Goal: Task Accomplishment & Management: Complete application form

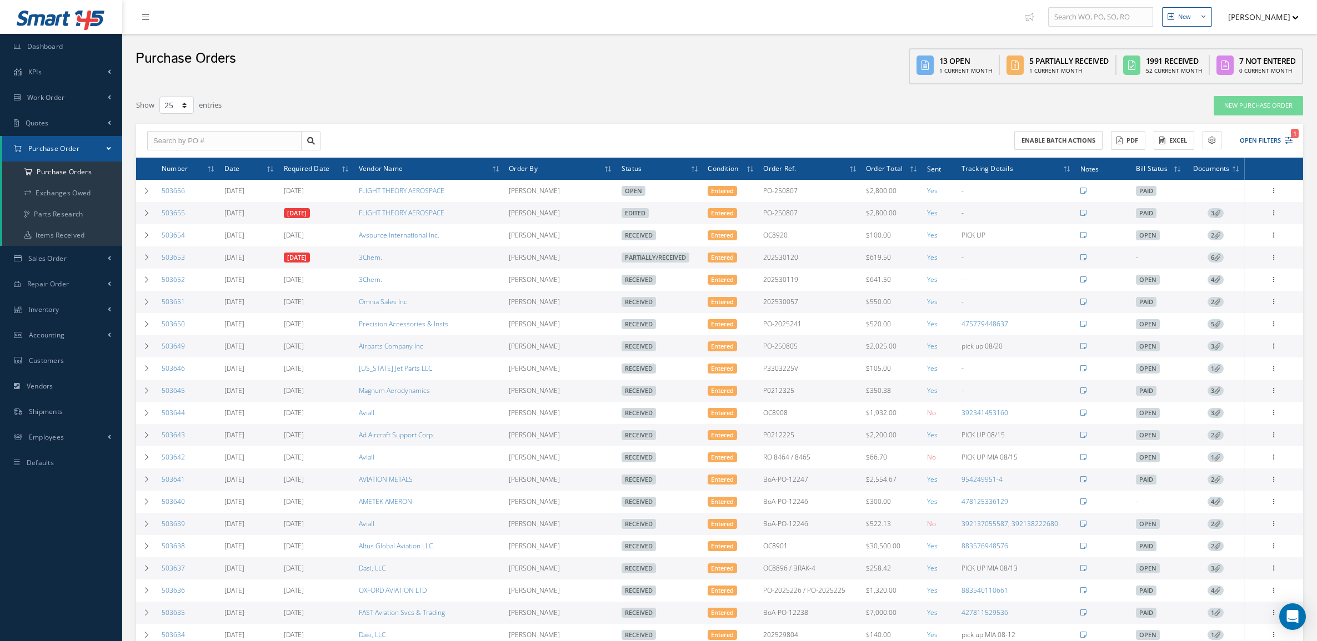
select select "25"
click at [49, 262] on span "Sales Order" at bounding box center [47, 258] width 38 height 9
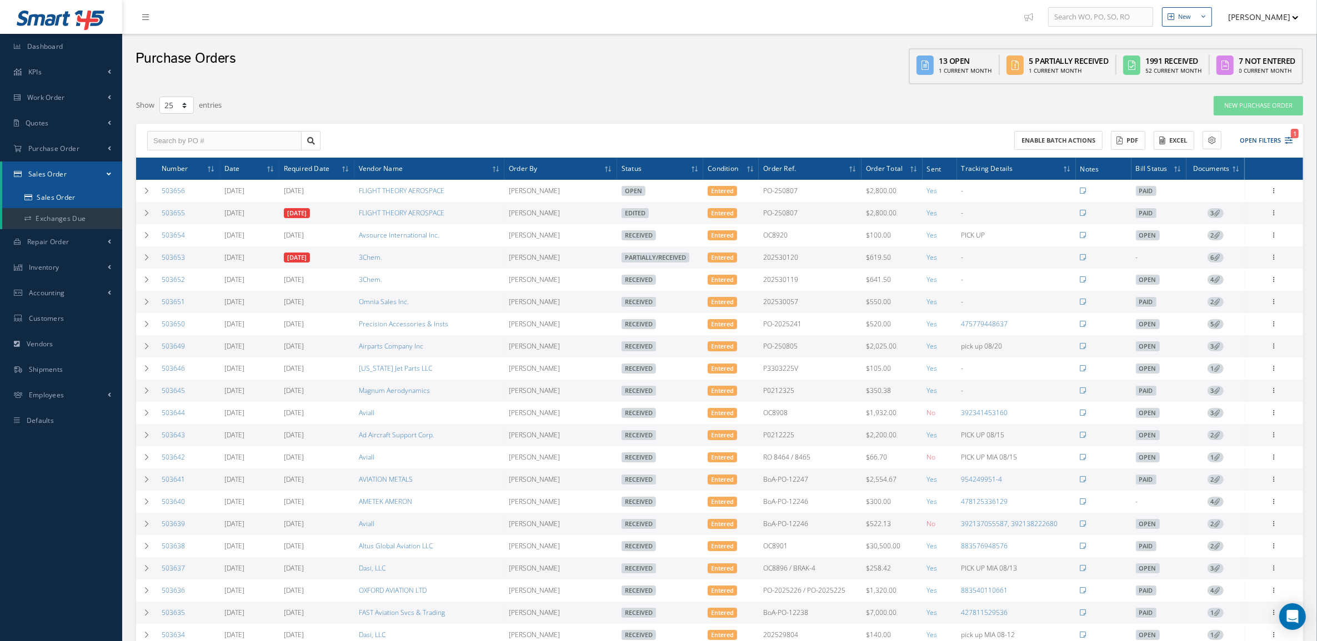
click at [53, 204] on link "Sales Order" at bounding box center [62, 197] width 120 height 21
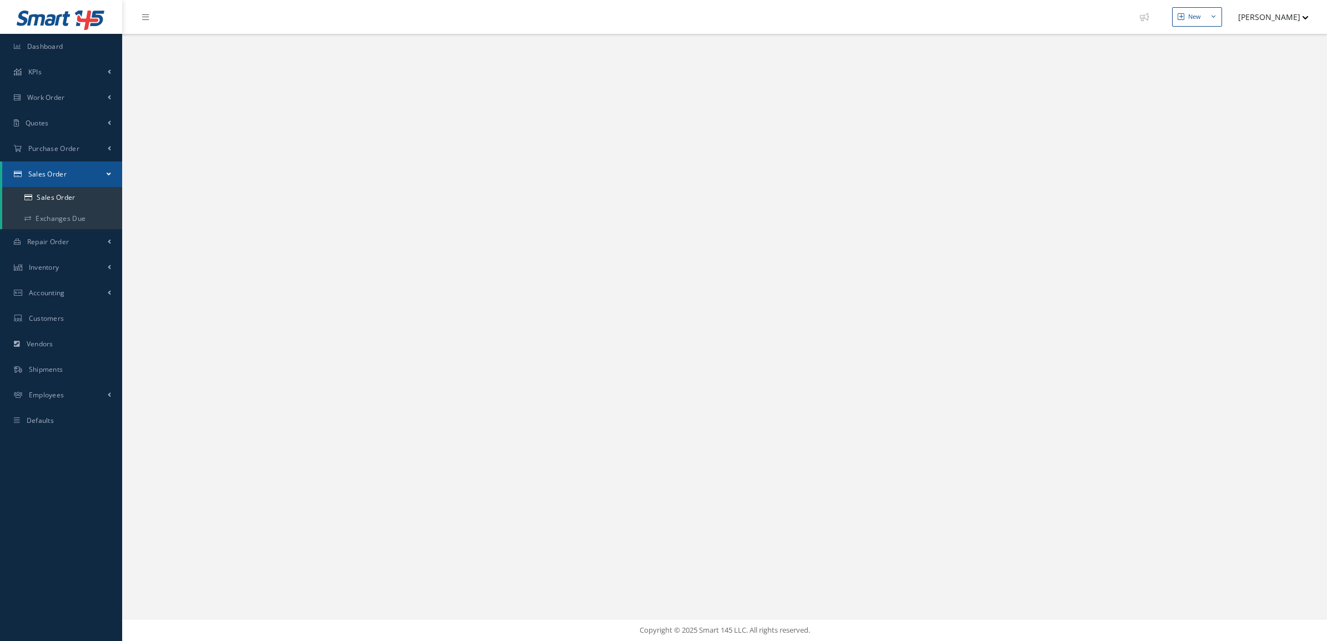
select select "25"
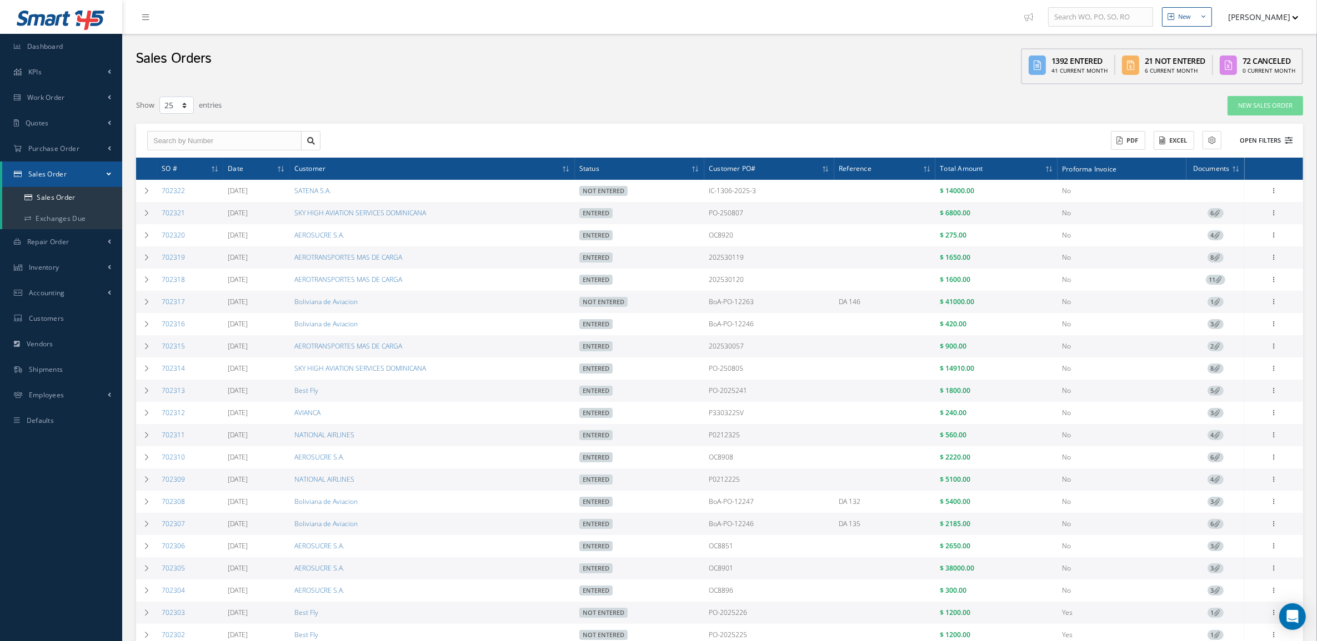
click at [1257, 141] on button "Open Filters" at bounding box center [1261, 141] width 63 height 18
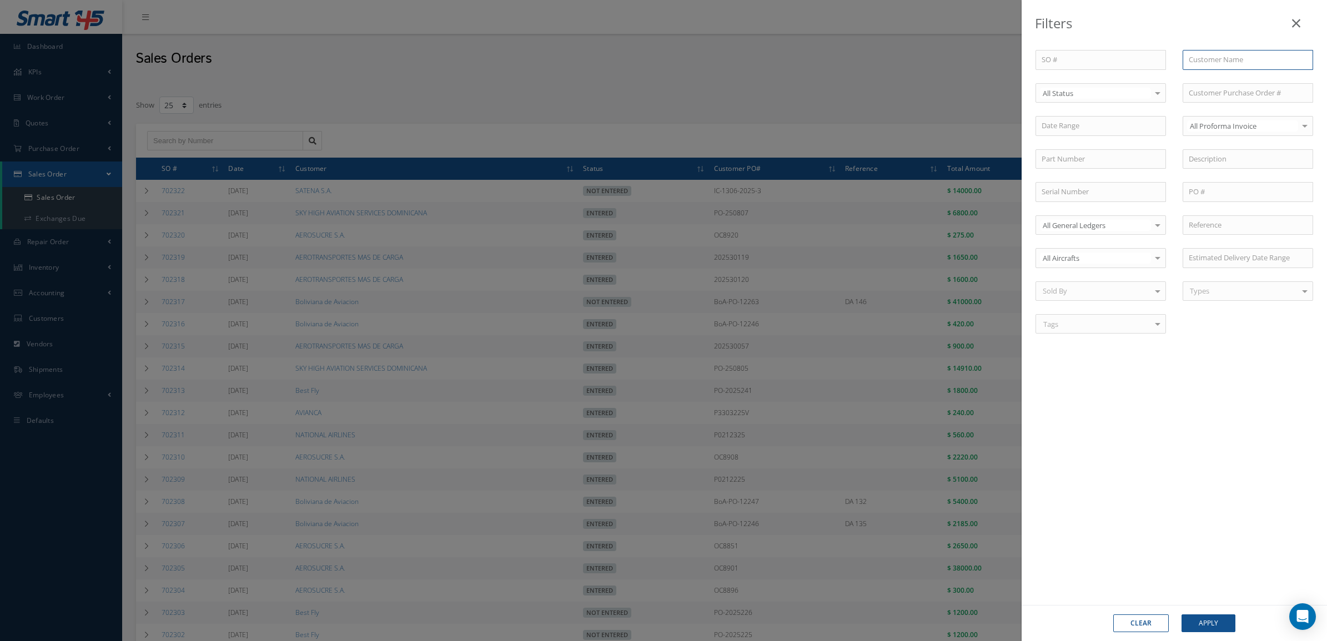
click at [1229, 62] on input "text" at bounding box center [1248, 60] width 131 height 20
click at [1225, 75] on span "AEROSUCRE S.A." at bounding box center [1215, 79] width 53 height 10
type input "AEROSUCRE S.A."
click at [1214, 623] on button "Apply" at bounding box center [1209, 624] width 54 height 18
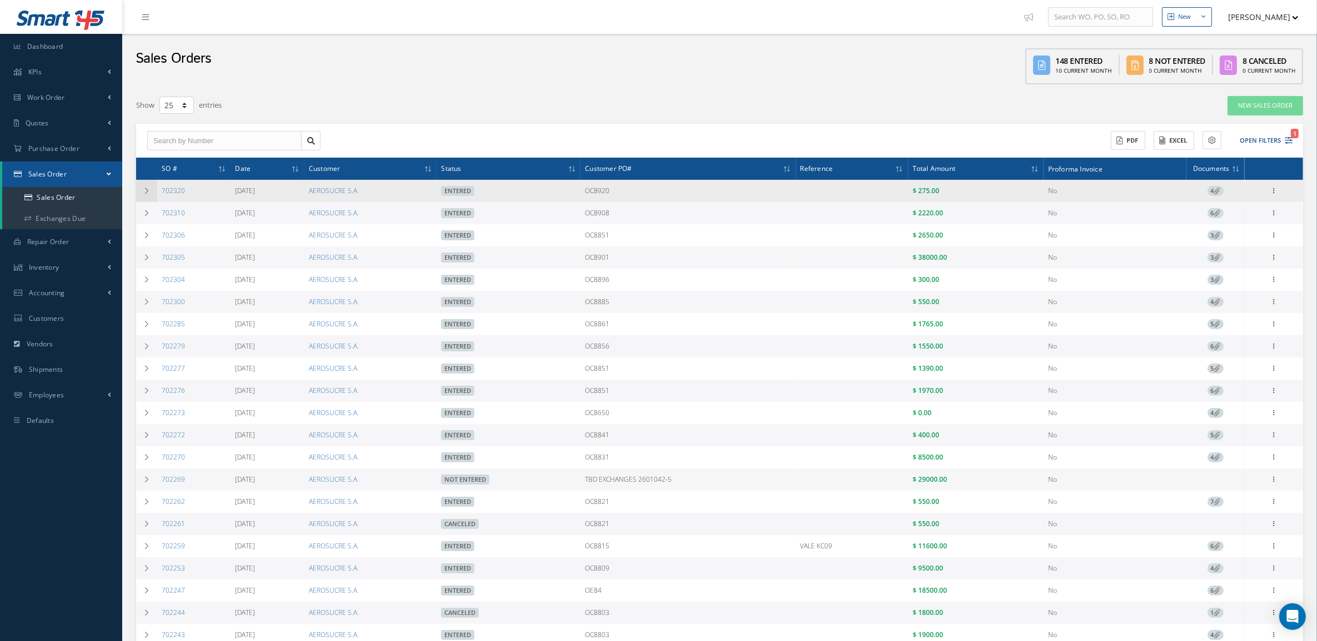
click at [148, 193] on icon at bounding box center [147, 191] width 8 height 7
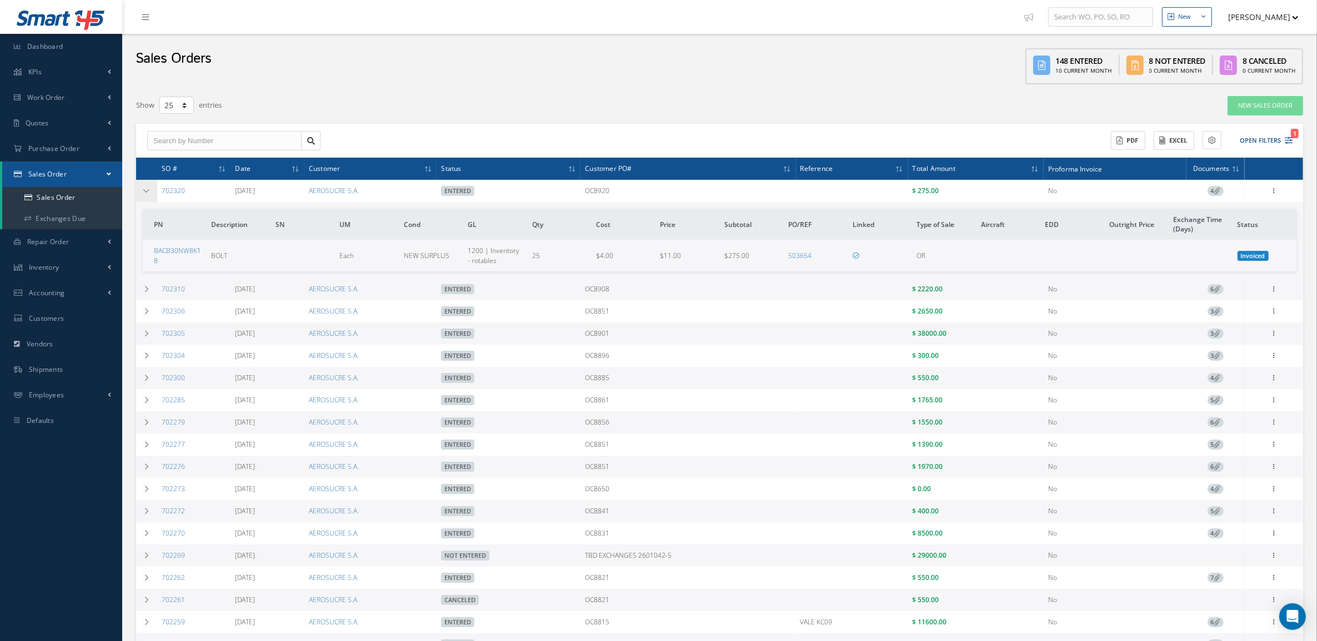
click at [148, 193] on icon at bounding box center [147, 191] width 8 height 7
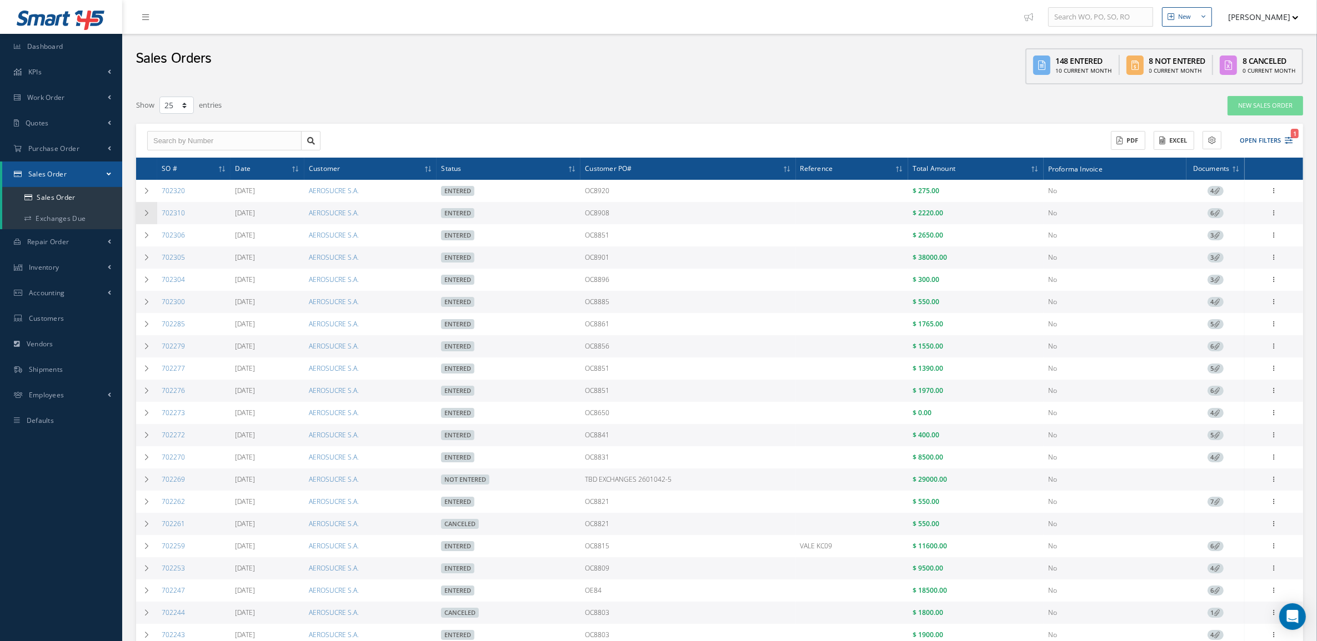
click at [149, 214] on icon at bounding box center [147, 213] width 8 height 7
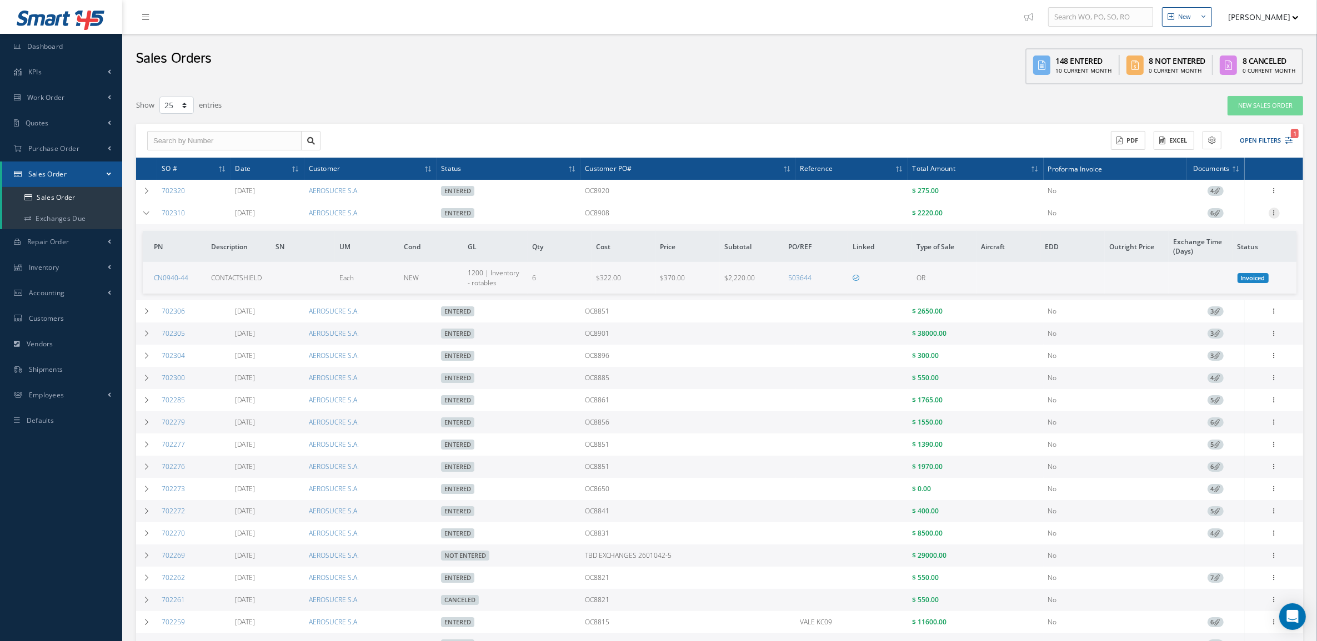
click at [1278, 213] on icon at bounding box center [1274, 212] width 11 height 9
click at [1264, 220] on link "Reverse Sales Order" at bounding box center [1223, 224] width 88 height 23
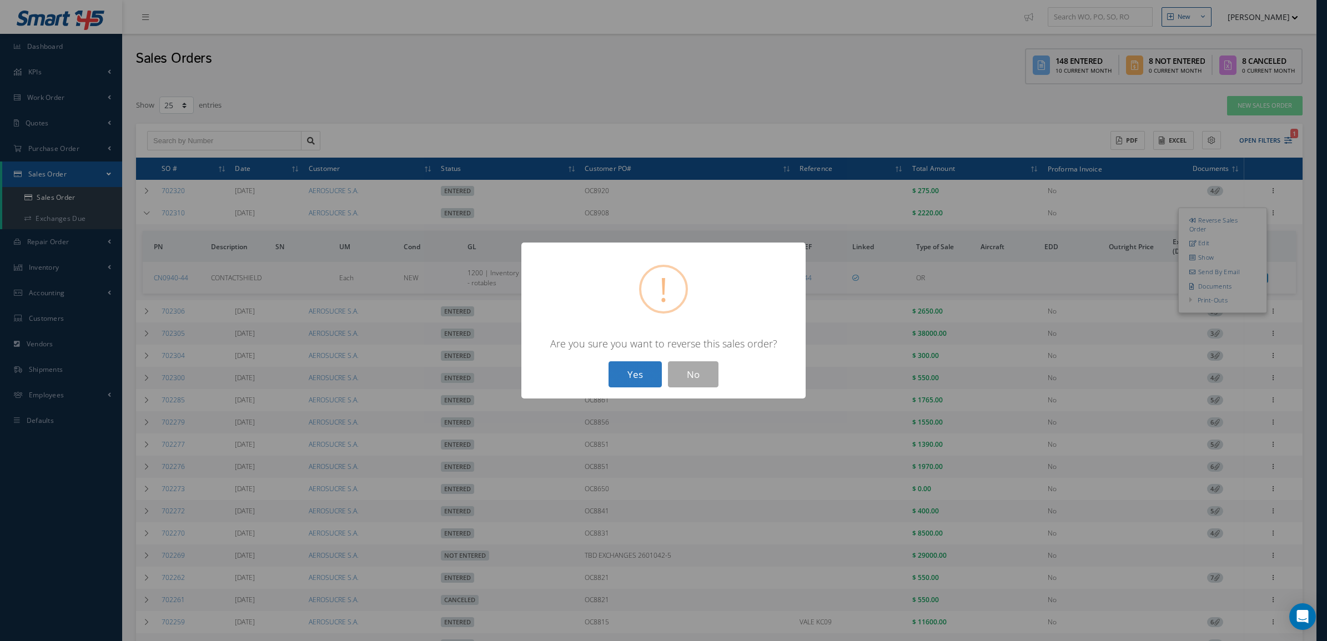
click at [634, 386] on button "Yes" at bounding box center [635, 375] width 53 height 26
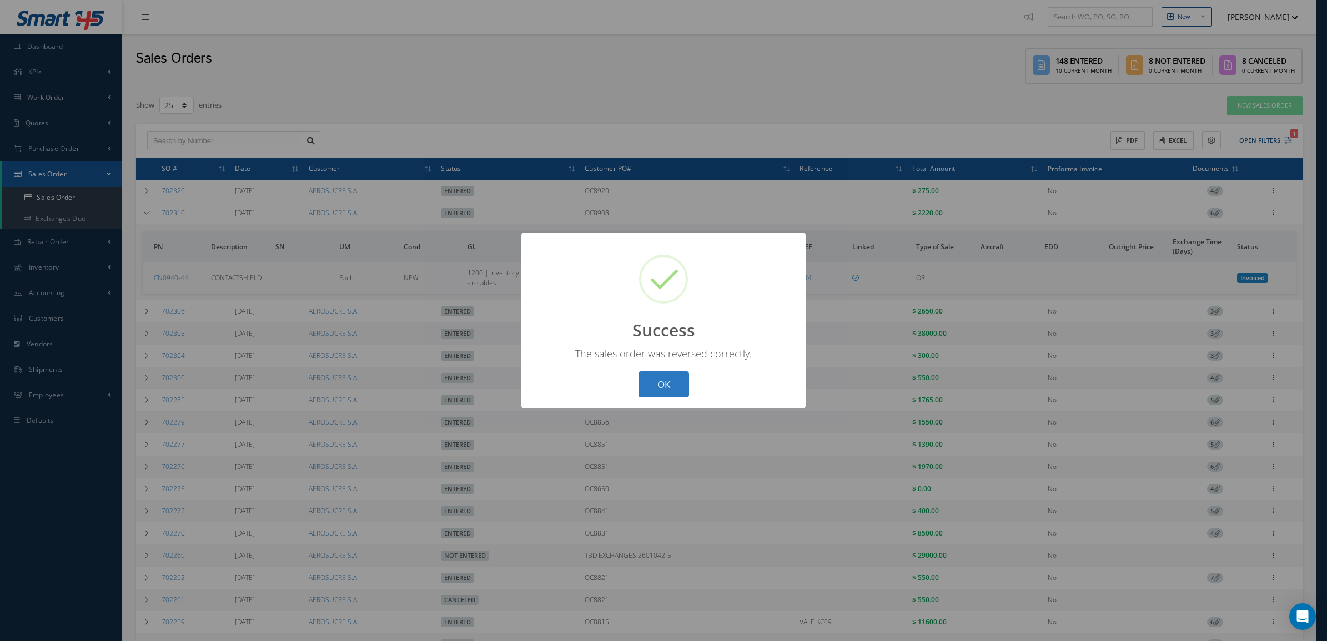
click at [650, 379] on button "OK" at bounding box center [664, 385] width 51 height 26
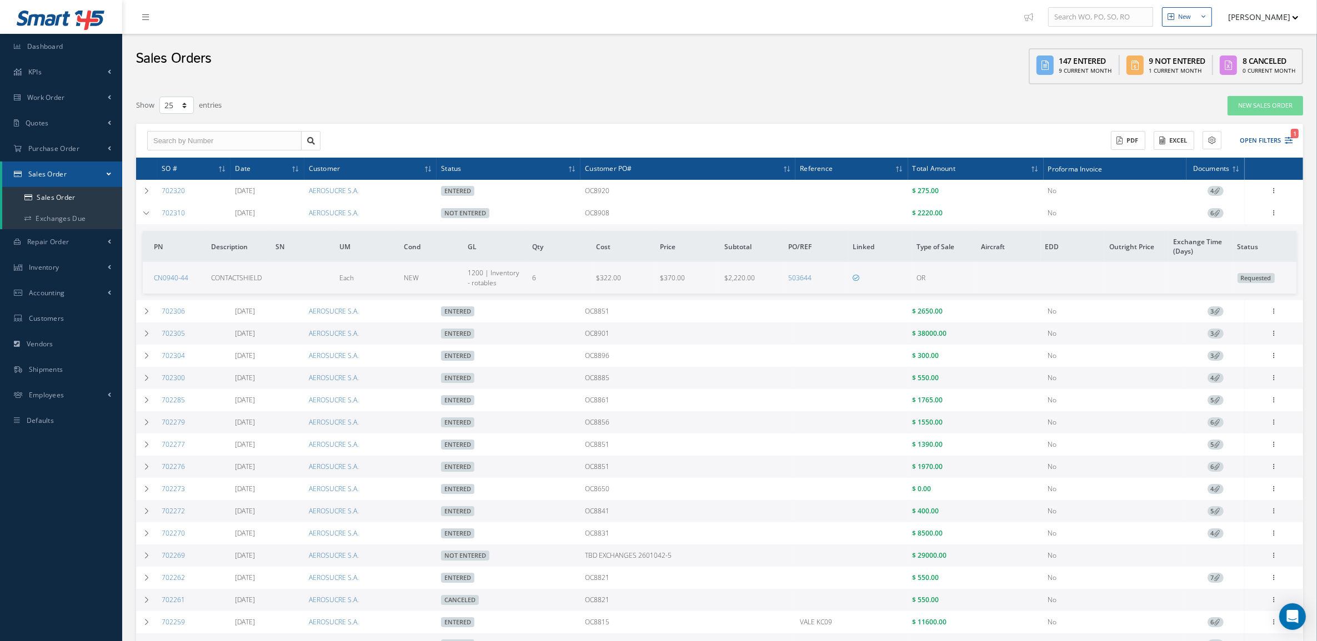
drag, startPoint x: 679, startPoint y: 212, endPoint x: 585, endPoint y: 219, distance: 94.7
click at [0, 0] on tr "702310 08/14/2025 AEROSUCRE S.A. Not Entered OC8908 $ 2220.00 No 6 Enter/Update…" at bounding box center [0, 0] width 0 height 0
copy tr "OC8908"
click at [179, 211] on link "702310" at bounding box center [173, 212] width 23 height 9
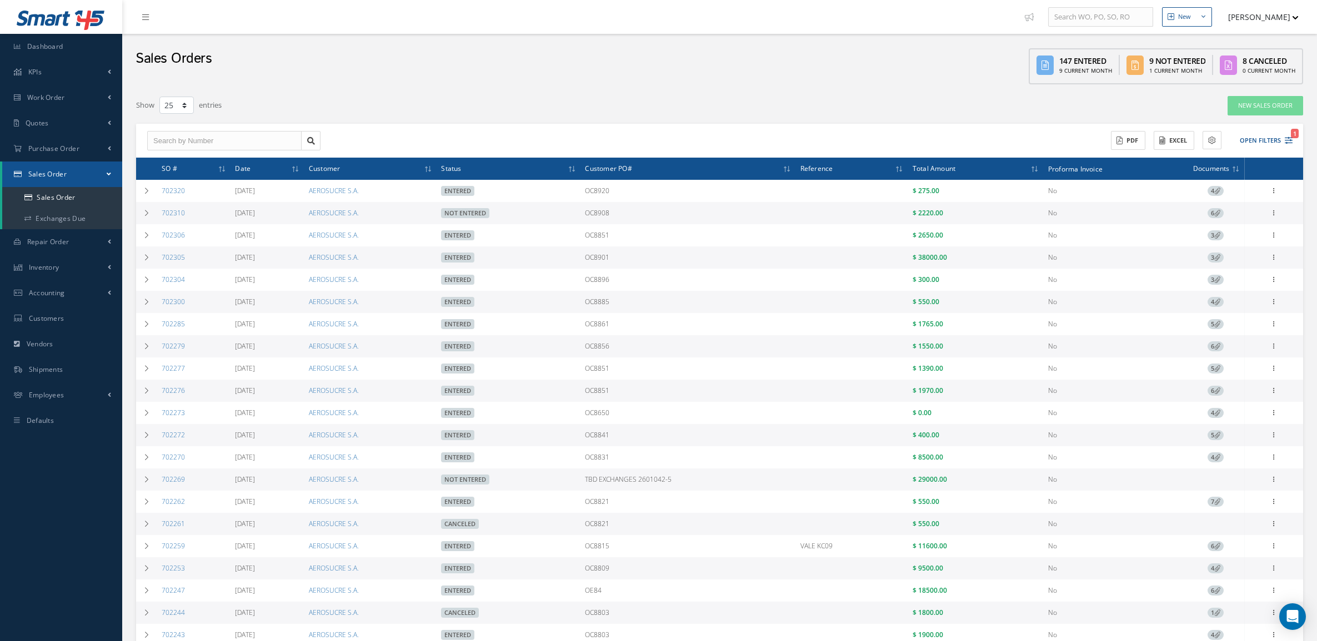
select select "25"
click at [1247, 98] on link "New Sales Order" at bounding box center [1265, 105] width 76 height 19
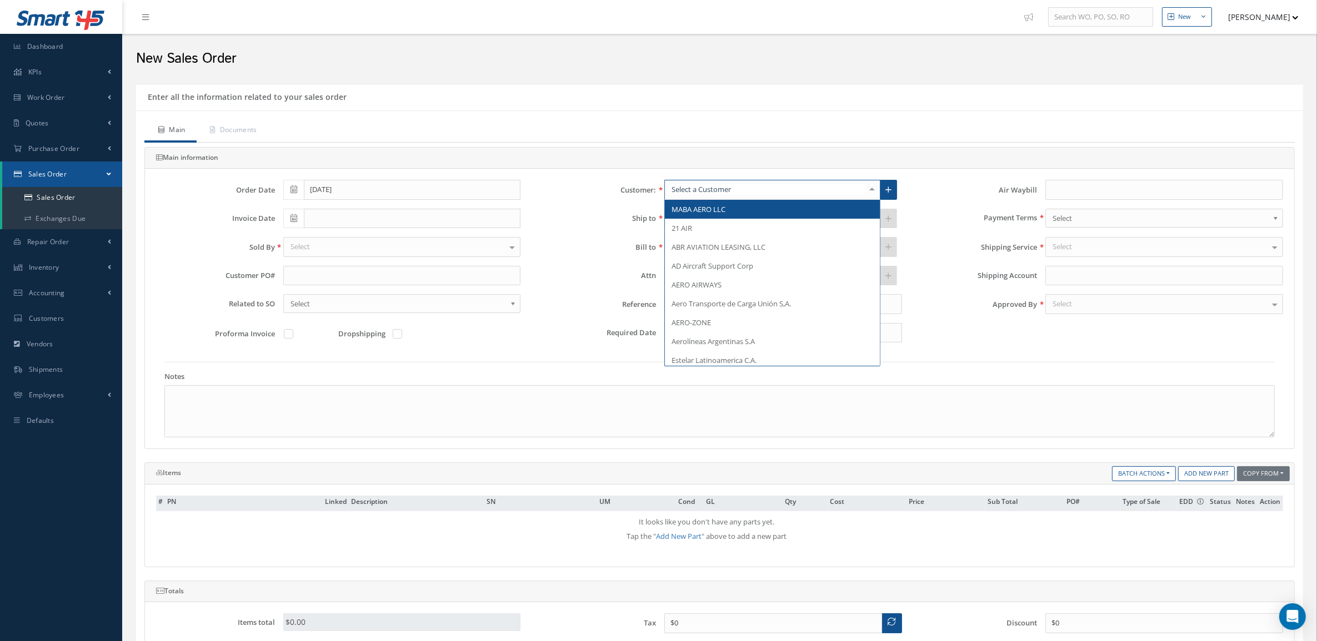
click at [723, 196] on div at bounding box center [772, 190] width 216 height 20
paste input "OC8908"
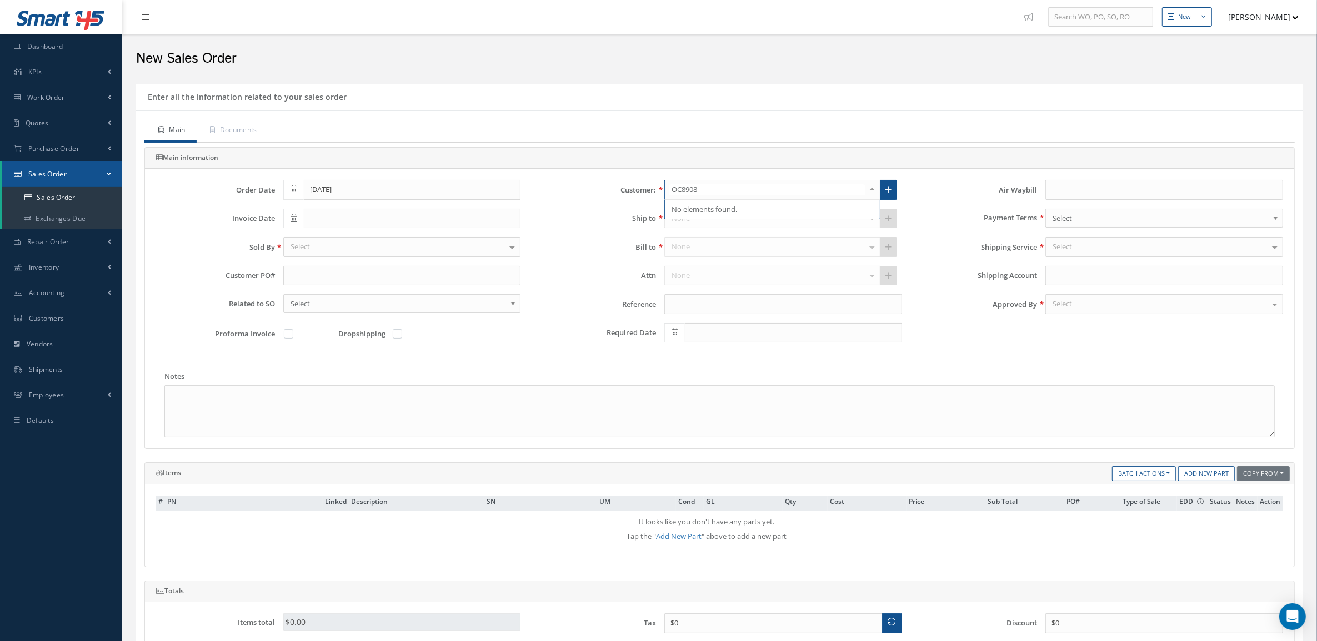
type input "OC8908"
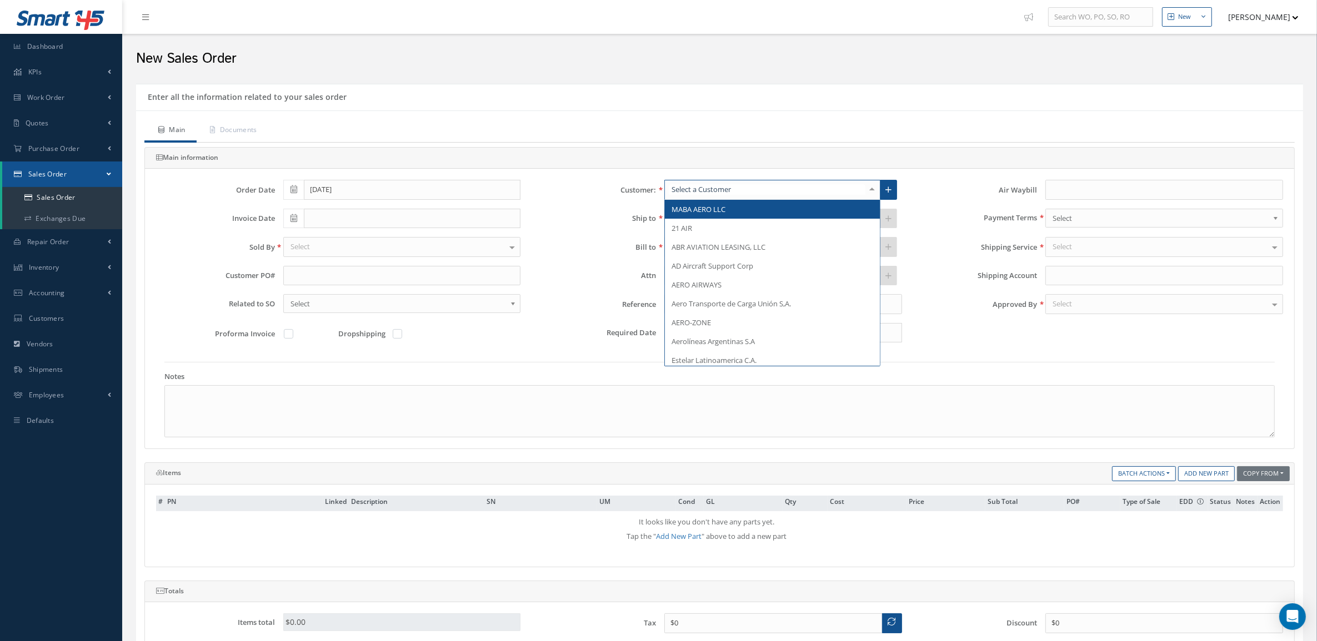
drag, startPoint x: 731, startPoint y: 184, endPoint x: 591, endPoint y: 200, distance: 140.4
click at [591, 200] on div "Customer: MABA AERO LLC 21 AIR ABR AVIATION LEASING, LLC AD Aircraft Support Co…" at bounding box center [719, 190] width 381 height 20
type input "aerosu"
click at [685, 210] on span "AEROSUCRE S.A." at bounding box center [697, 209] width 53 height 10
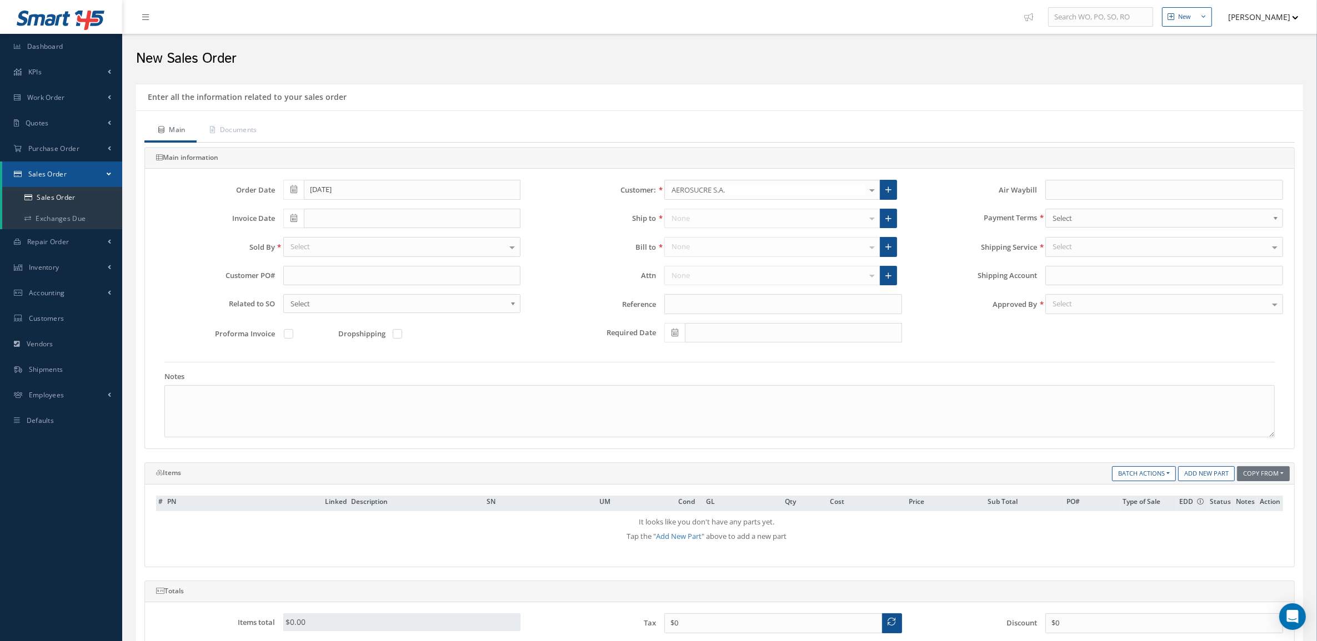
click at [409, 243] on div "Select" at bounding box center [402, 247] width 238 height 20
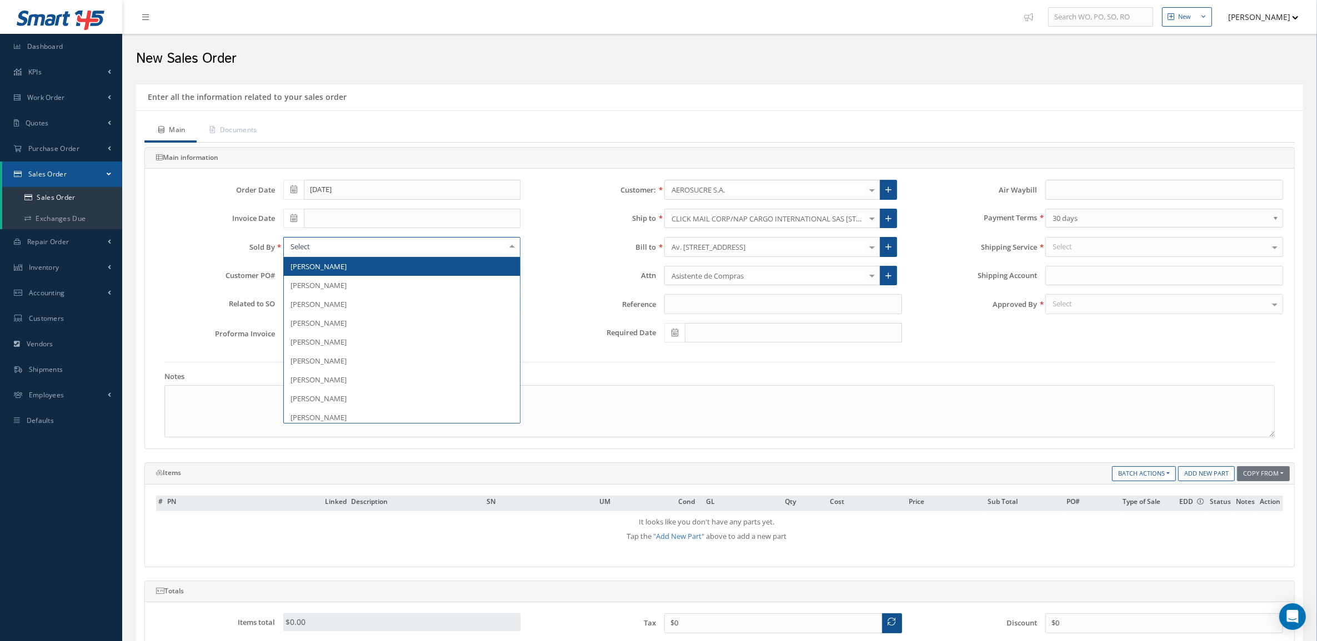
type input "n"
type input "ma"
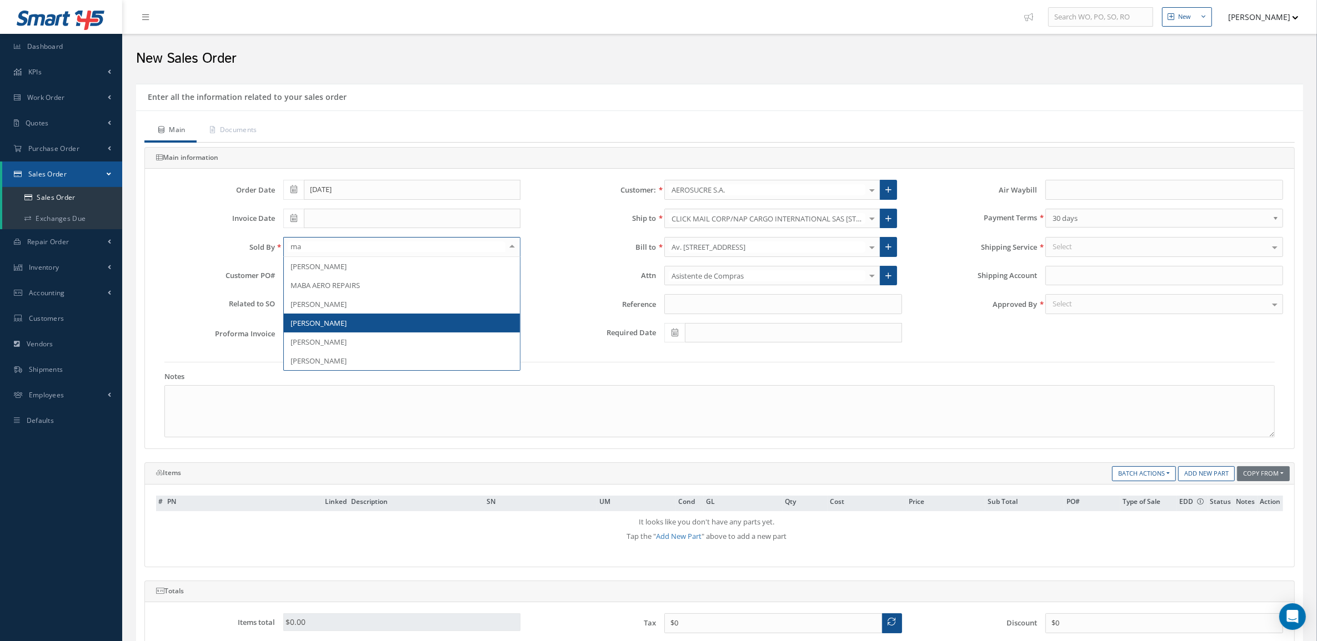
click at [403, 318] on span "[PERSON_NAME]" at bounding box center [402, 323] width 237 height 19
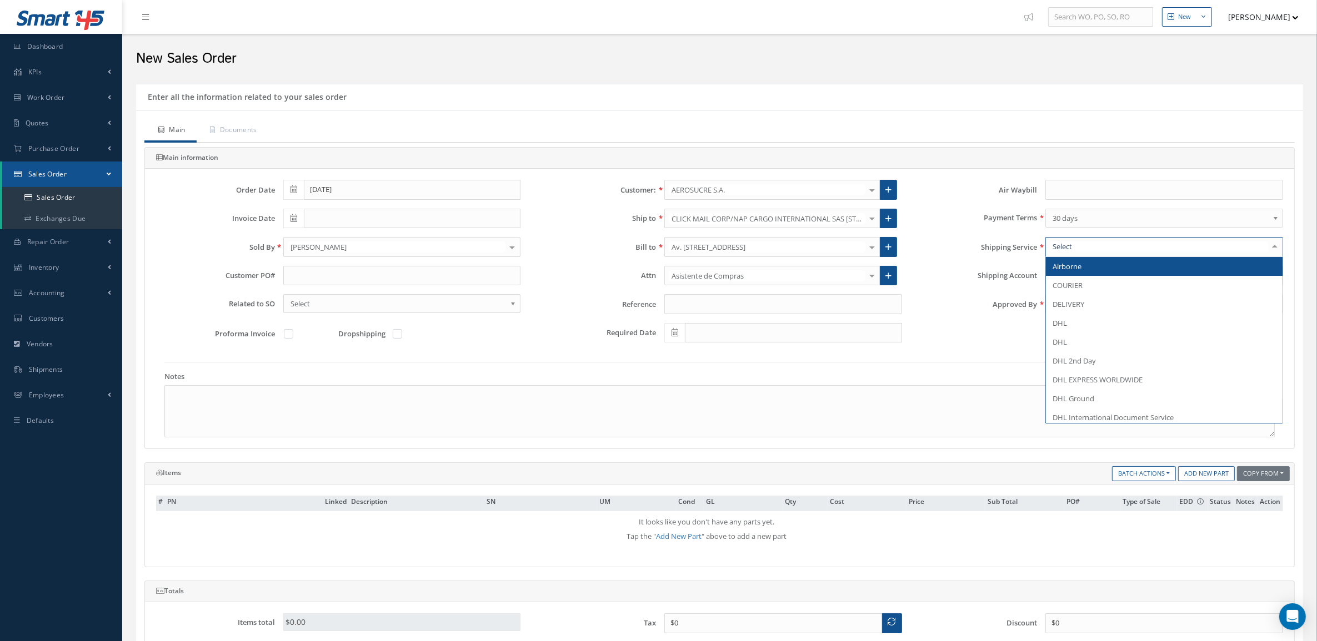
click at [1068, 254] on div at bounding box center [1164, 247] width 238 height 20
type input "del"
click at [1076, 268] on span "DELIVERY" at bounding box center [1068, 267] width 32 height 10
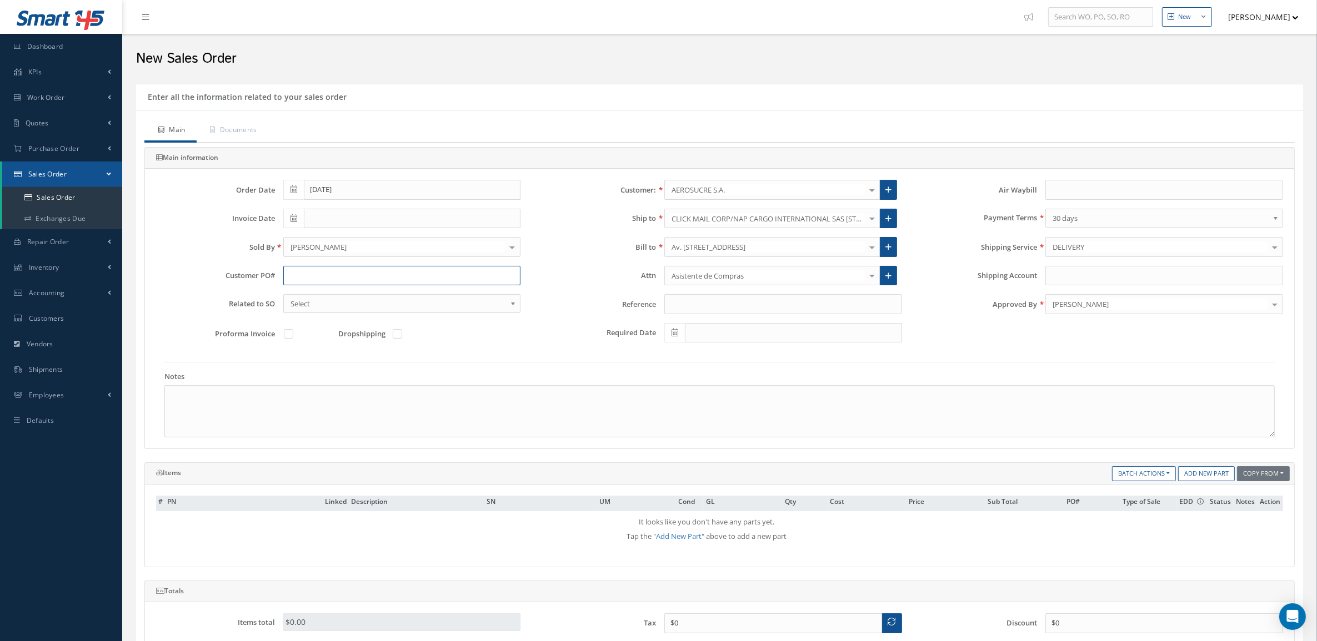
click at [370, 269] on input "text" at bounding box center [402, 276] width 238 height 20
paste input "OC8908"
click at [301, 276] on input "OC8908" at bounding box center [402, 276] width 238 height 20
type input "OC8908"
drag, startPoint x: 1191, startPoint y: 478, endPoint x: 1168, endPoint y: 469, distance: 24.8
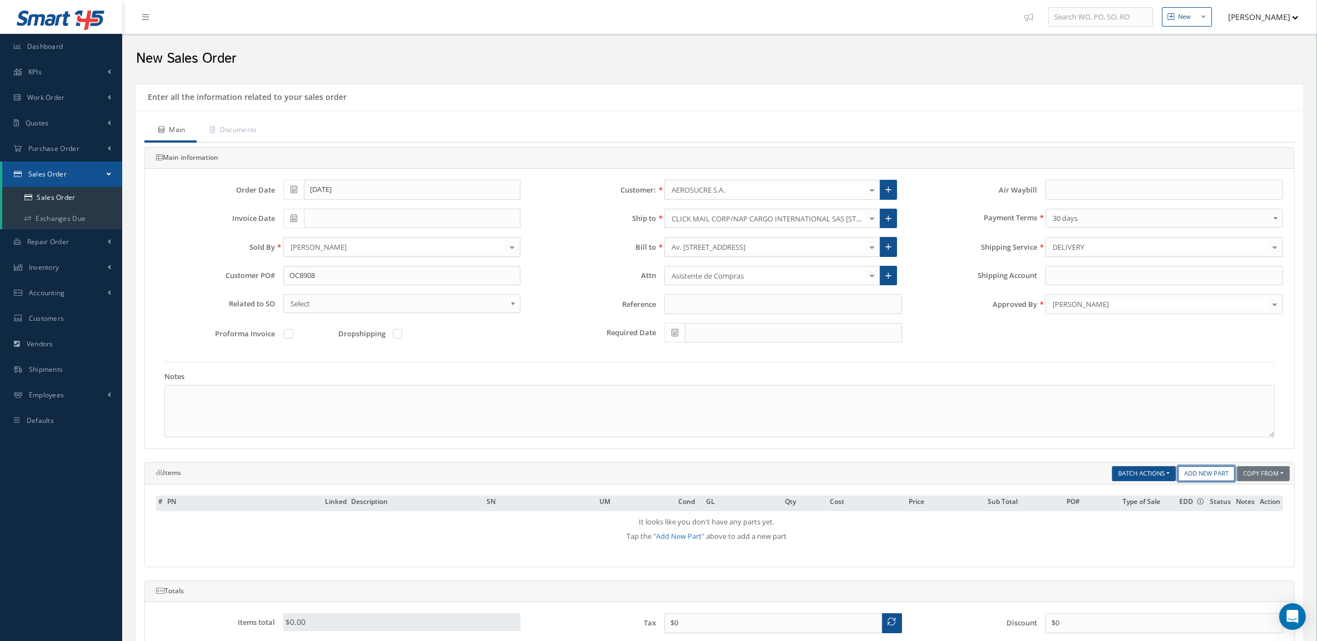
click at [1191, 478] on link "Add New Part" at bounding box center [1206, 474] width 57 height 15
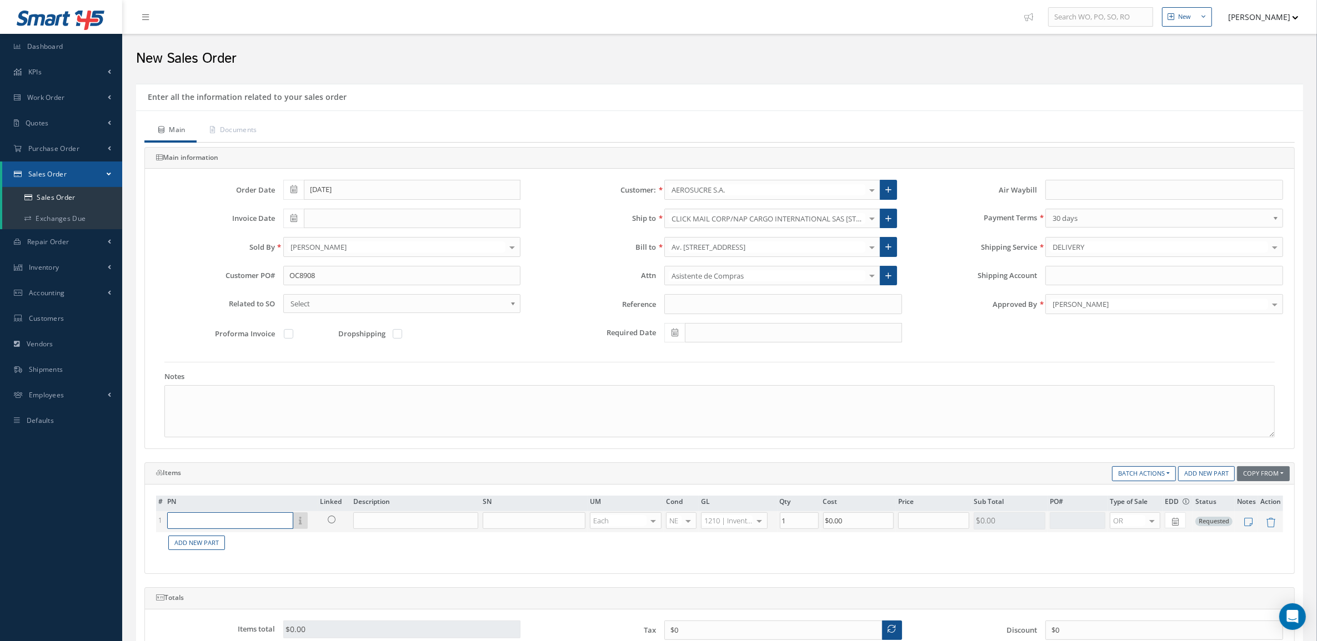
click at [208, 522] on input "text" at bounding box center [230, 521] width 126 height 17
paste input "CN0940-44"
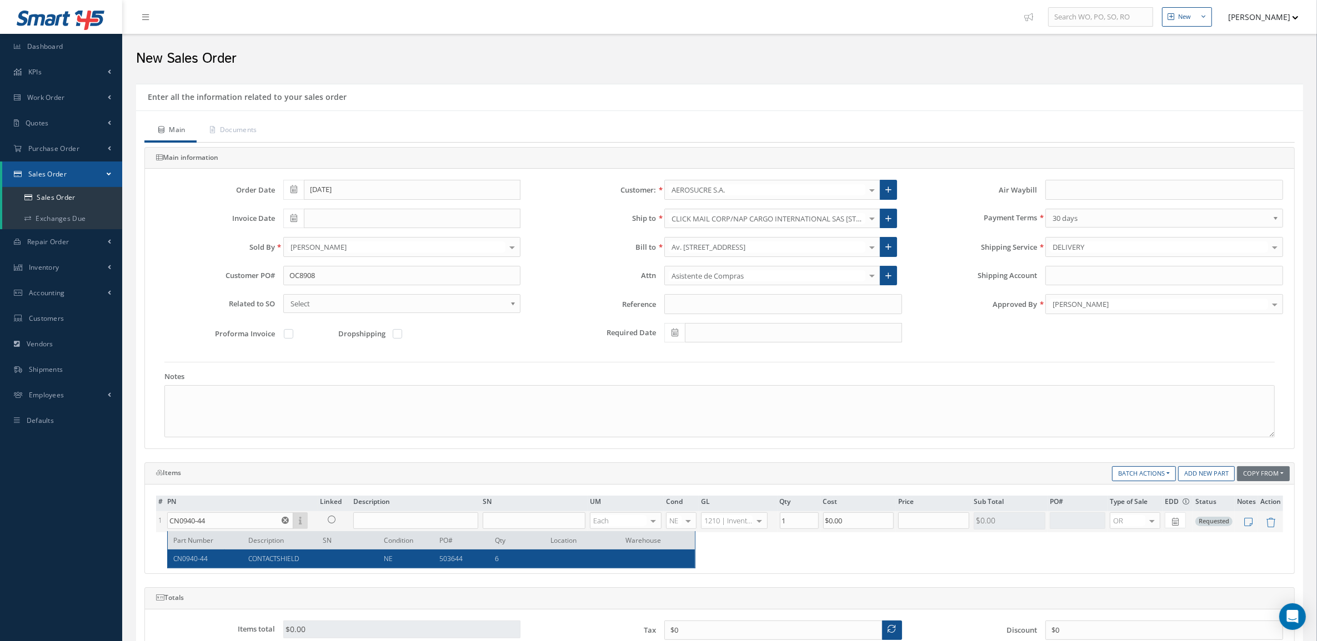
click at [226, 564] on div "CN0940-44" at bounding box center [206, 558] width 67 height 9
type input "CN0940-44"
type input "CONTACTSHIELD"
type input "$322"
type input "$0"
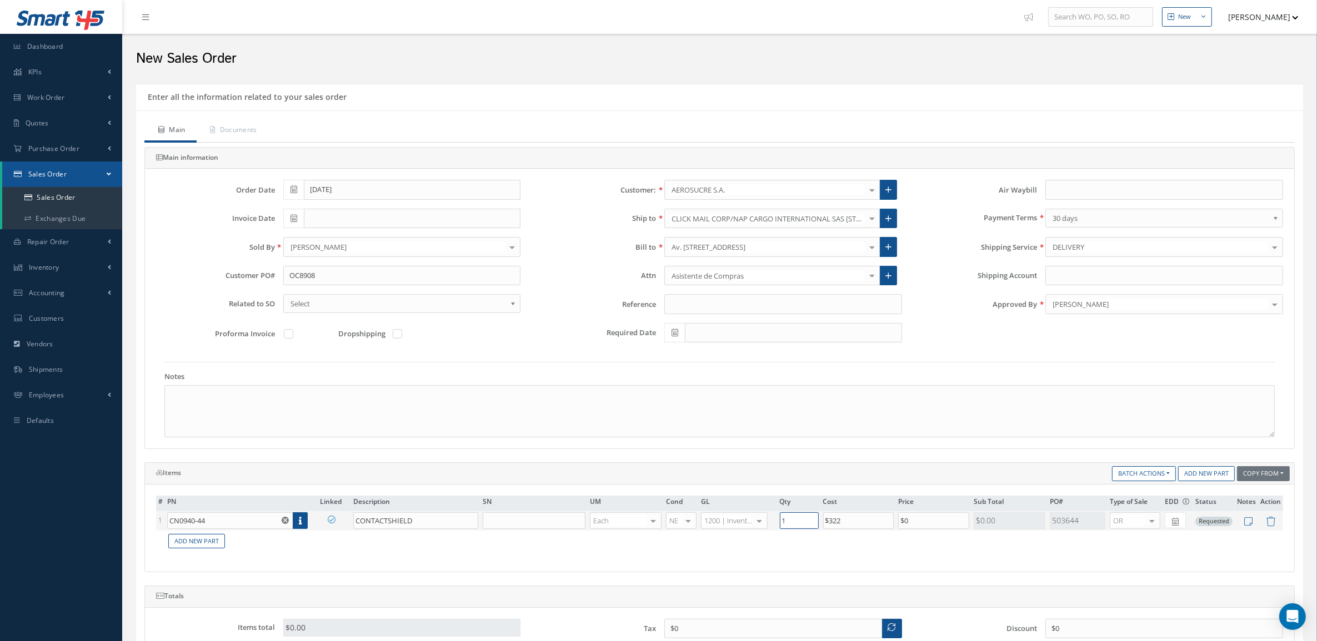
drag, startPoint x: 793, startPoint y: 521, endPoint x: 772, endPoint y: 522, distance: 21.1
click at [772, 522] on tr "1 CN0940-44 Part Number Description SN Condition PO# Qty Location Warehouse CON…" at bounding box center [719, 521] width 1127 height 19
type input "3"
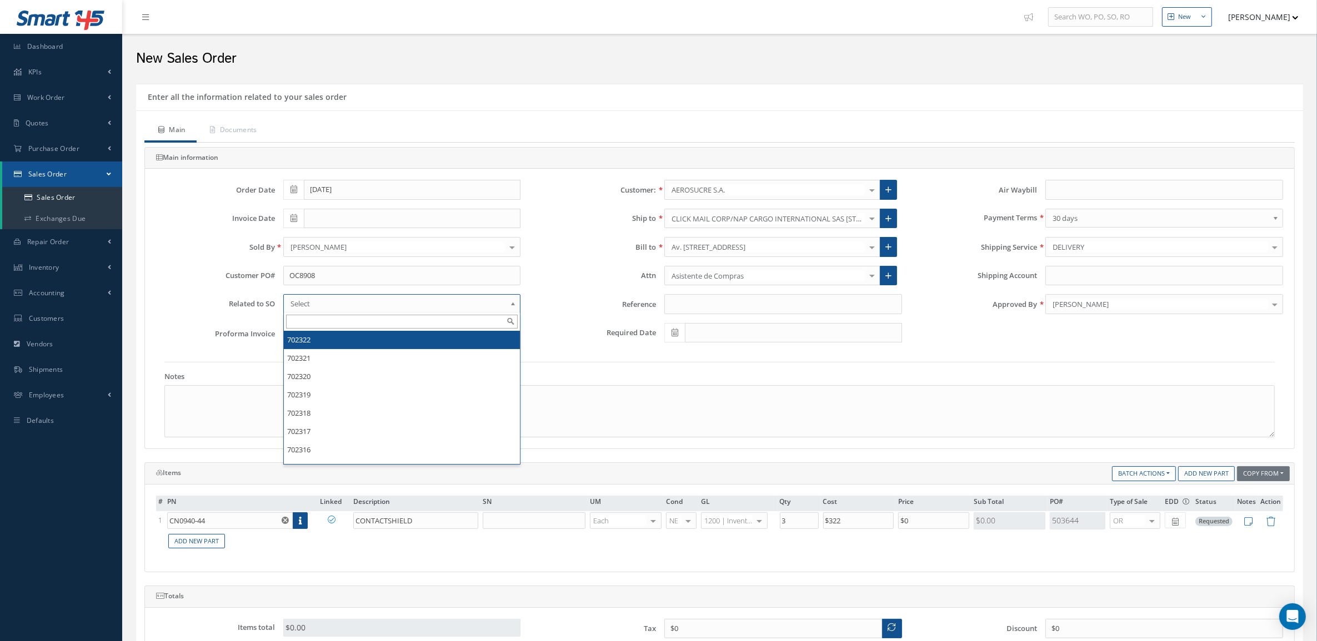
click at [335, 303] on span "Select" at bounding box center [398, 303] width 216 height 13
type input "702310"
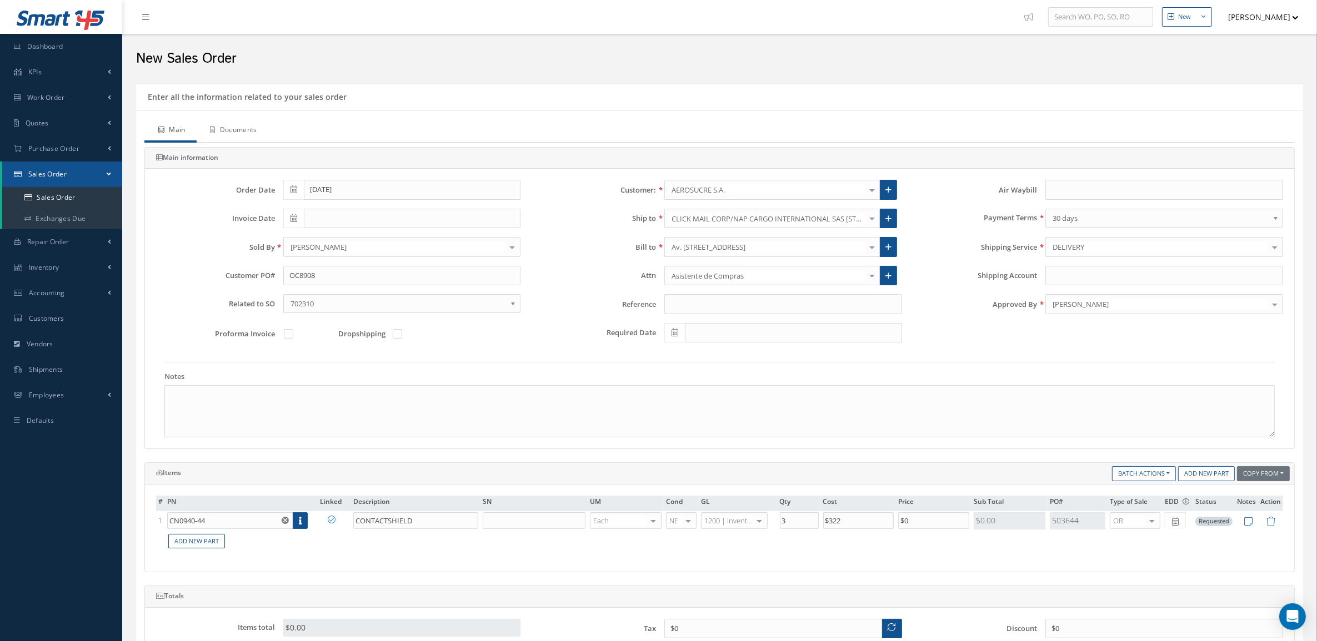
click at [243, 142] on link "Documents" at bounding box center [233, 130] width 72 height 23
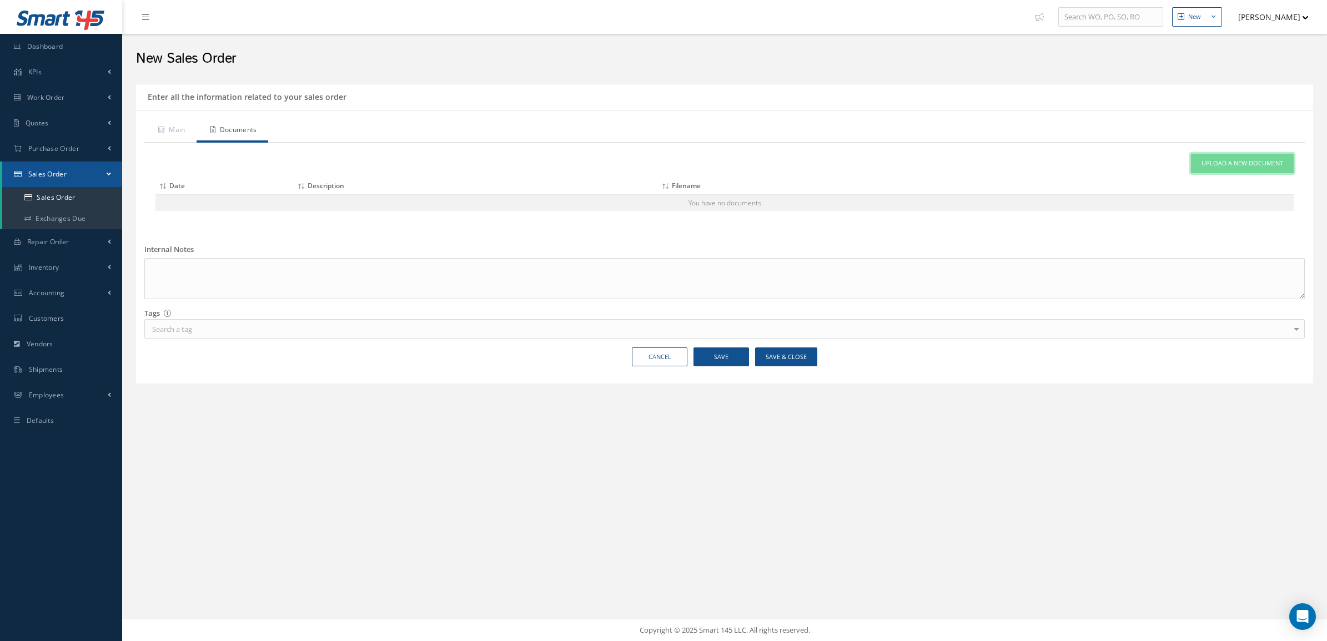
click at [1222, 157] on link "Upload a New Document" at bounding box center [1242, 163] width 103 height 19
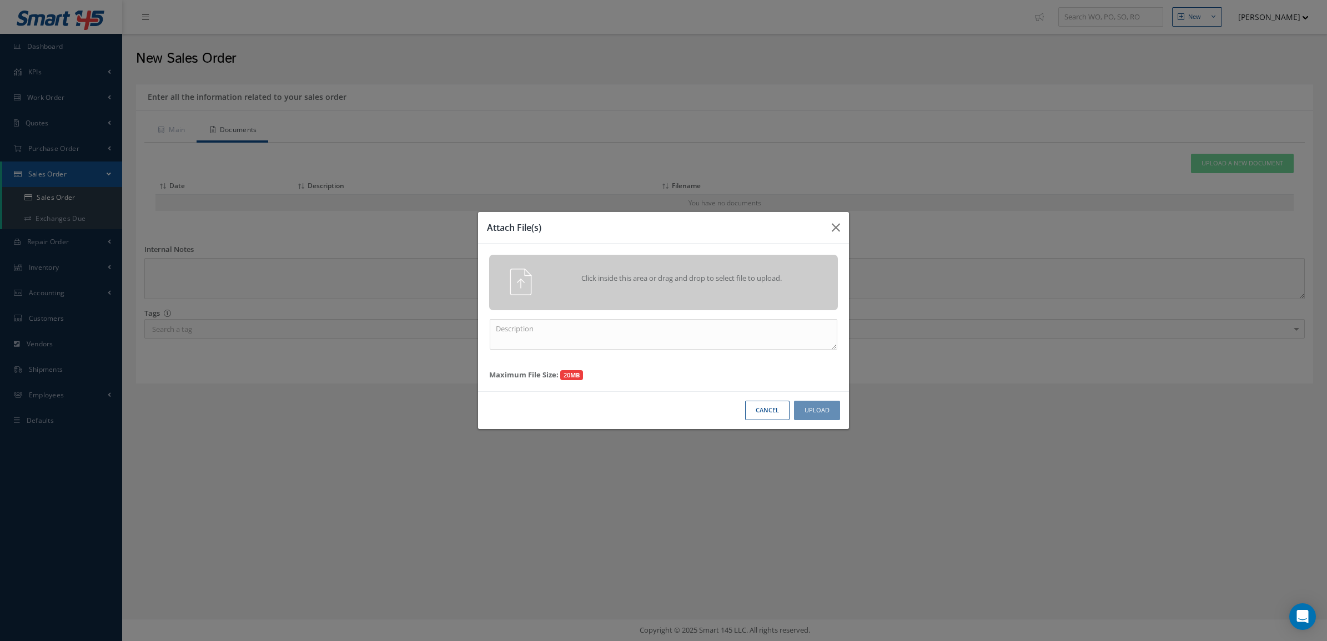
click at [645, 275] on span "Click inside this area or drag and drop to select file to upload." at bounding box center [682, 278] width 252 height 11
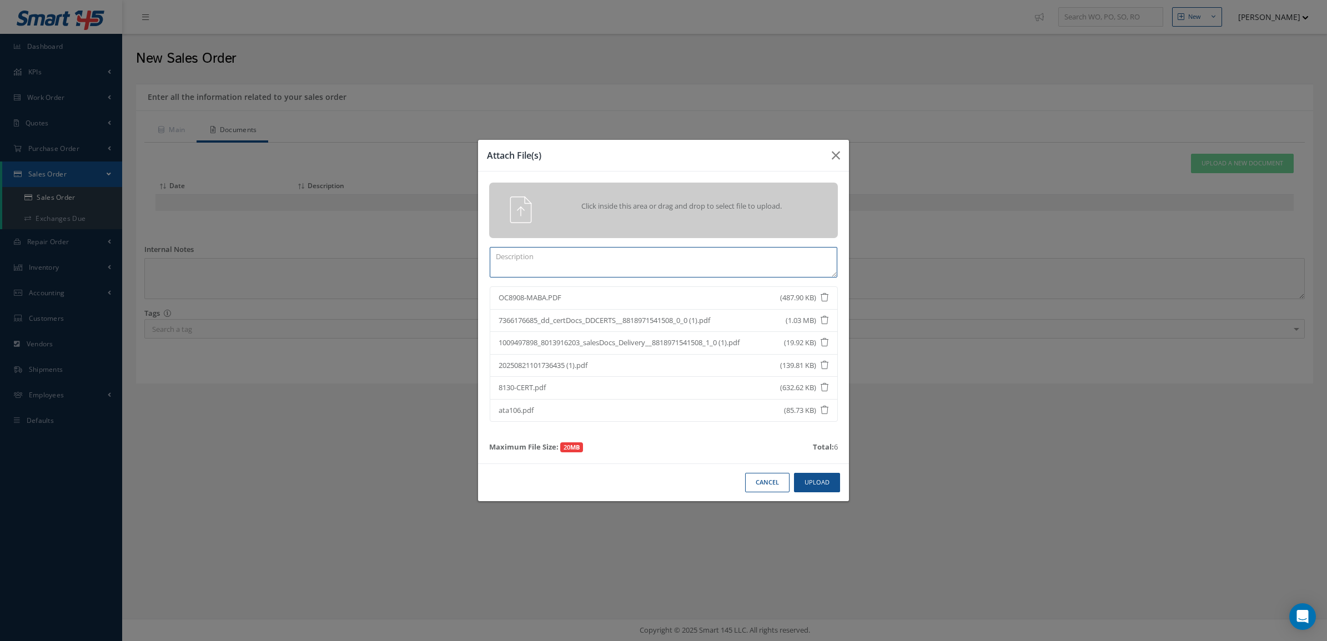
click at [629, 250] on textarea at bounding box center [664, 262] width 348 height 31
type textarea "c"
paste textarea "CN0940-44"
click at [527, 251] on textarea "PPW SO CN0940-44" at bounding box center [664, 262] width 348 height 31
type textarea "PPW SO 702310 PN CN0940-44"
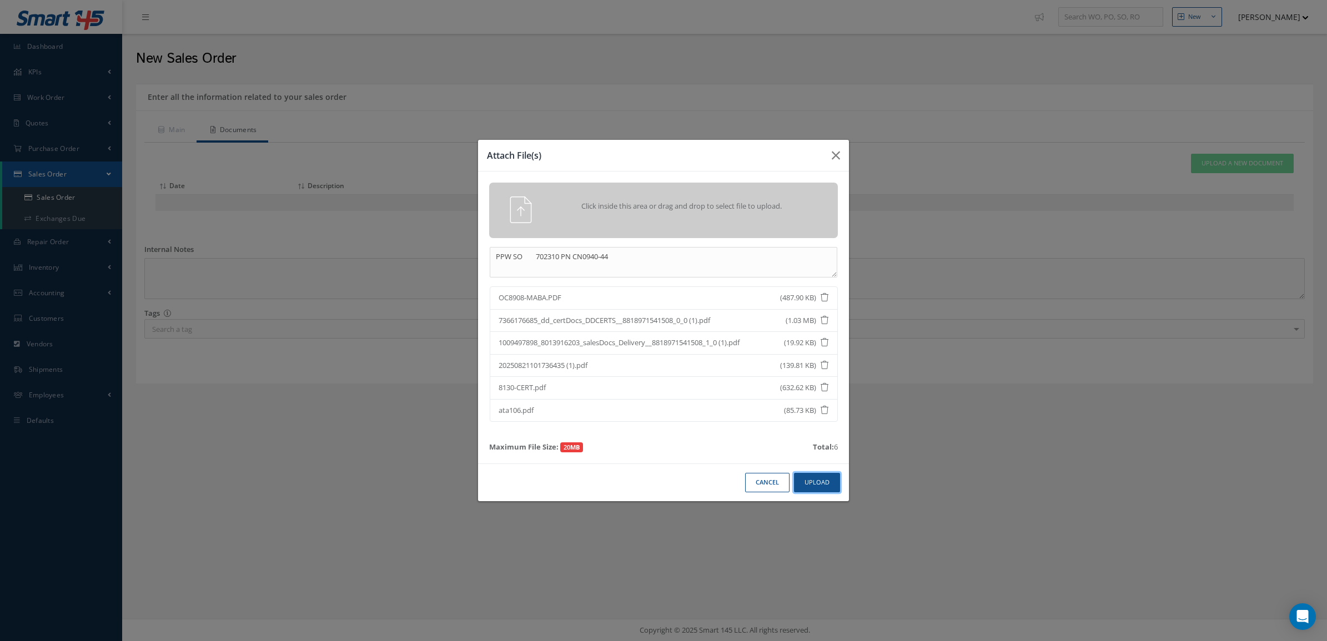
click at [825, 493] on button "Upload" at bounding box center [817, 482] width 46 height 19
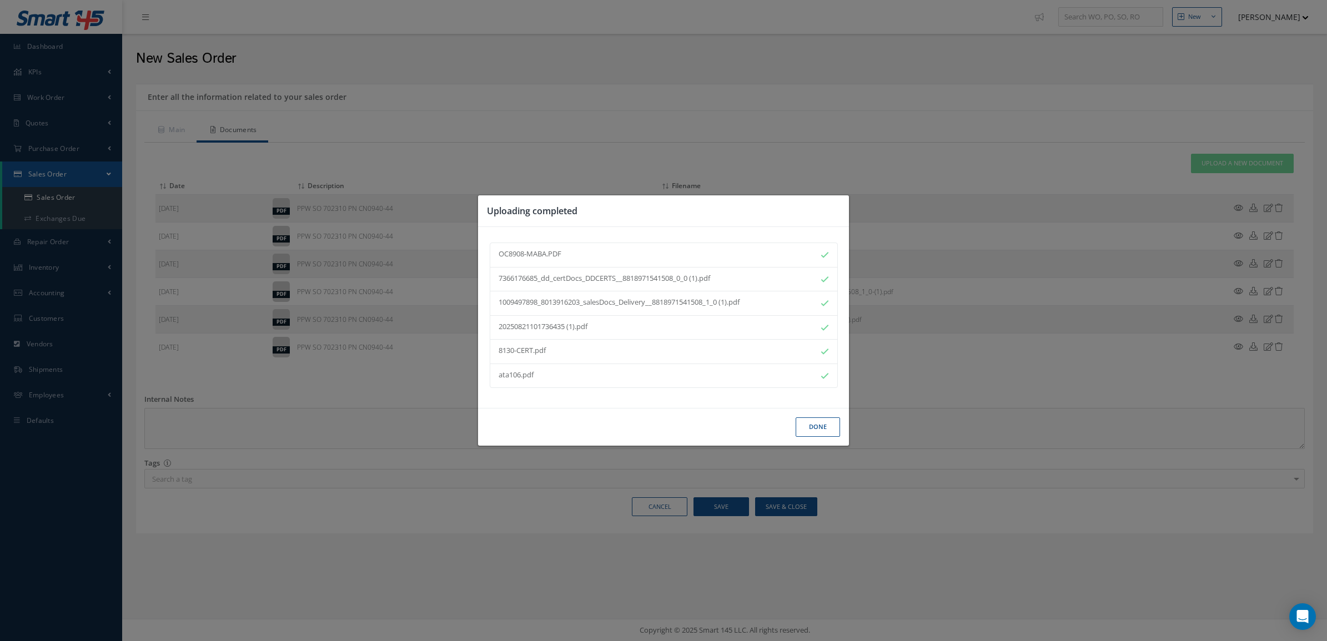
click at [815, 425] on button "Done" at bounding box center [818, 427] width 44 height 19
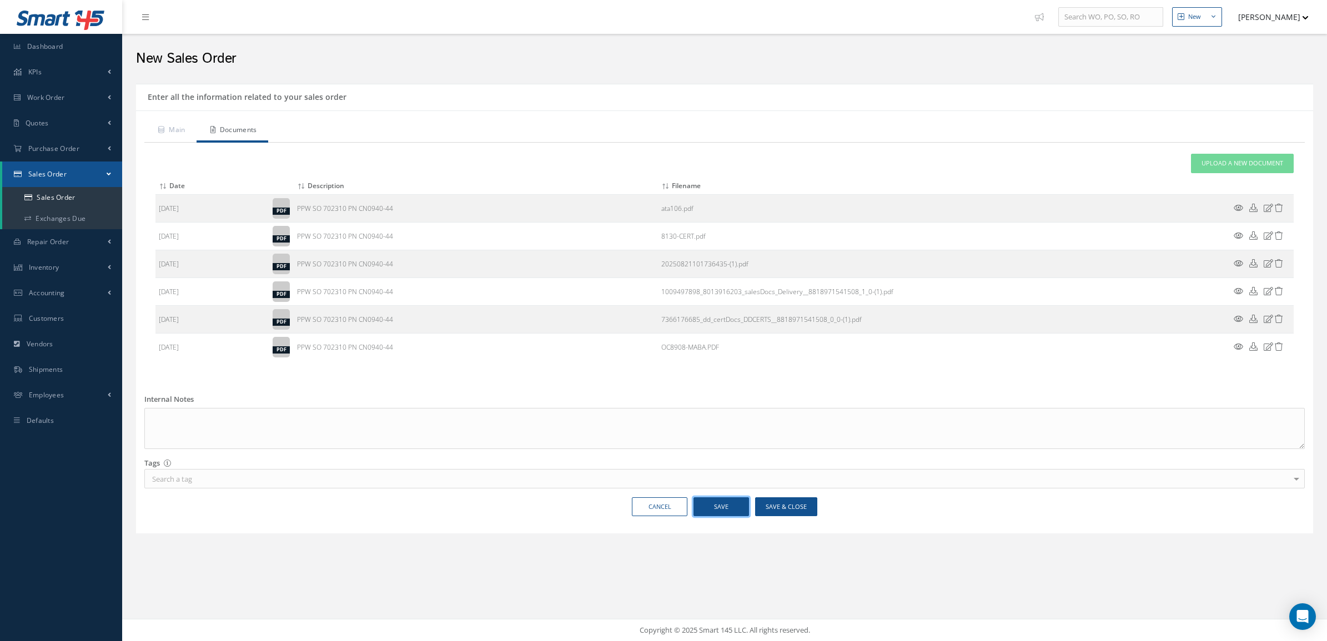
click at [713, 505] on button "Save" at bounding box center [722, 507] width 56 height 19
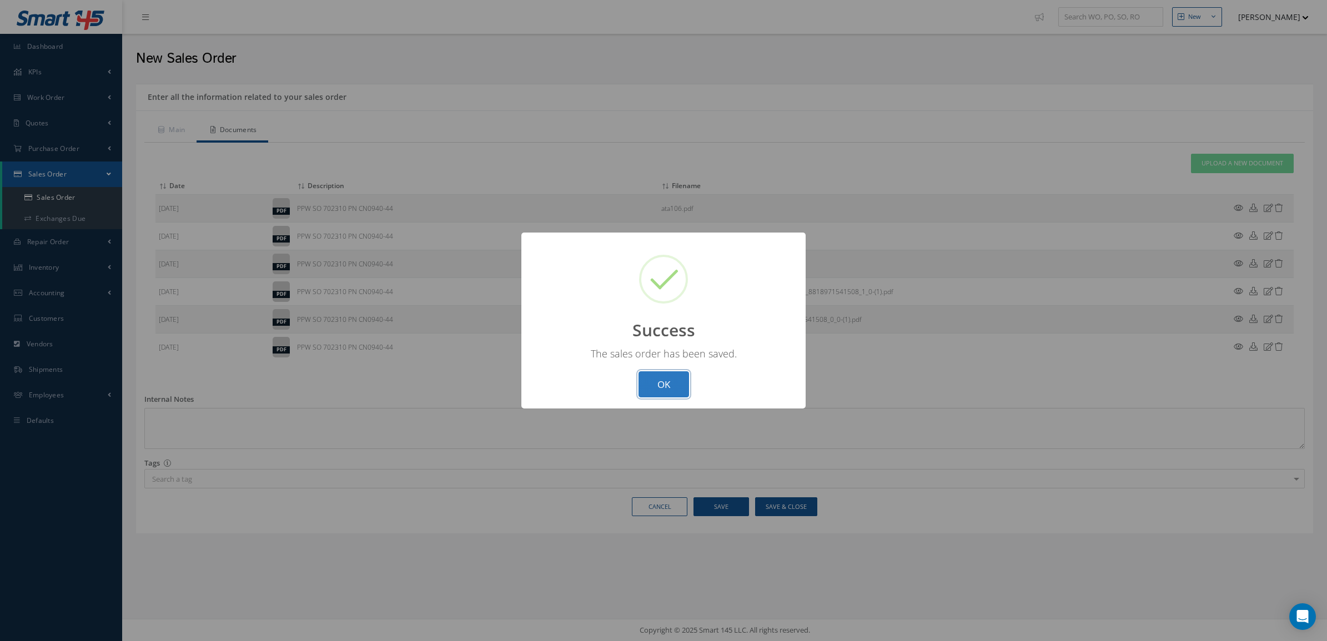
click at [663, 375] on button "OK" at bounding box center [664, 385] width 51 height 26
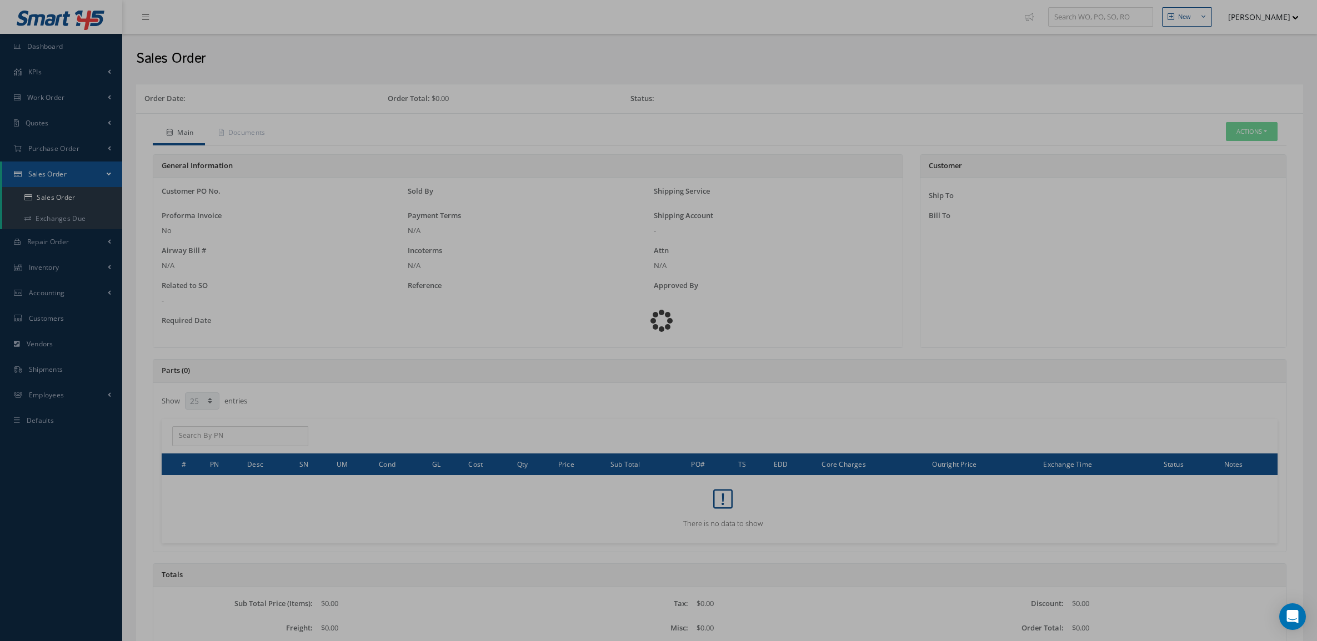
select select "25"
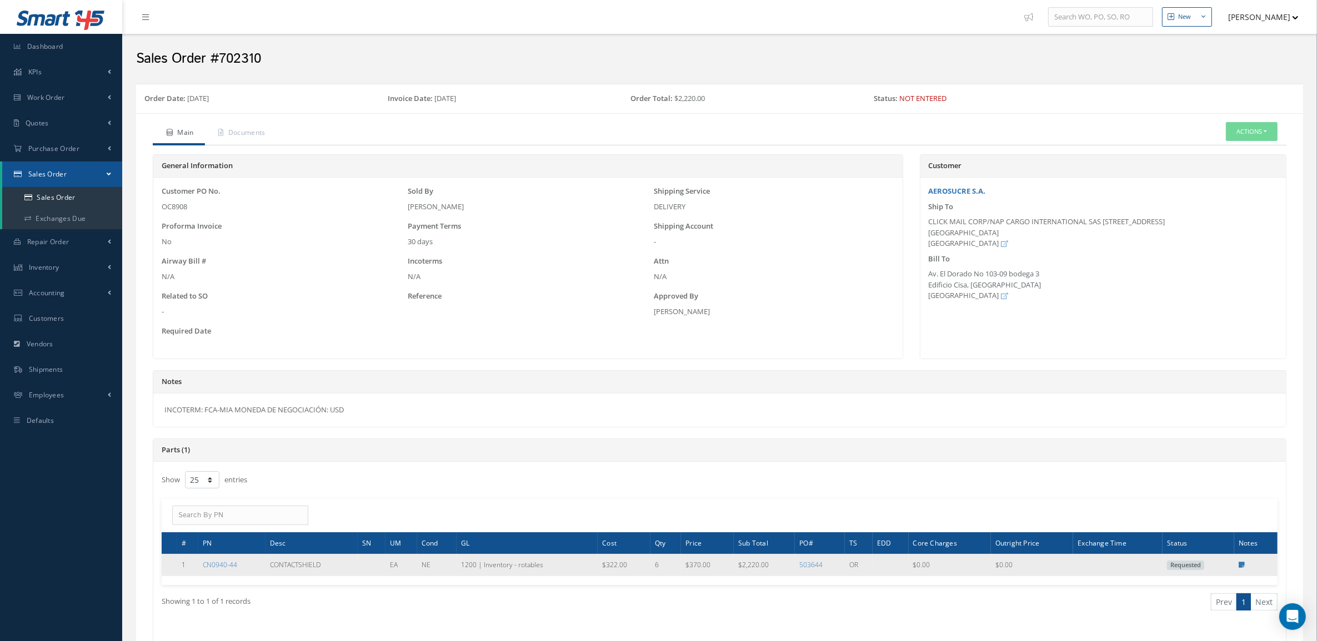
drag, startPoint x: 249, startPoint y: 565, endPoint x: 193, endPoint y: 570, distance: 56.3
click at [193, 570] on tr "1 CN0940-44 CONTACTSHIELD EA NE 1200 | Inventory - rotables $322.00 6 $370.00 $…" at bounding box center [720, 565] width 1116 height 22
copy tr "CN0940-44"
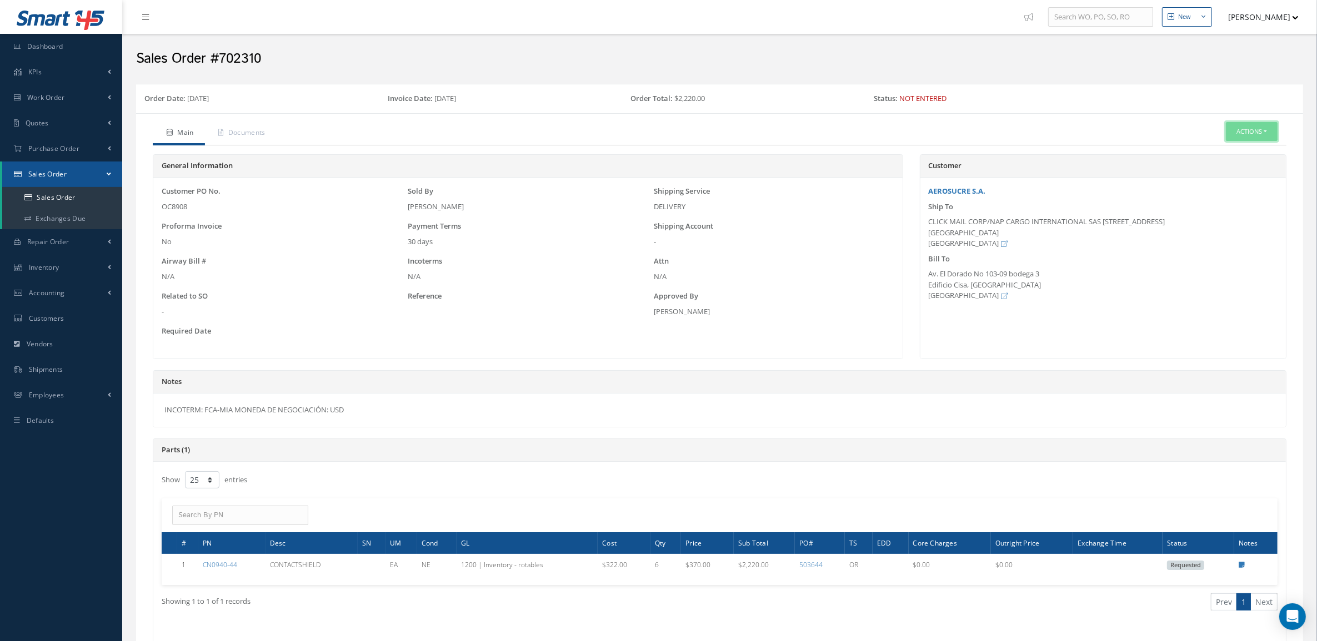
click at [1236, 139] on button "Actions" at bounding box center [1252, 131] width 52 height 19
click at [1230, 159] on link "Edit" at bounding box center [1234, 165] width 89 height 15
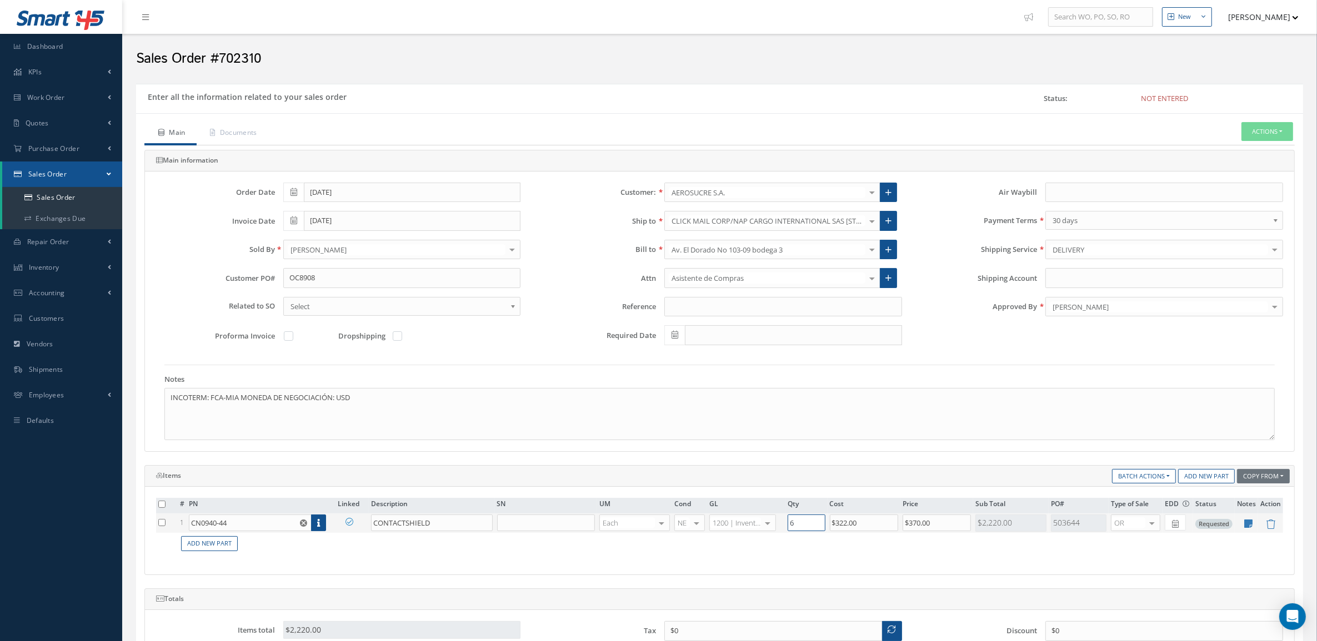
drag, startPoint x: 816, startPoint y: 534, endPoint x: 780, endPoint y: 532, distance: 36.2
click at [780, 532] on tr "1 CN0940-44 Part Number Description SN Condition PO# Qty Location Warehouse CON…" at bounding box center [719, 523] width 1127 height 19
type input "3"
click at [795, 555] on td "Add New Part" at bounding box center [730, 544] width 1105 height 22
click at [240, 128] on link "Documents" at bounding box center [233, 133] width 72 height 23
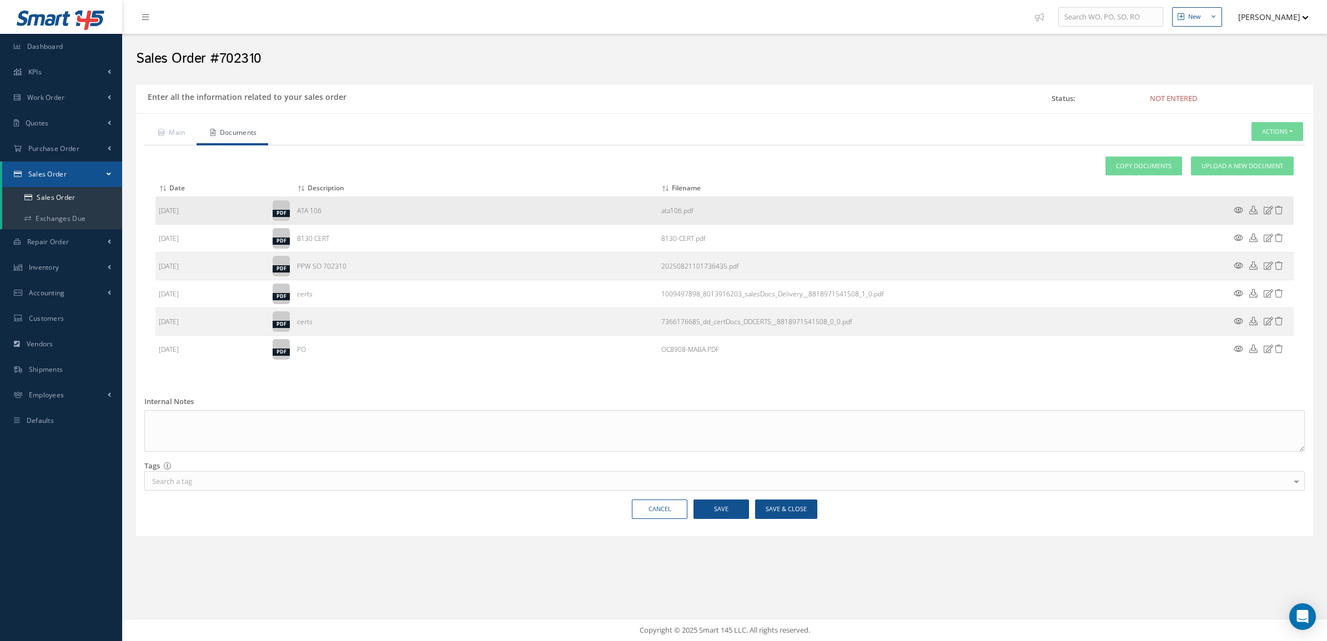
click at [1251, 207] on icon at bounding box center [1254, 210] width 8 height 8
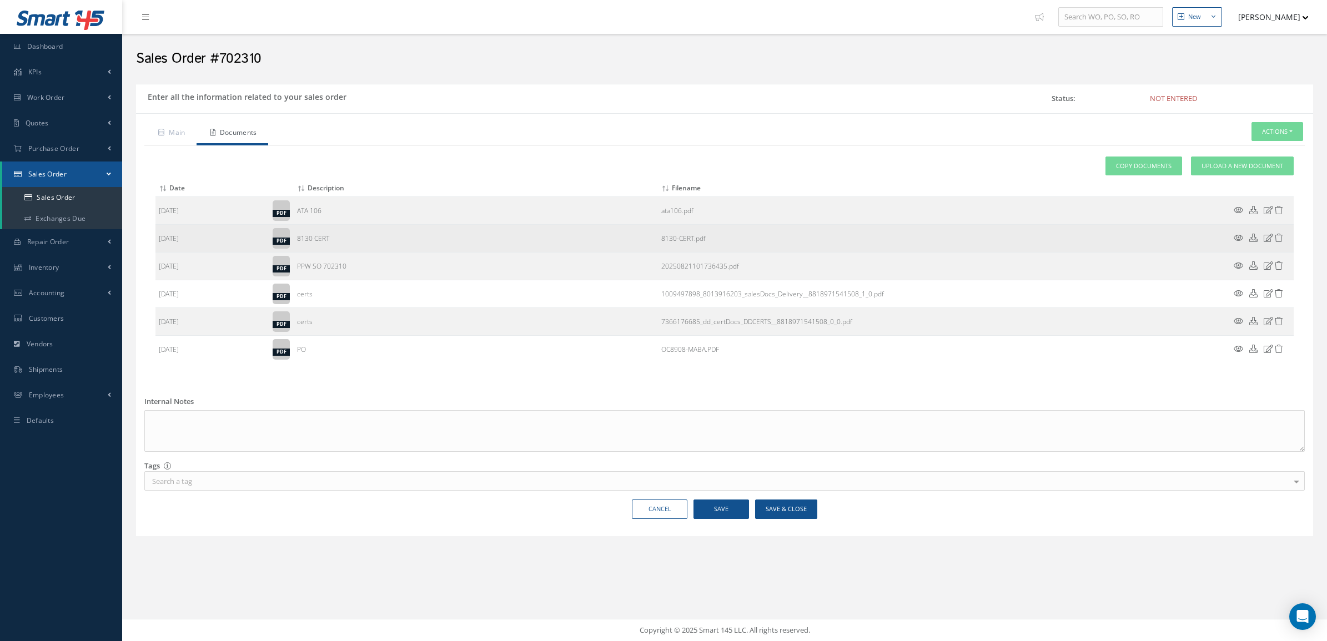
click at [1254, 234] on icon at bounding box center [1254, 238] width 8 height 8
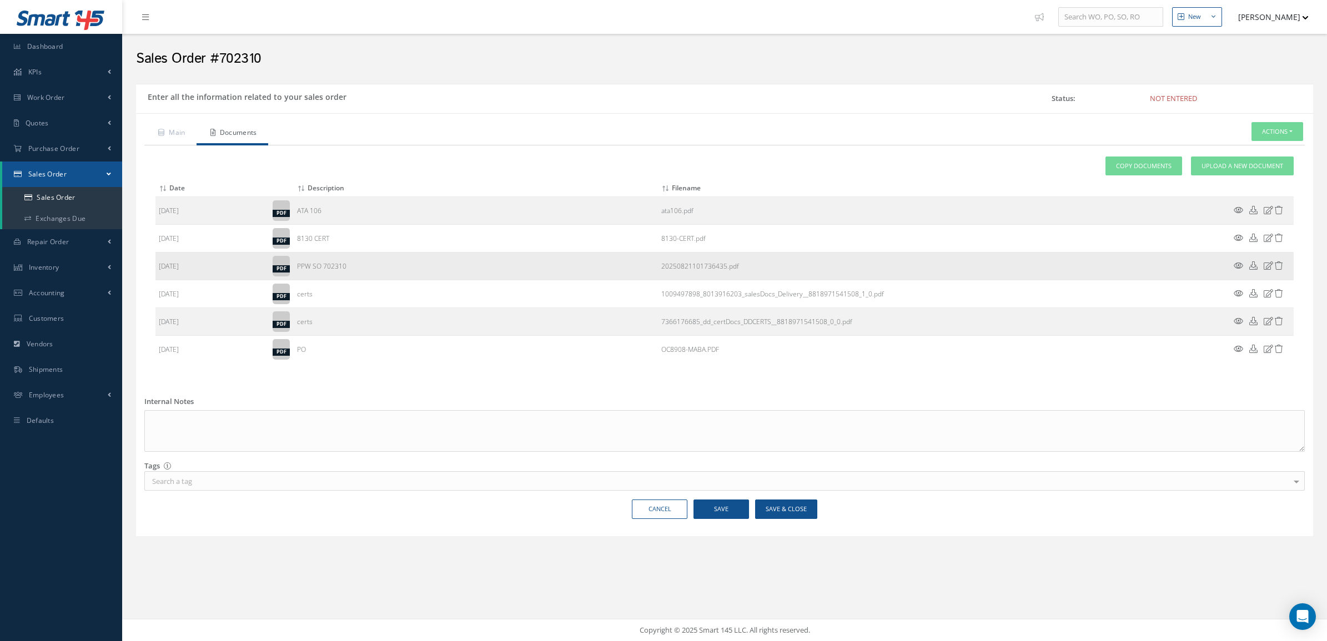
click at [1256, 264] on icon at bounding box center [1254, 266] width 8 height 8
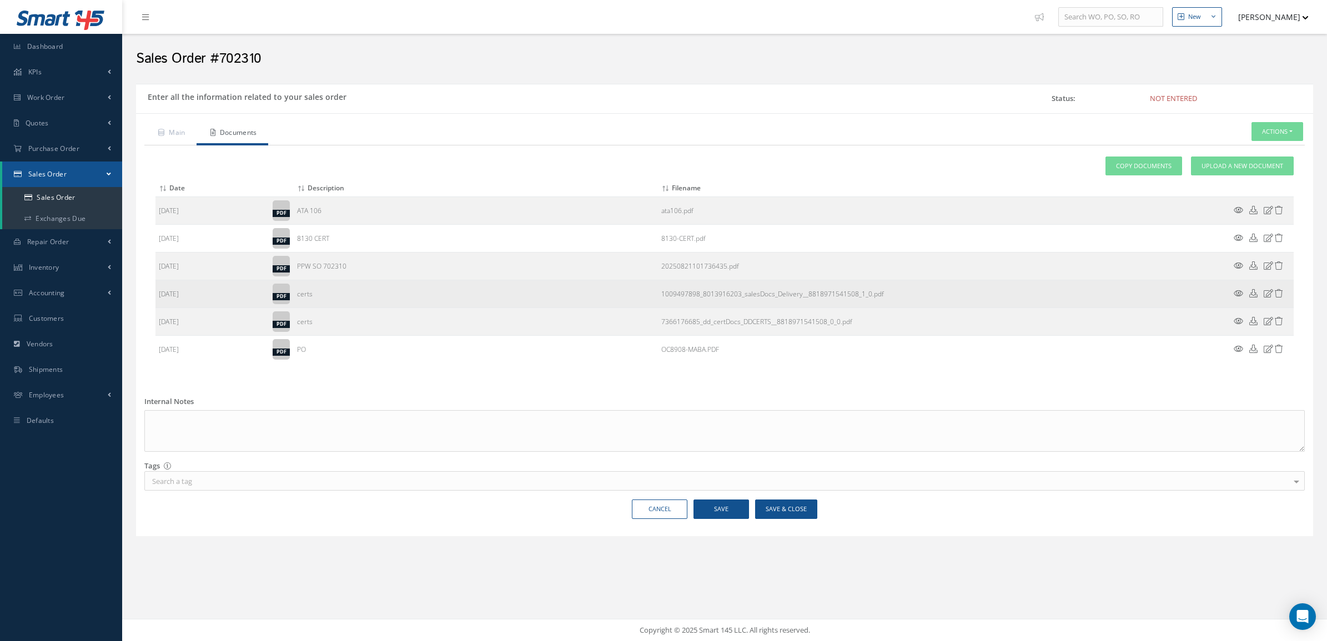
click at [1254, 293] on icon at bounding box center [1254, 293] width 8 height 8
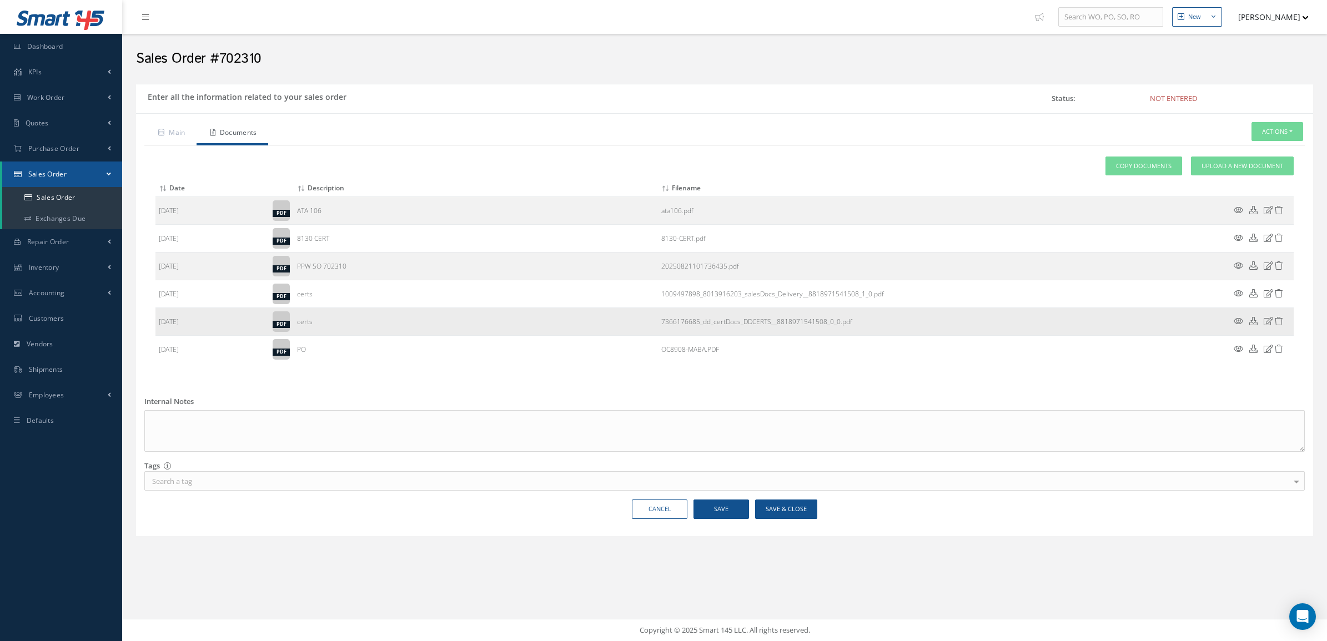
click at [1253, 321] on icon at bounding box center [1254, 321] width 8 height 8
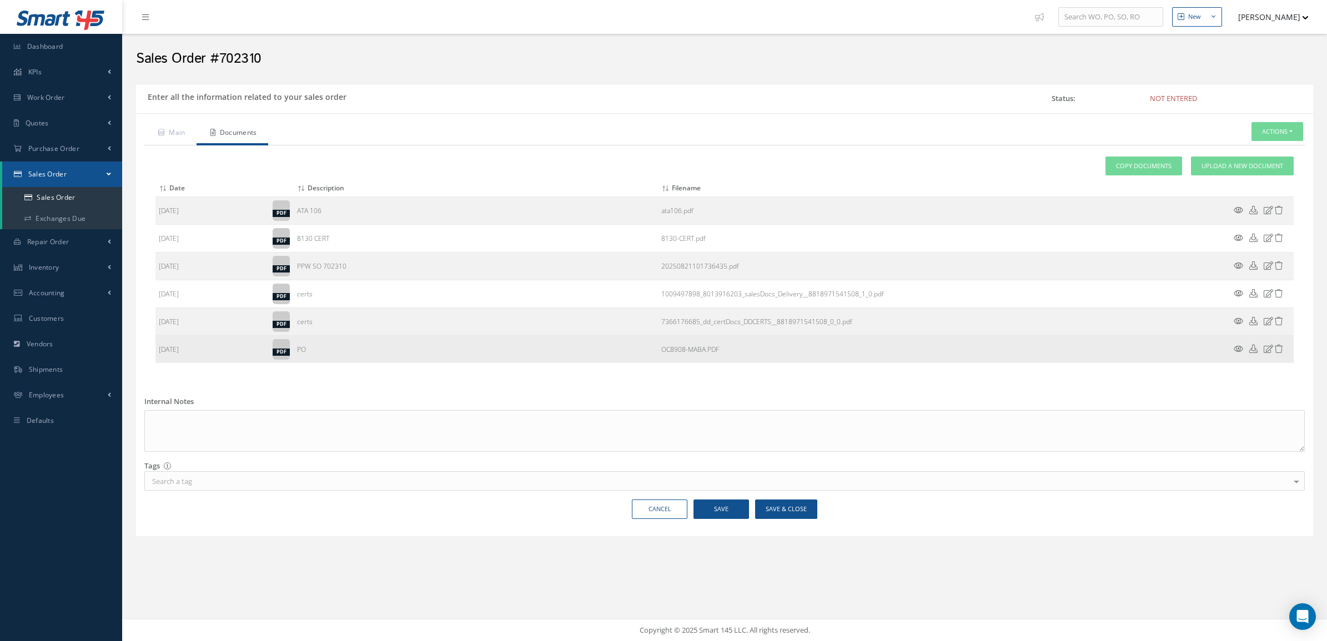
click at [1254, 350] on icon at bounding box center [1254, 349] width 8 height 8
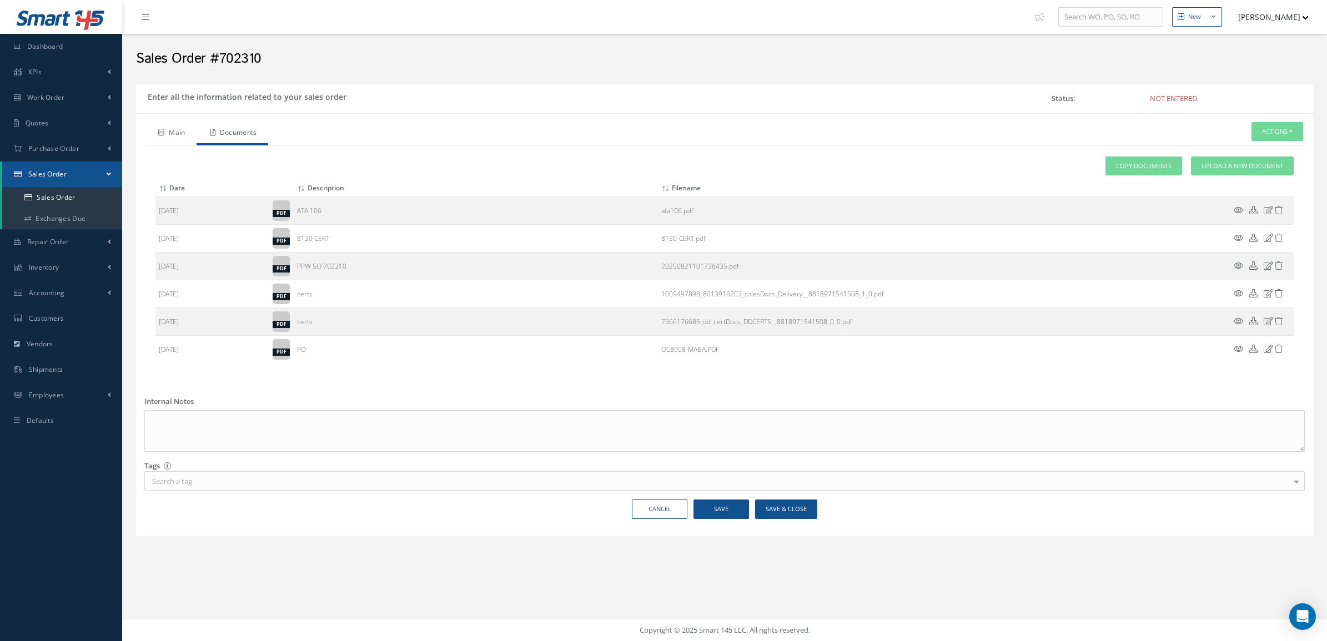
click at [162, 129] on icon at bounding box center [161, 132] width 6 height 7
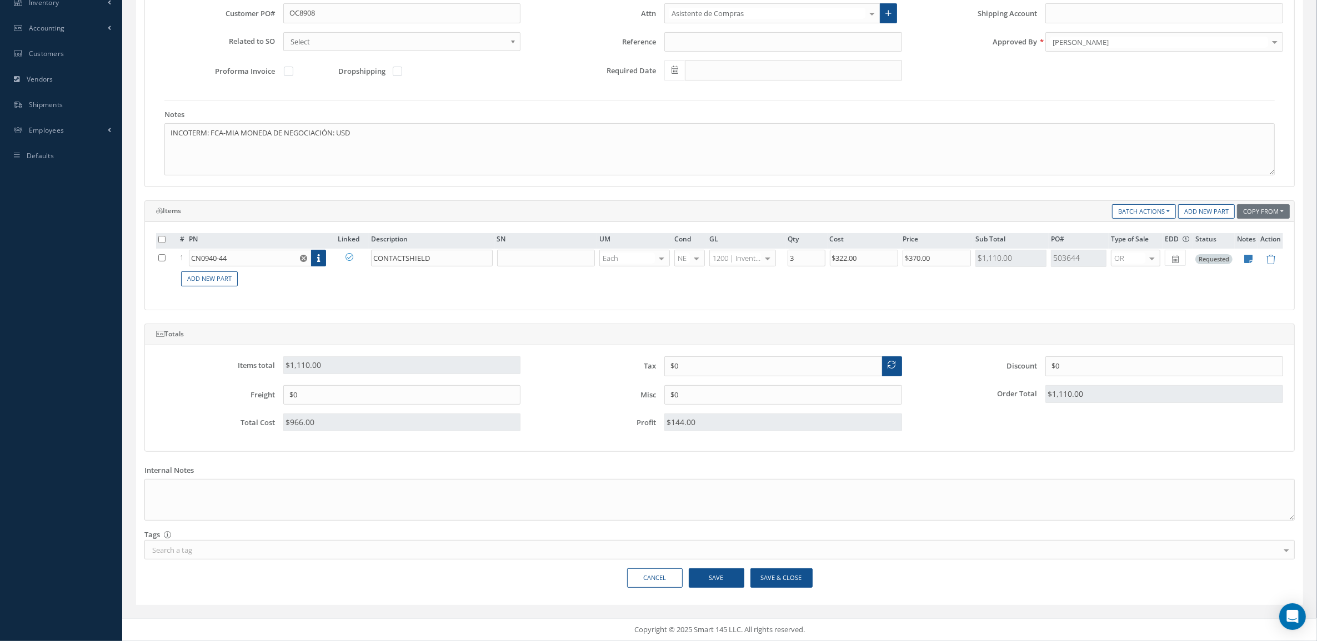
scroll to position [269, 0]
click at [725, 578] on button "Save" at bounding box center [717, 578] width 56 height 19
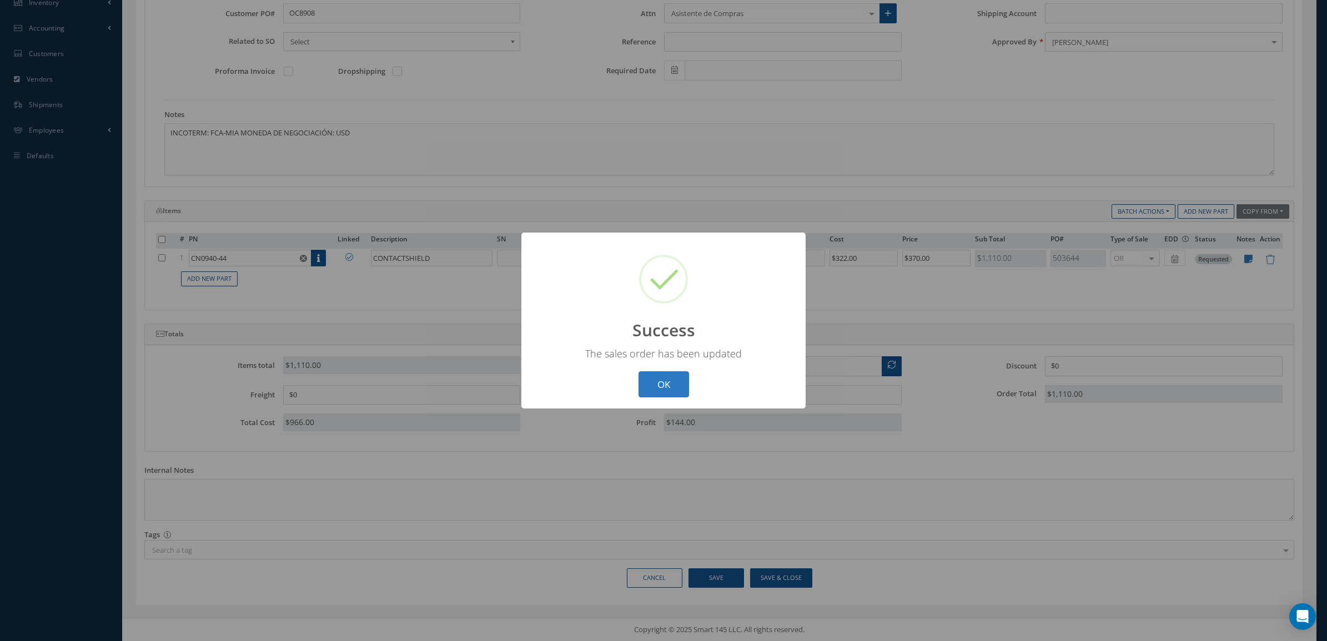
click at [670, 381] on button "OK" at bounding box center [664, 385] width 51 height 26
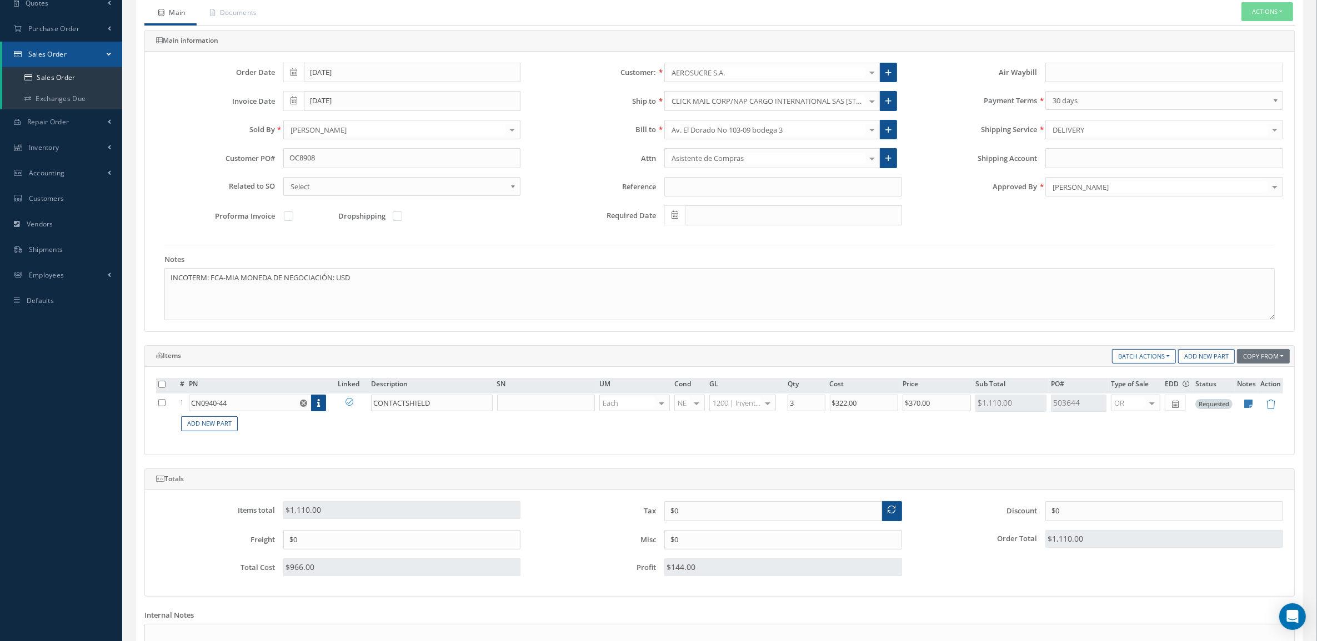
scroll to position [0, 0]
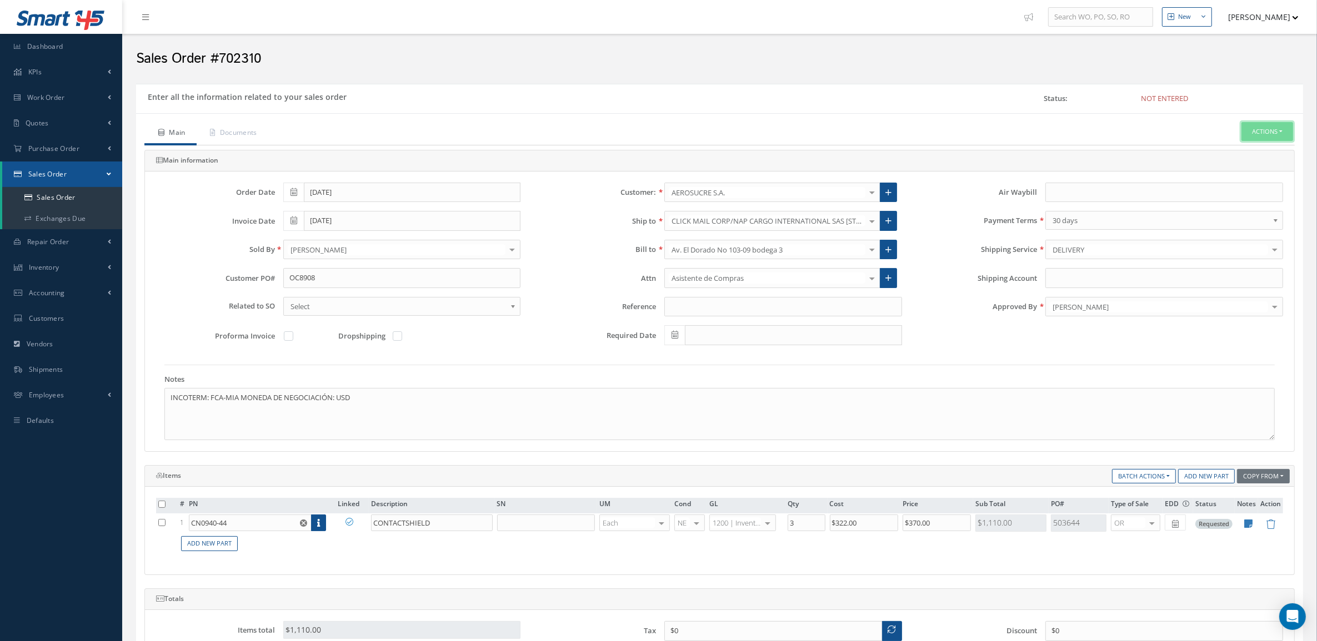
click at [1267, 132] on button "Actions" at bounding box center [1267, 131] width 52 height 19
click at [1254, 151] on link "Enter/Update" at bounding box center [1250, 150] width 89 height 15
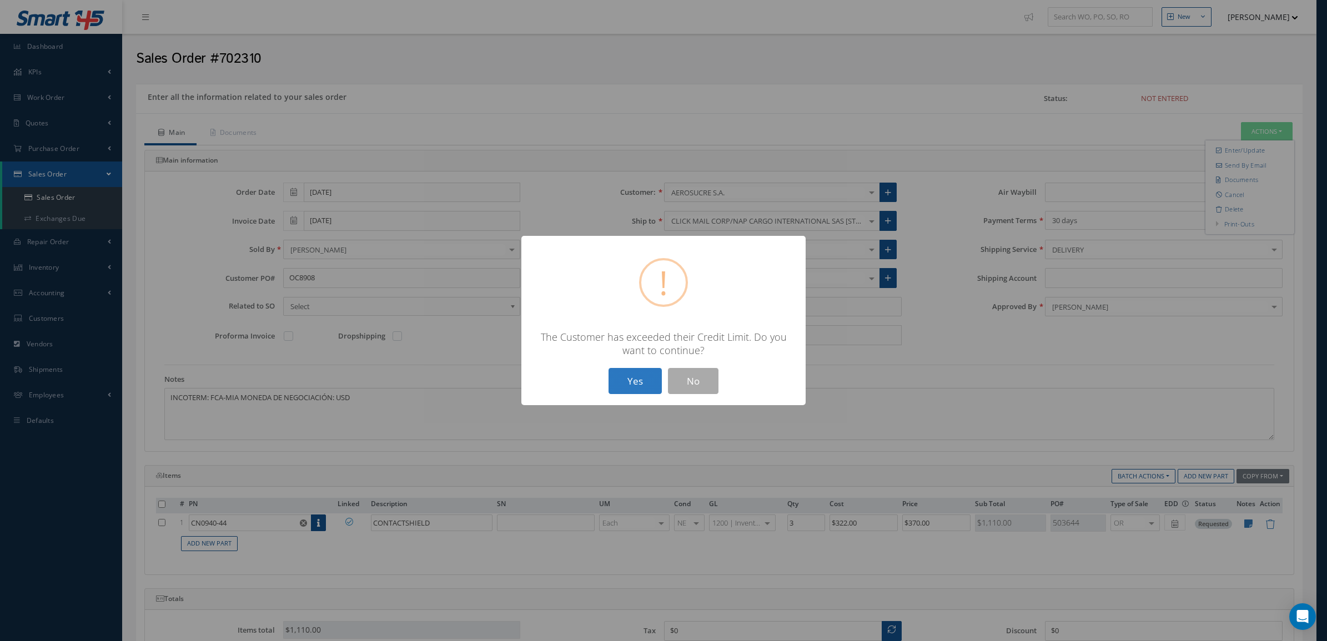
click at [641, 375] on button "Yes" at bounding box center [635, 381] width 53 height 26
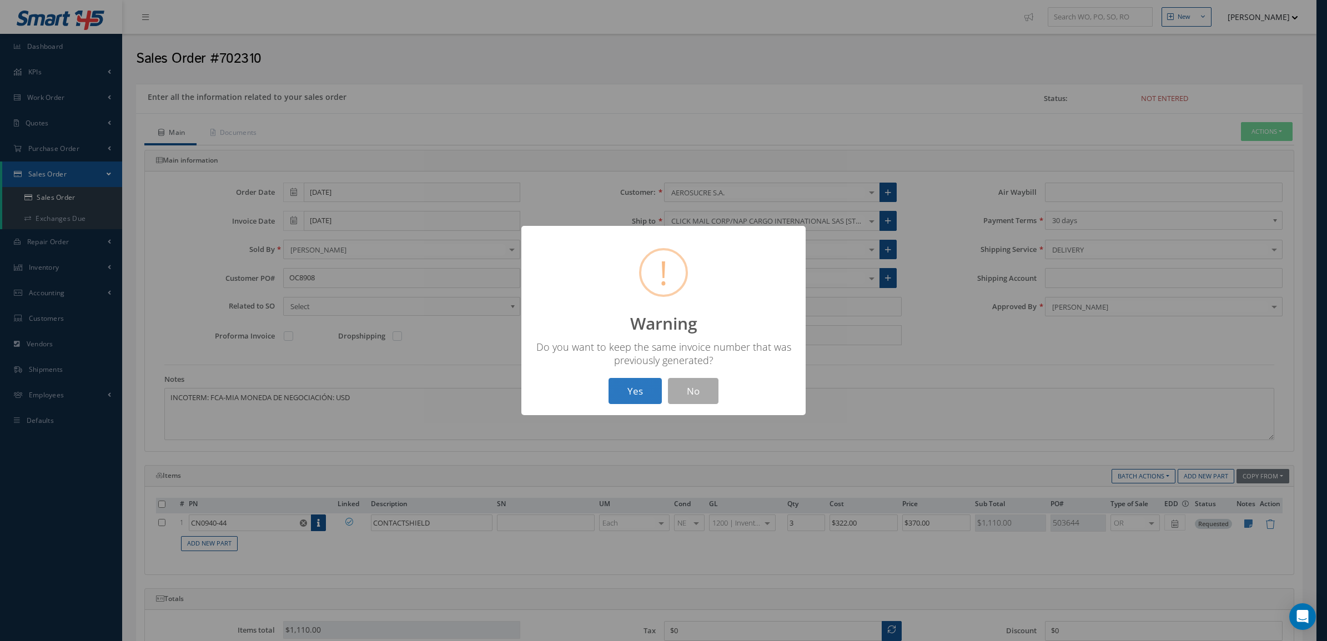
click at [647, 389] on button "Yes" at bounding box center [635, 391] width 53 height 26
drag, startPoint x: 648, startPoint y: 392, endPoint x: 823, endPoint y: 304, distance: 195.7
click at [648, 390] on button "OK" at bounding box center [664, 391] width 51 height 26
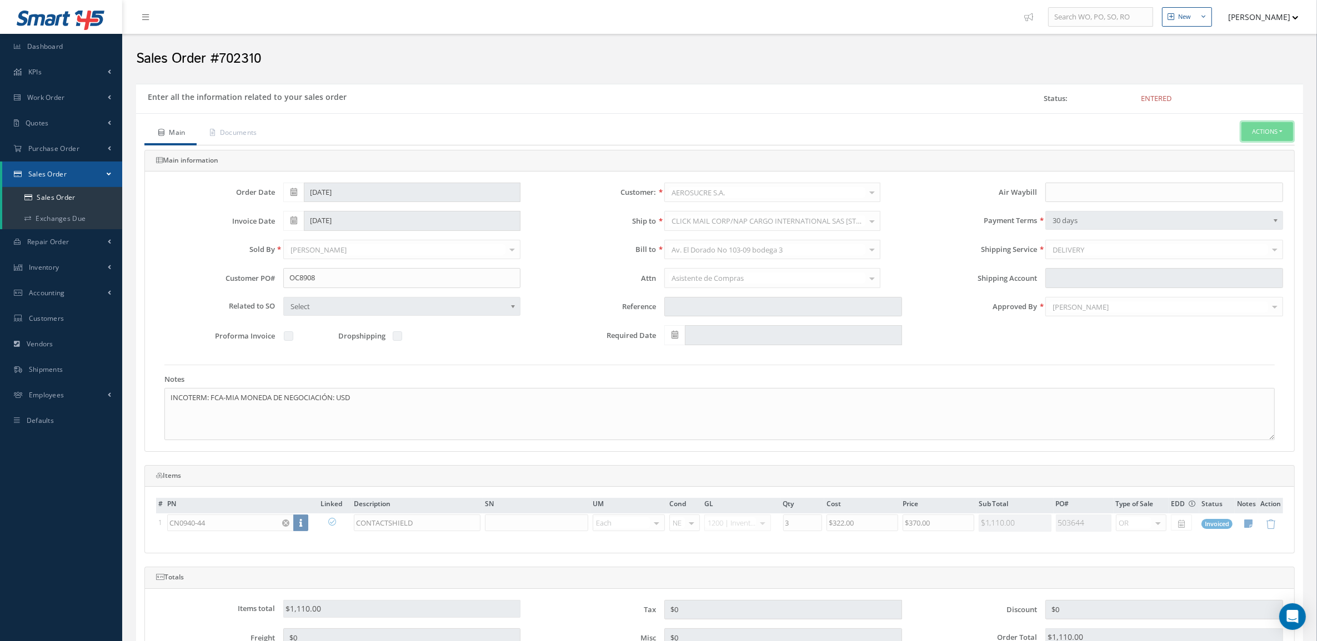
click at [1281, 128] on button "Actions" at bounding box center [1267, 131] width 52 height 19
click at [1171, 235] on link "Invoice" at bounding box center [1167, 226] width 84 height 17
drag, startPoint x: 384, startPoint y: 405, endPoint x: 108, endPoint y: 400, distance: 275.5
click at [83, 405] on div "Smart 145 Dashboard KPIs Accounting Work Order Work Order Preview" at bounding box center [658, 442] width 1317 height 885
click at [70, 142] on link "Purchase Order" at bounding box center [61, 149] width 122 height 26
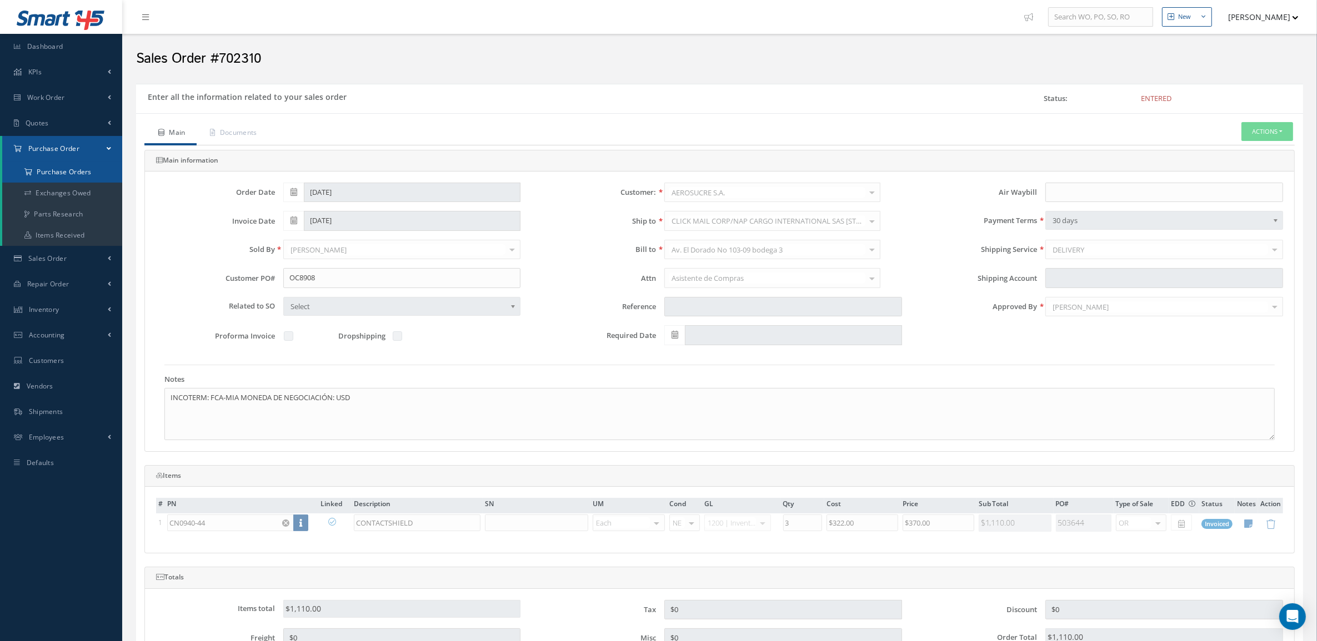
click at [73, 173] on a=1&status_id=2&status_id=3&status_id=5&collapsedFilters"] "Purchase Orders" at bounding box center [62, 172] width 120 height 21
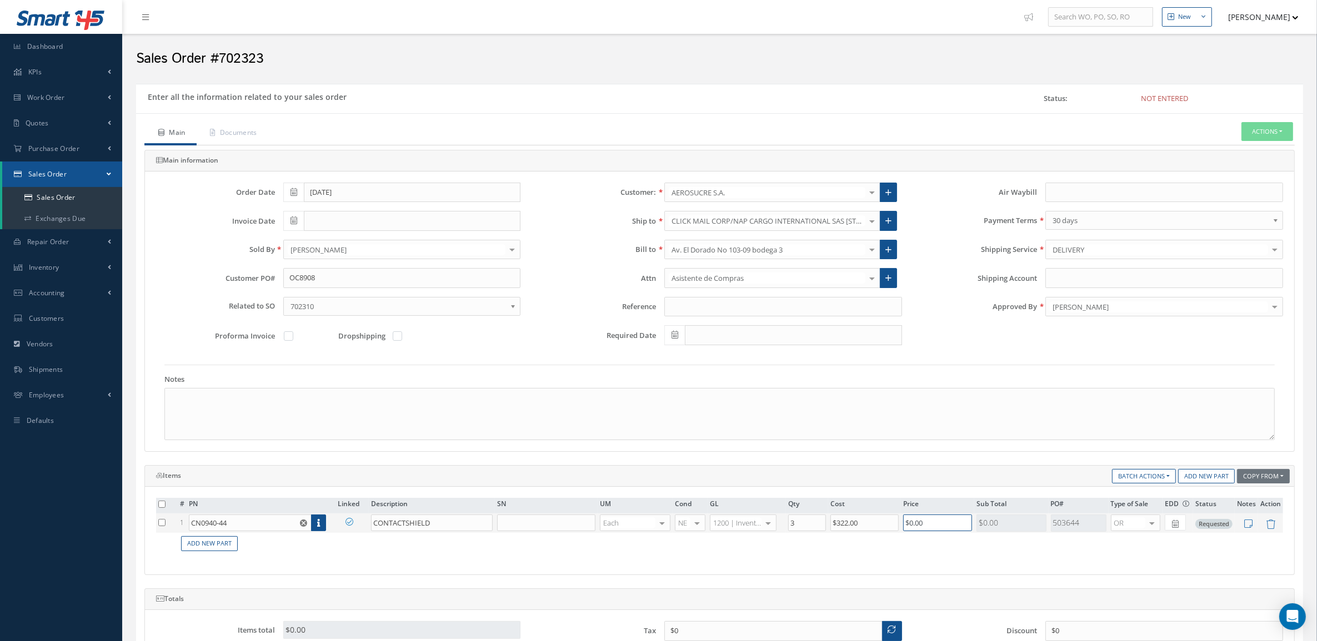
drag, startPoint x: 932, startPoint y: 527, endPoint x: 854, endPoint y: 525, distance: 77.8
click at [854, 525] on tr "1 CN0940-44 Part Number Description SN Condition PO# Qty Location Warehouse CON…" at bounding box center [719, 523] width 1127 height 19
type input "$370"
click at [869, 564] on div "# PN Linked Description SN UM Cond GL Qty Cost Price Sub Total PO# Type of Sale…" at bounding box center [719, 531] width 1127 height 66
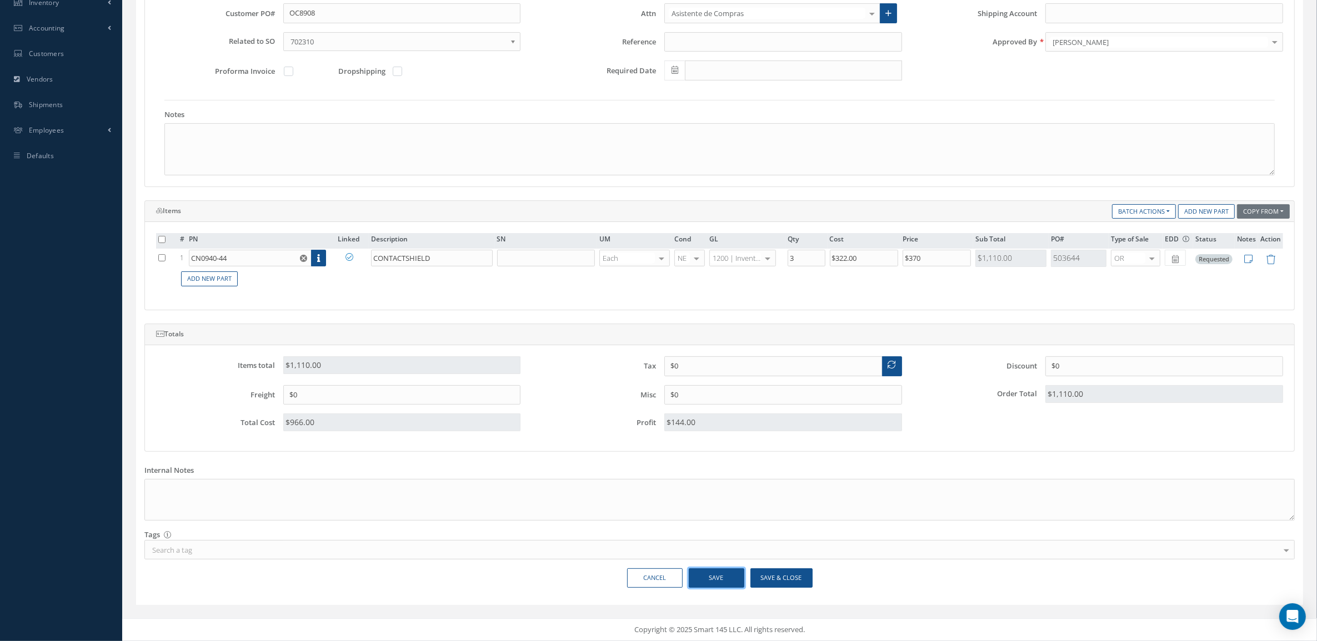
click at [711, 582] on button "Save" at bounding box center [717, 578] width 56 height 19
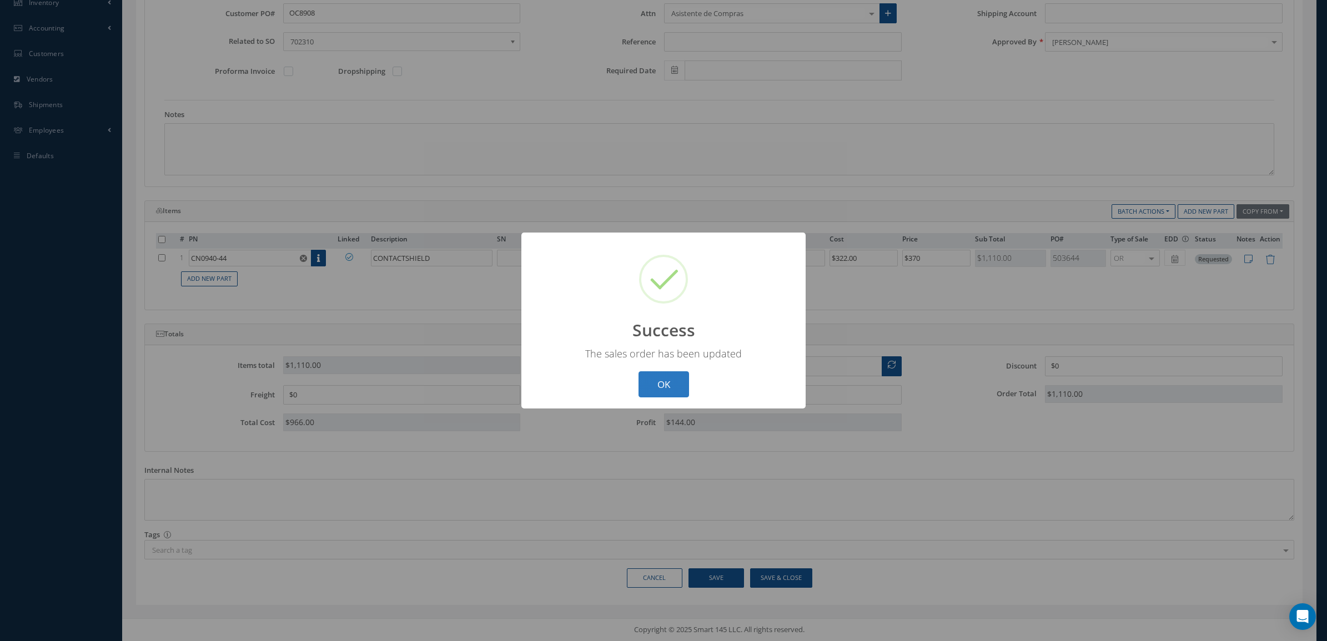
click at [650, 381] on button "OK" at bounding box center [664, 385] width 51 height 26
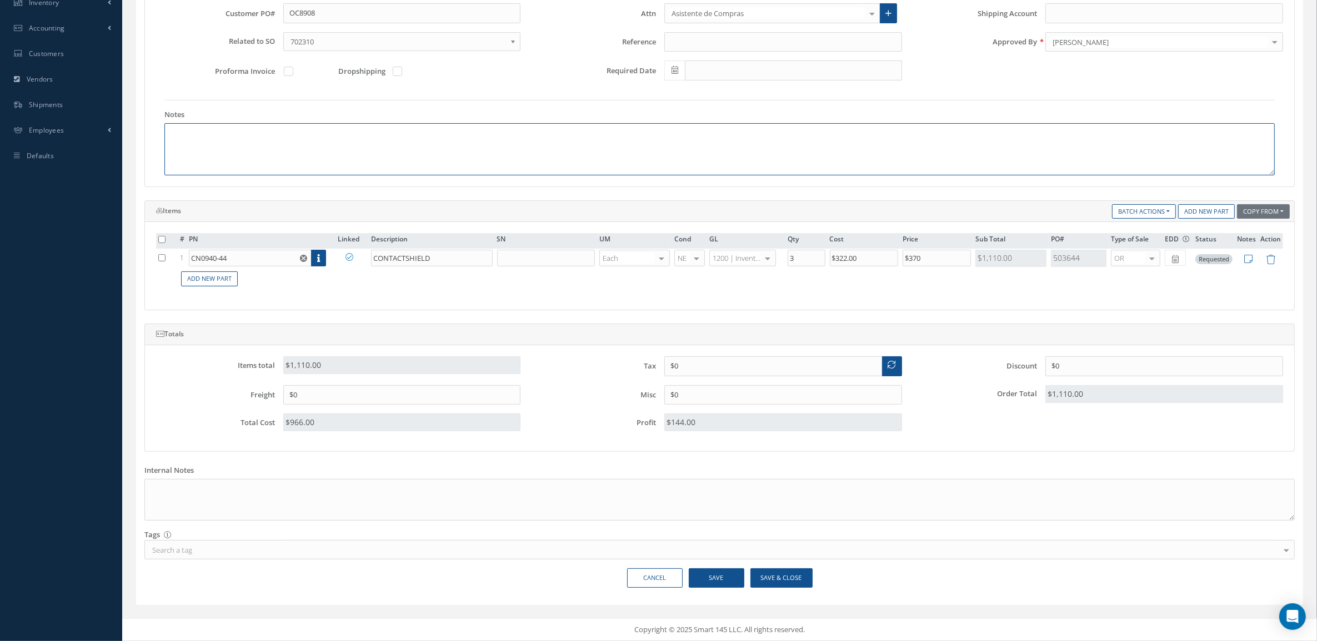
click at [298, 139] on textarea at bounding box center [719, 149] width 1110 height 52
paste textarea "INCOTERM: FCA-MIA MONEDA DE NEGOCIACIÓN: USD"
type textarea "INCOTERM: FCA-MIA MONEDA DE NEGOCIACIÓN: USD"
click at [711, 573] on button "Save" at bounding box center [717, 578] width 56 height 19
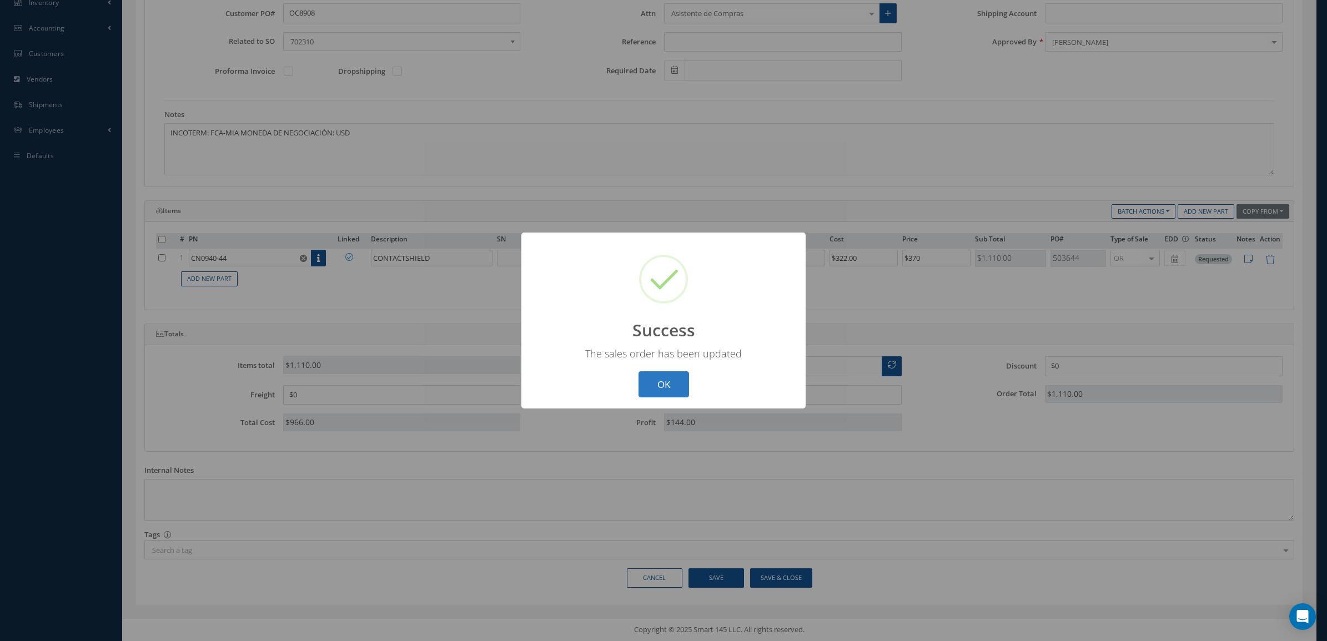
click at [653, 376] on button "OK" at bounding box center [664, 385] width 51 height 26
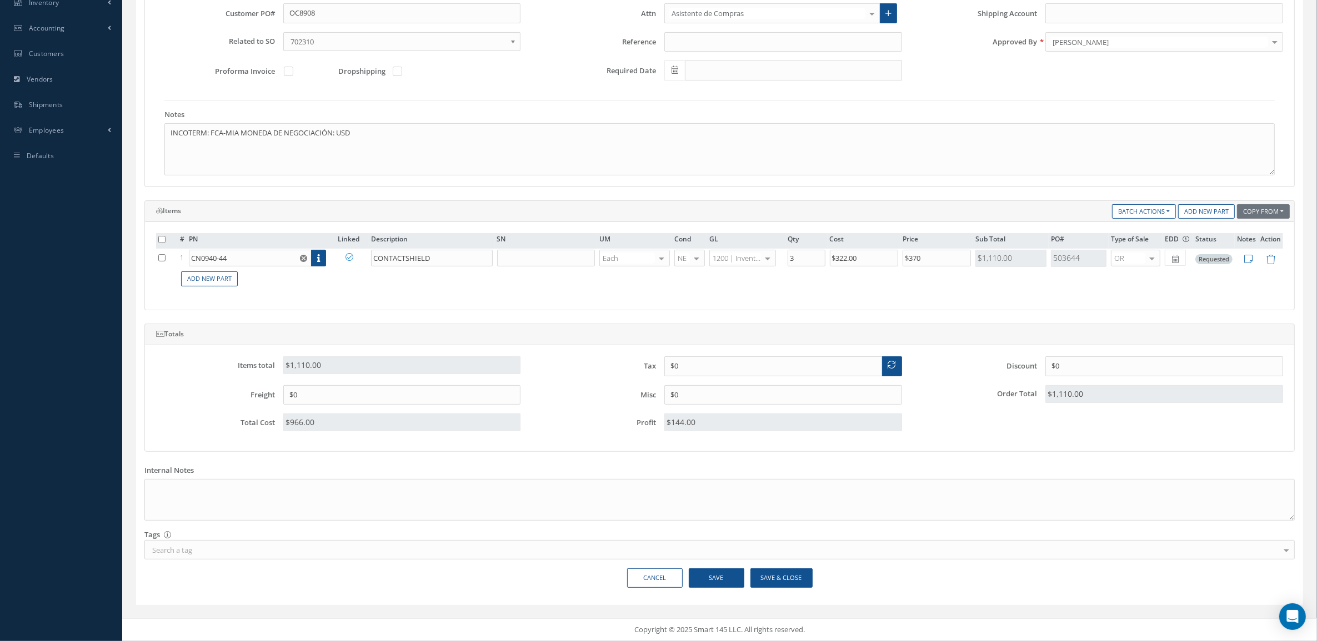
scroll to position [0, 0]
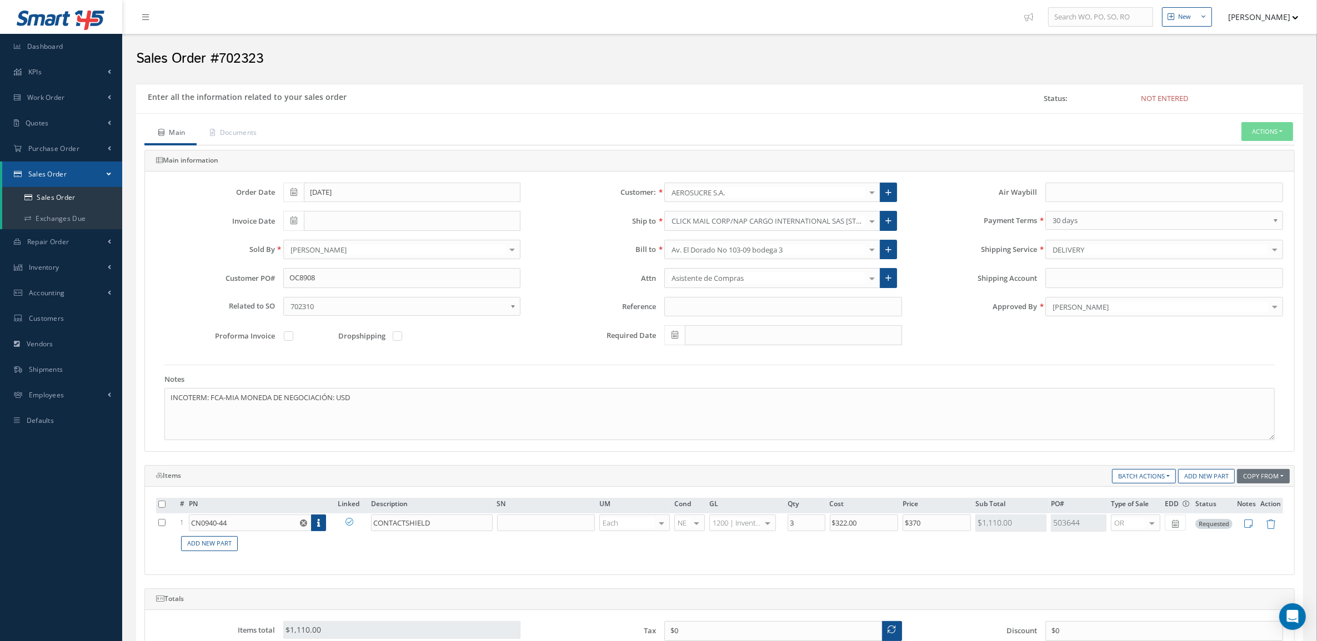
click at [1240, 139] on ul "Main Documents Actions Enter/Update Send By Email Documents Cancel Delete Print…" at bounding box center [719, 133] width 1150 height 23
drag, startPoint x: 1240, startPoint y: 139, endPoint x: 1247, endPoint y: 128, distance: 12.8
click at [1247, 128] on button "Actions" at bounding box center [1267, 131] width 52 height 19
click at [1240, 151] on link "Enter/Update" at bounding box center [1250, 150] width 89 height 15
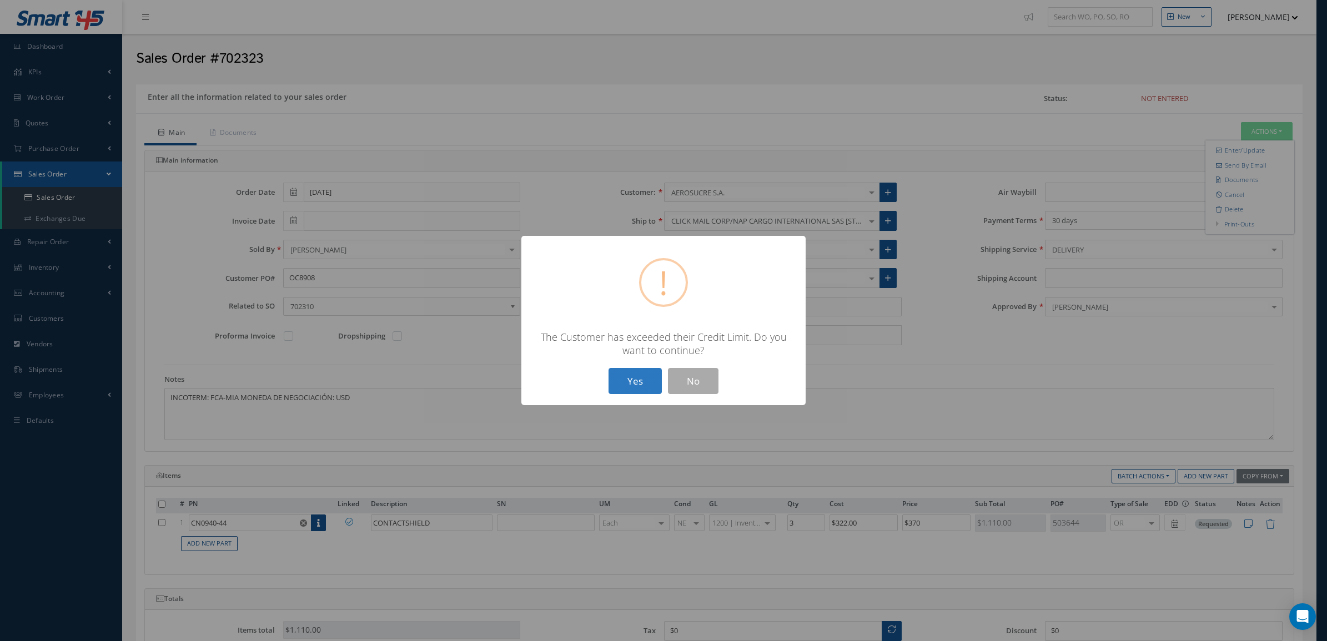
click at [621, 380] on button "Yes" at bounding box center [635, 381] width 53 height 26
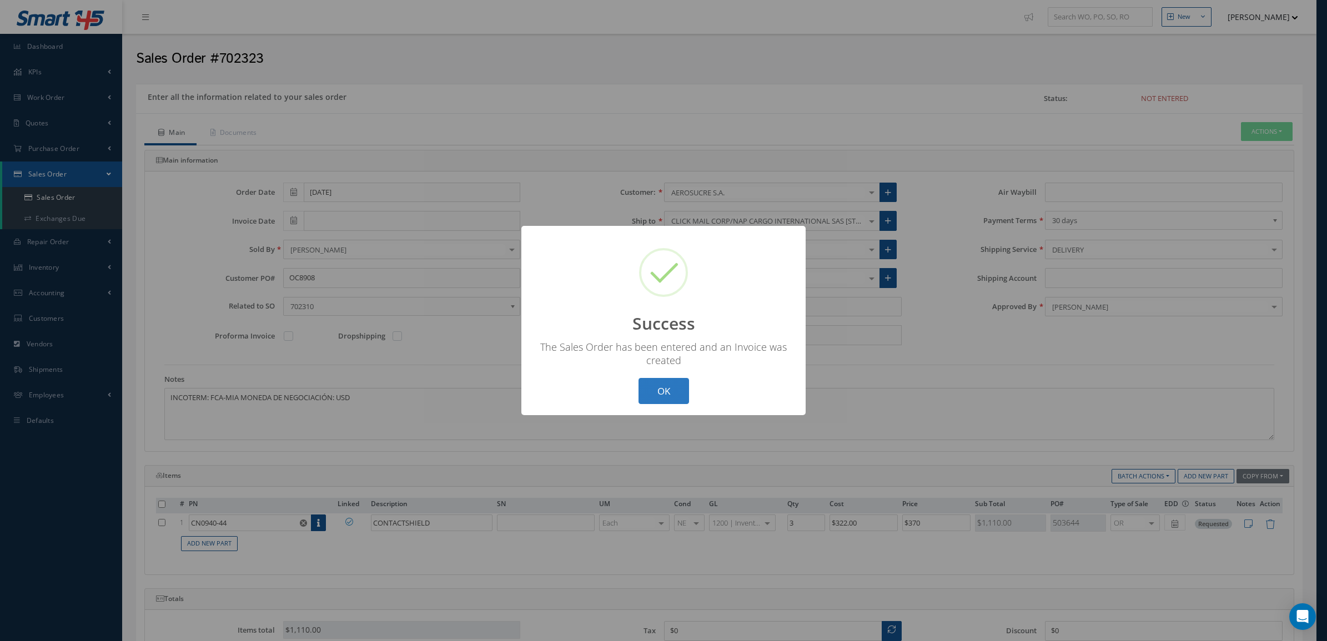
click at [668, 395] on button "OK" at bounding box center [664, 391] width 51 height 26
type input "[DATE]"
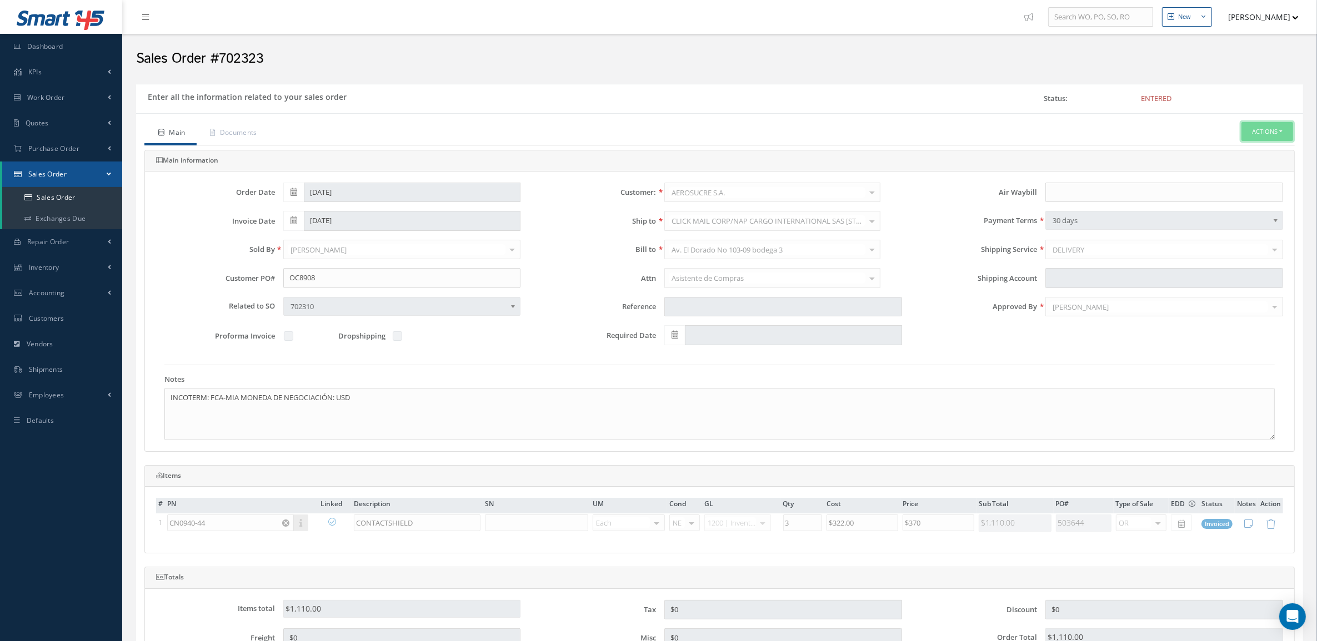
click at [1245, 131] on button "Actions" at bounding box center [1267, 131] width 52 height 19
click at [1180, 229] on link "Invoice" at bounding box center [1167, 226] width 84 height 17
drag, startPoint x: 352, startPoint y: 275, endPoint x: 260, endPoint y: 281, distance: 91.8
click at [260, 281] on div "Customer PO# OC8908" at bounding box center [338, 278] width 381 height 20
click at [259, 123] on link "Documents" at bounding box center [233, 133] width 72 height 23
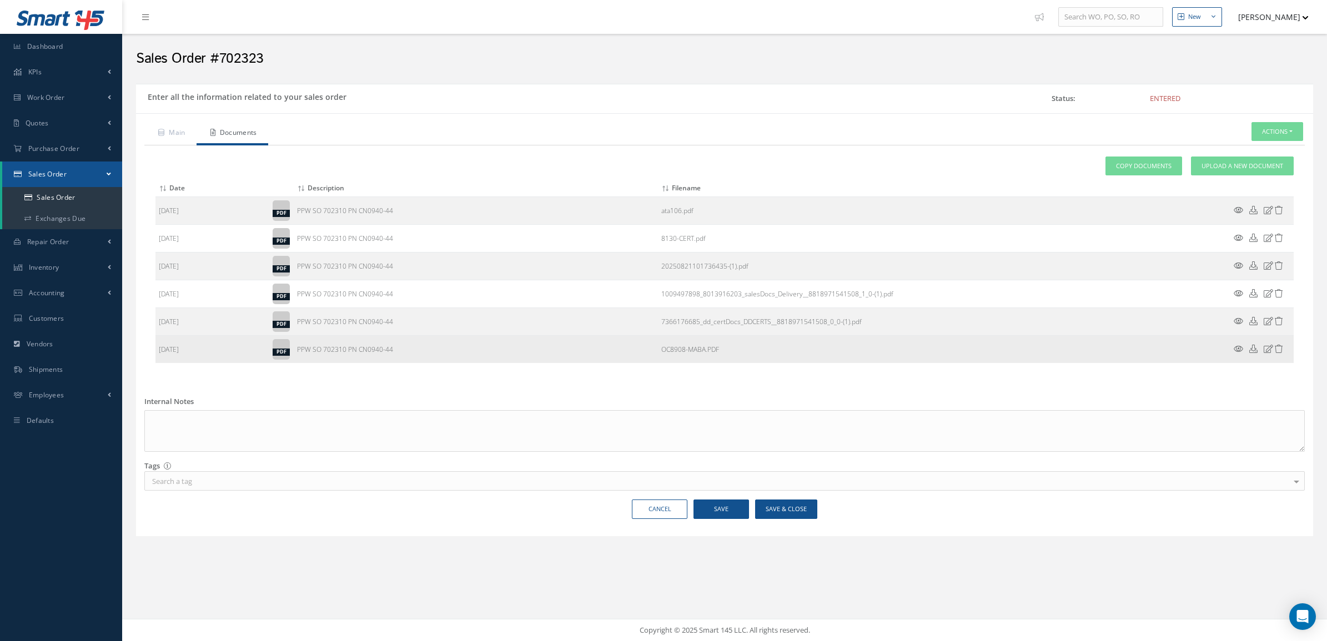
click at [1240, 352] on icon at bounding box center [1238, 349] width 9 height 8
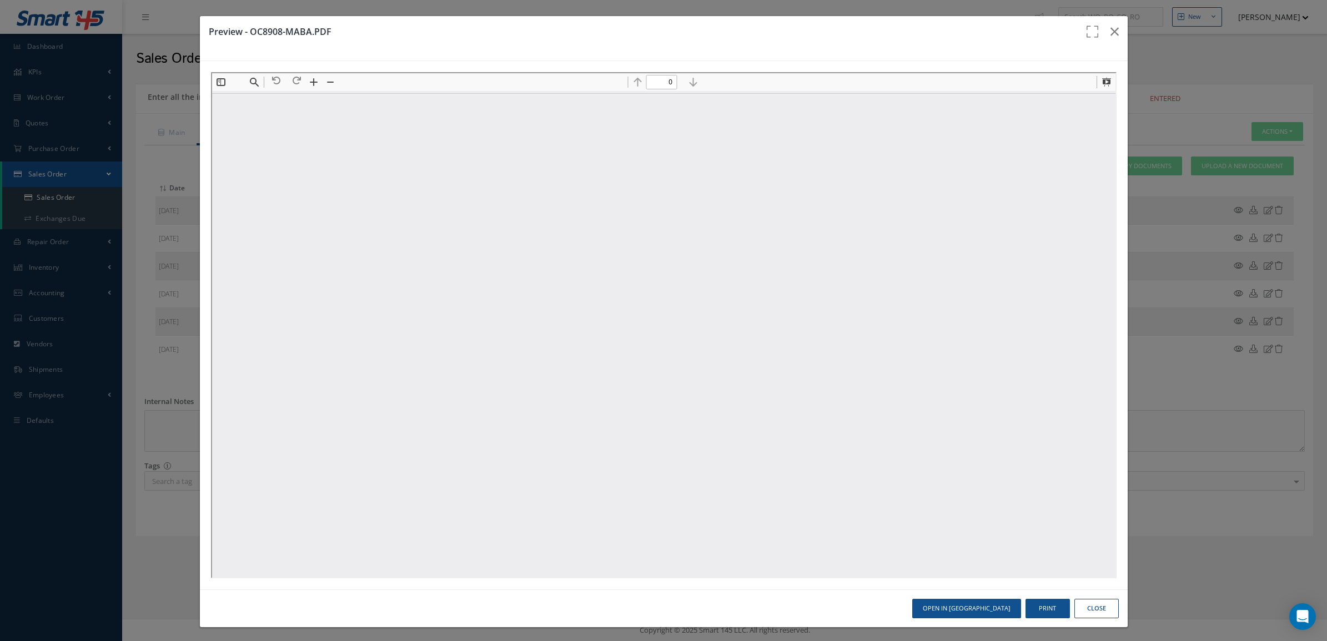
type input "1"
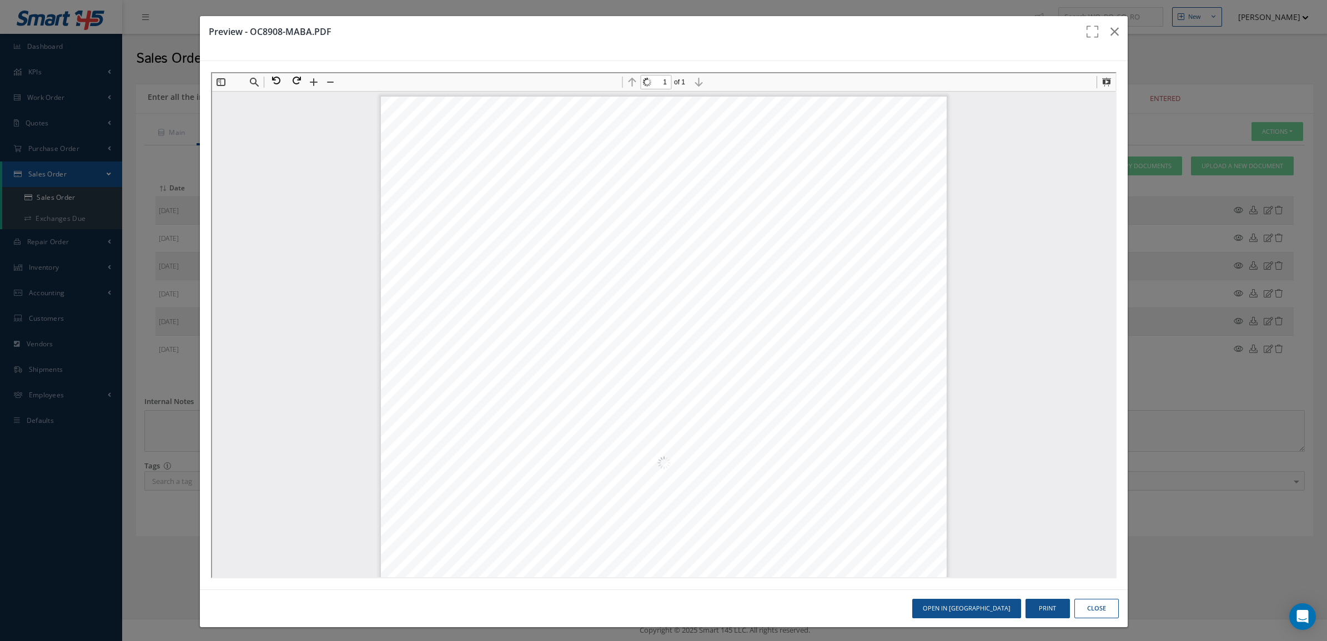
scroll to position [6, 0]
click at [1111, 34] on icon "button" at bounding box center [1115, 31] width 8 height 13
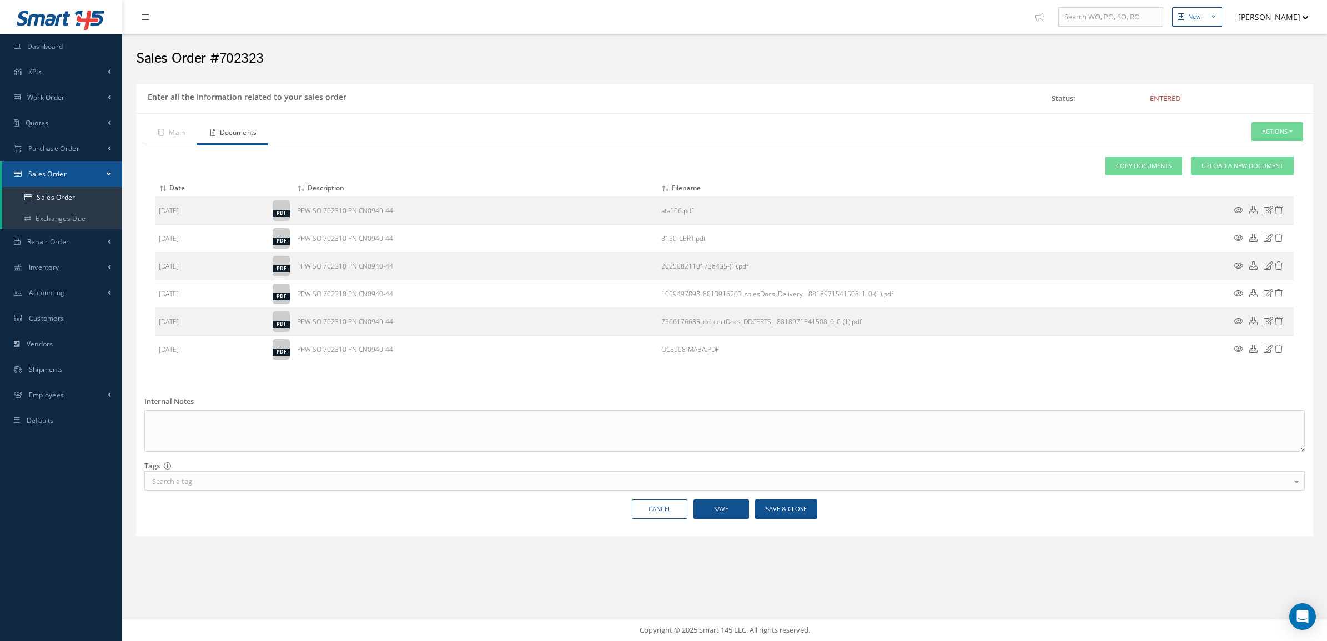
click at [200, 601] on div "New New Work Order New Purchase Order New Customer Quote New Sales Order New Re…" at bounding box center [724, 320] width 1205 height 641
click at [887, 593] on div "New New Work Order New Purchase Order New Customer Quote New Sales Order New Re…" at bounding box center [724, 320] width 1205 height 641
click at [1212, 60] on h2 "Sales Order #702323" at bounding box center [724, 59] width 1177 height 17
click at [76, 192] on link "Sales Order" at bounding box center [62, 197] width 120 height 21
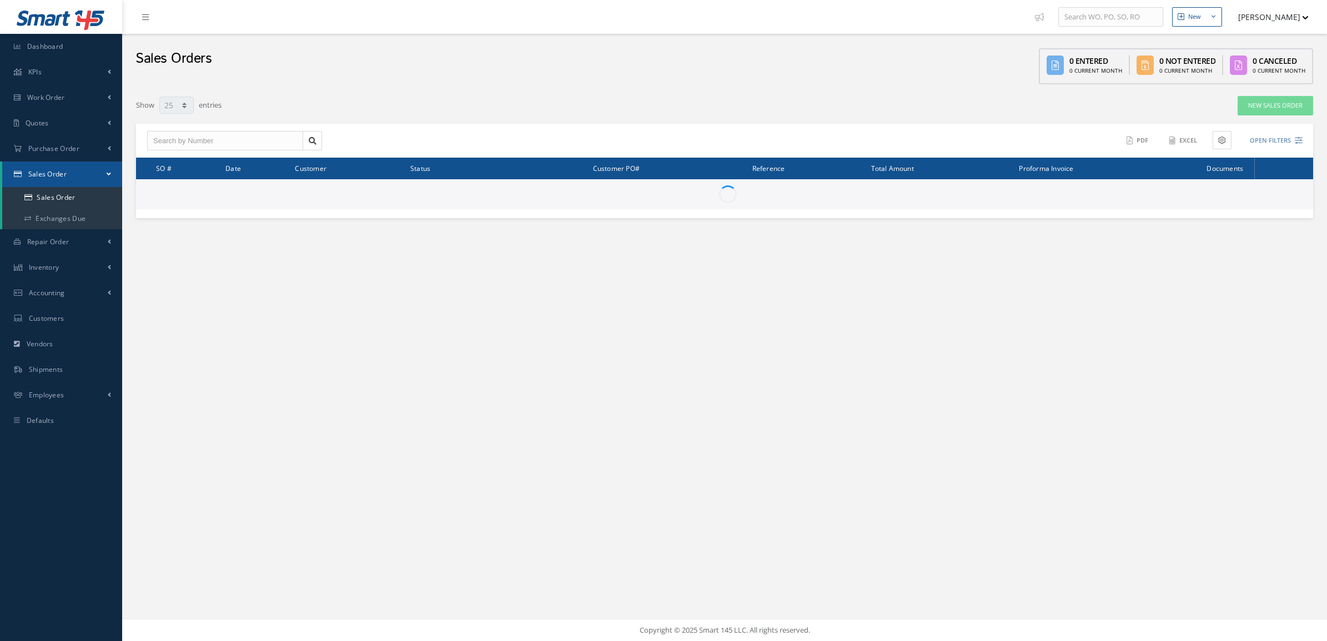
select select "25"
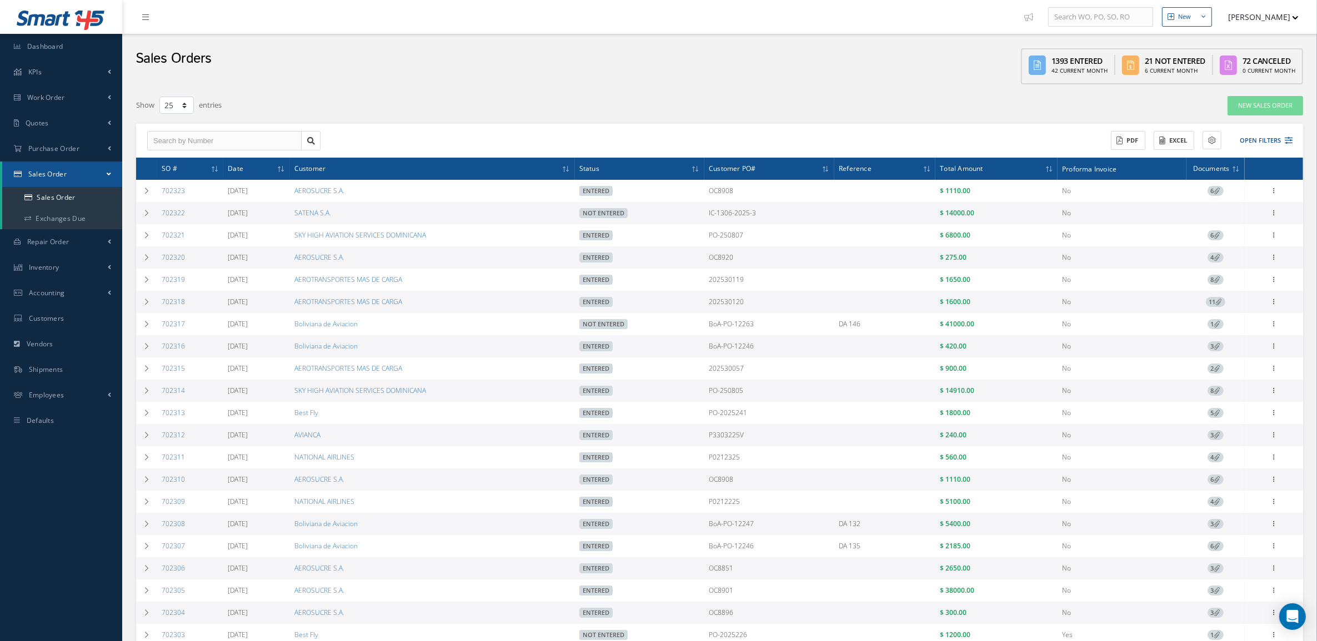
click at [1265, 128] on div "ACTIONS Receive Payments Select Customer MABA AERO LLC 21 AIR ABR AVIATION LEAS…" at bounding box center [719, 141] width 1167 height 34
click at [1272, 142] on button "Open Filters" at bounding box center [1261, 141] width 63 height 18
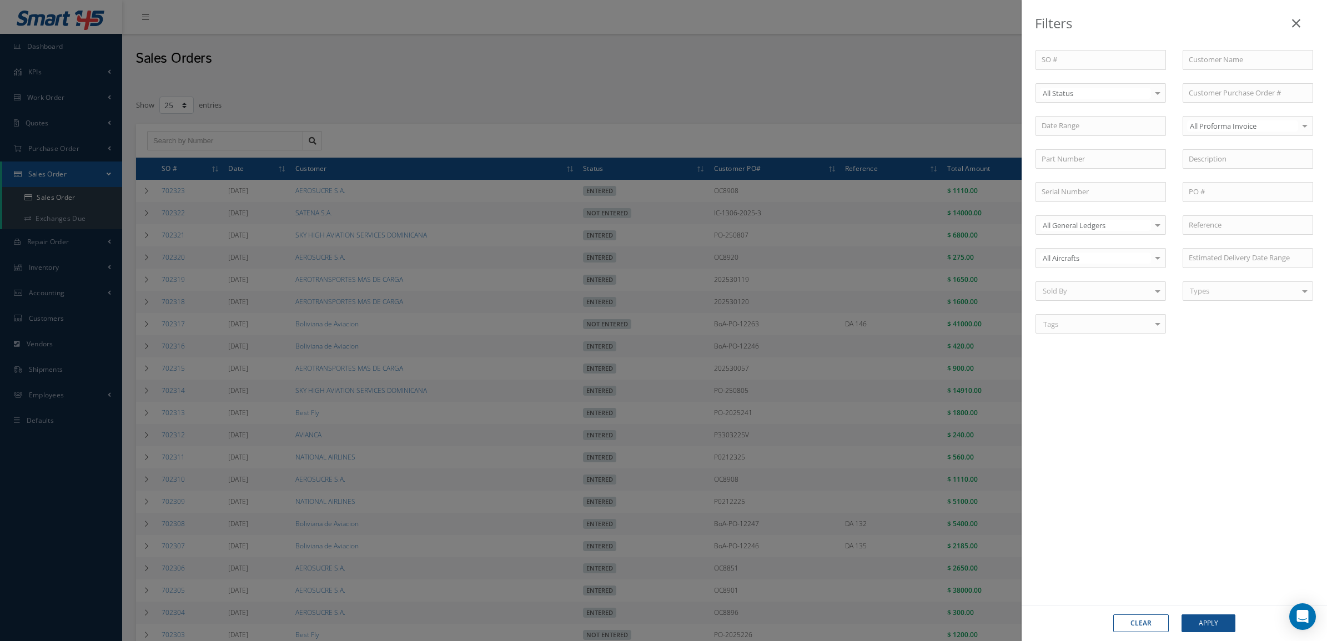
drag, startPoint x: 875, startPoint y: 103, endPoint x: 975, endPoint y: 165, distance: 117.9
click at [875, 104] on div "Filters SO # Customer Name Select All Status All Status Entered Not Entered Par…" at bounding box center [663, 320] width 1327 height 641
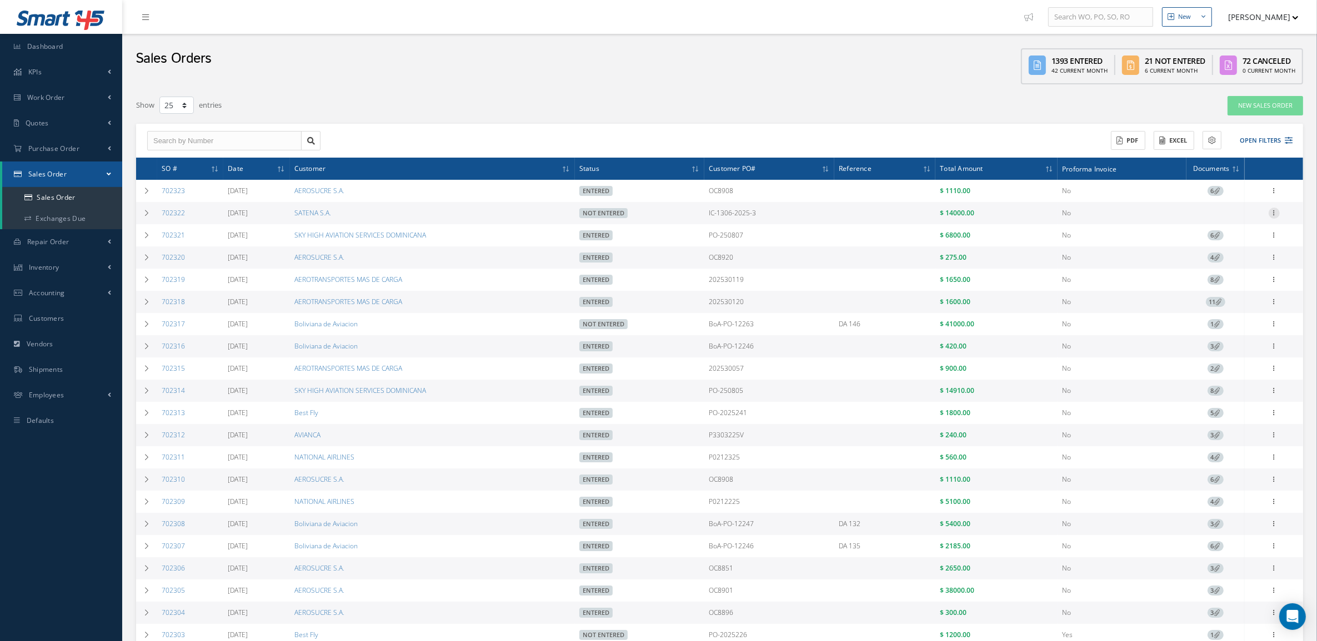
click at [1274, 194] on icon at bounding box center [1274, 189] width 11 height 9
click at [1232, 280] on link "Documents" at bounding box center [1223, 277] width 88 height 14
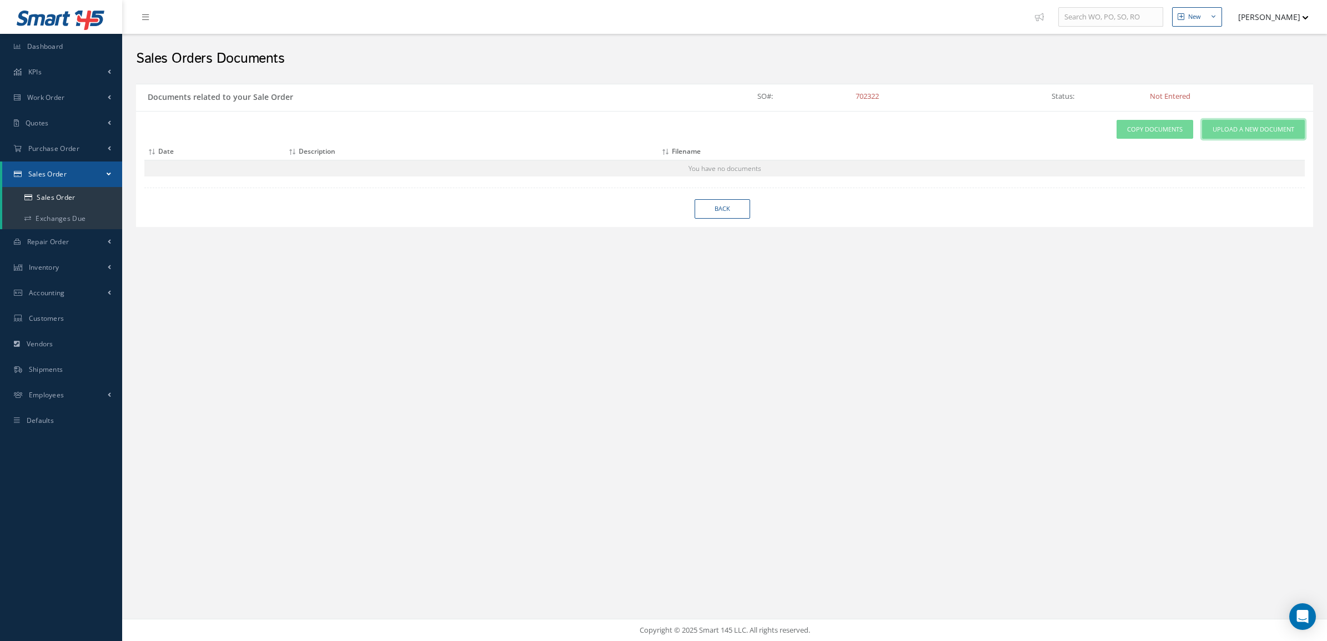
click at [1223, 124] on link "Upload a New Document" at bounding box center [1253, 129] width 103 height 19
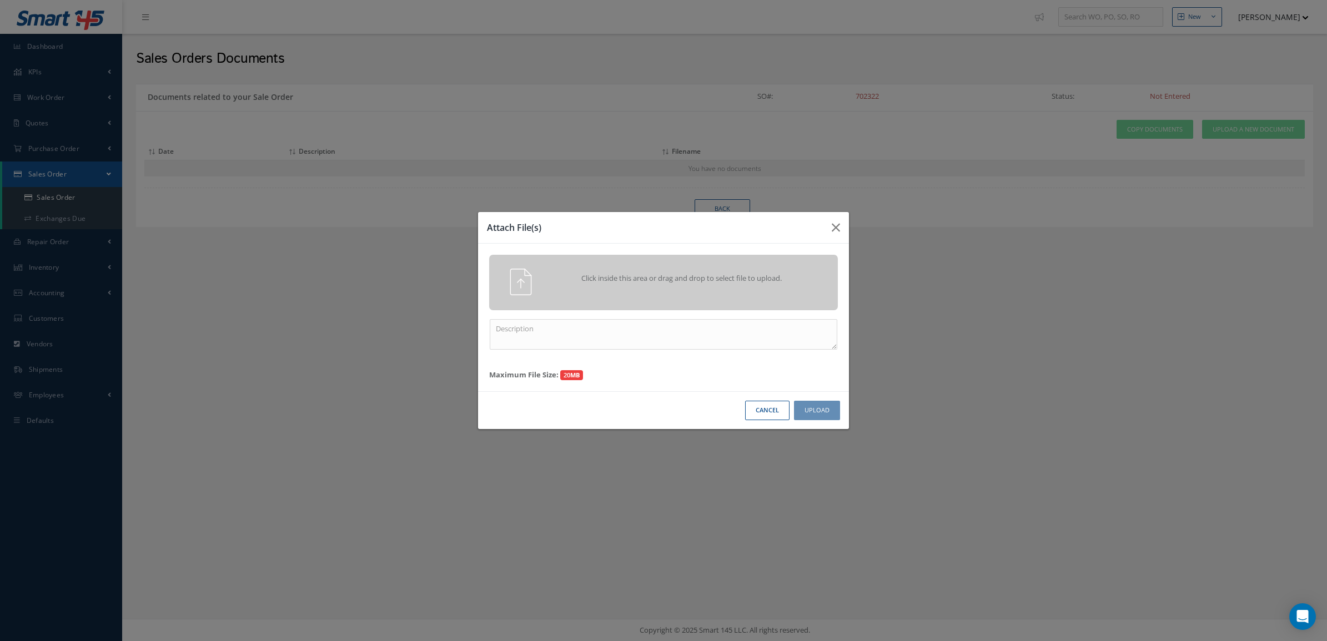
click at [710, 281] on span "Click inside this area or drag and drop to select file to upload." at bounding box center [682, 278] width 252 height 11
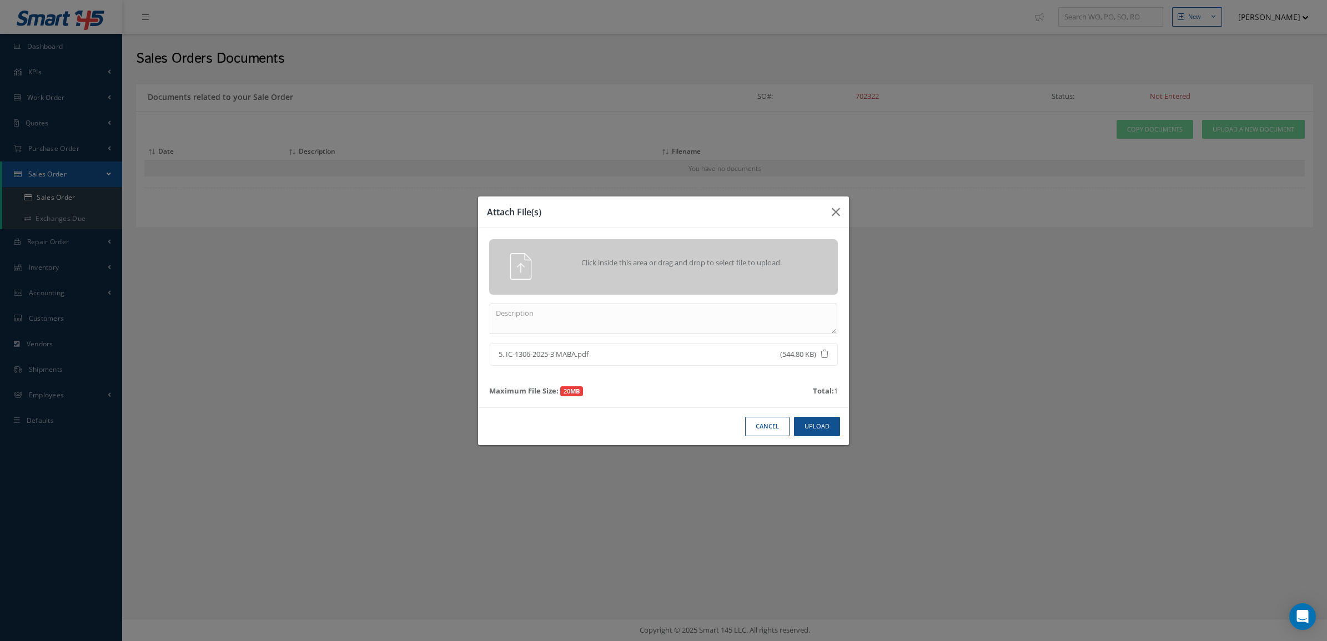
click at [745, 296] on div "Click inside this area or drag and drop to select file to upload. 5. IC-1306-20…" at bounding box center [663, 318] width 371 height 180
click at [740, 309] on textarea at bounding box center [664, 319] width 348 height 31
type textarea "po"
click at [806, 430] on button "Upload" at bounding box center [817, 426] width 46 height 19
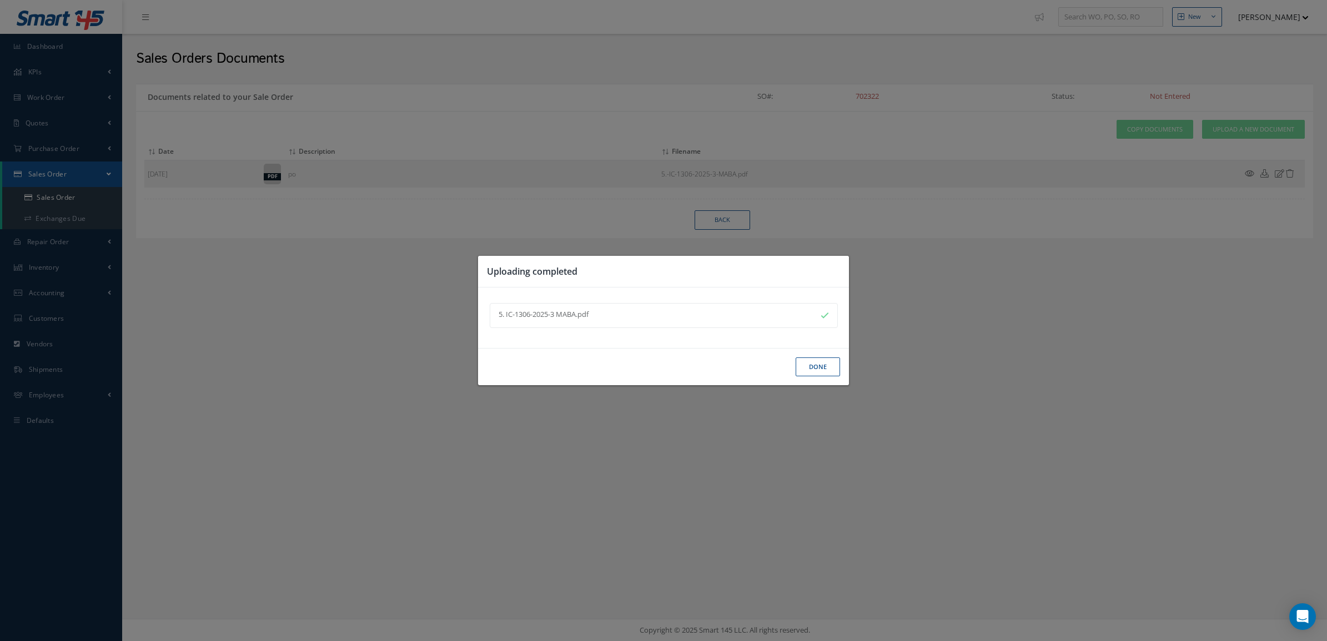
click at [806, 368] on button "Done" at bounding box center [818, 367] width 44 height 19
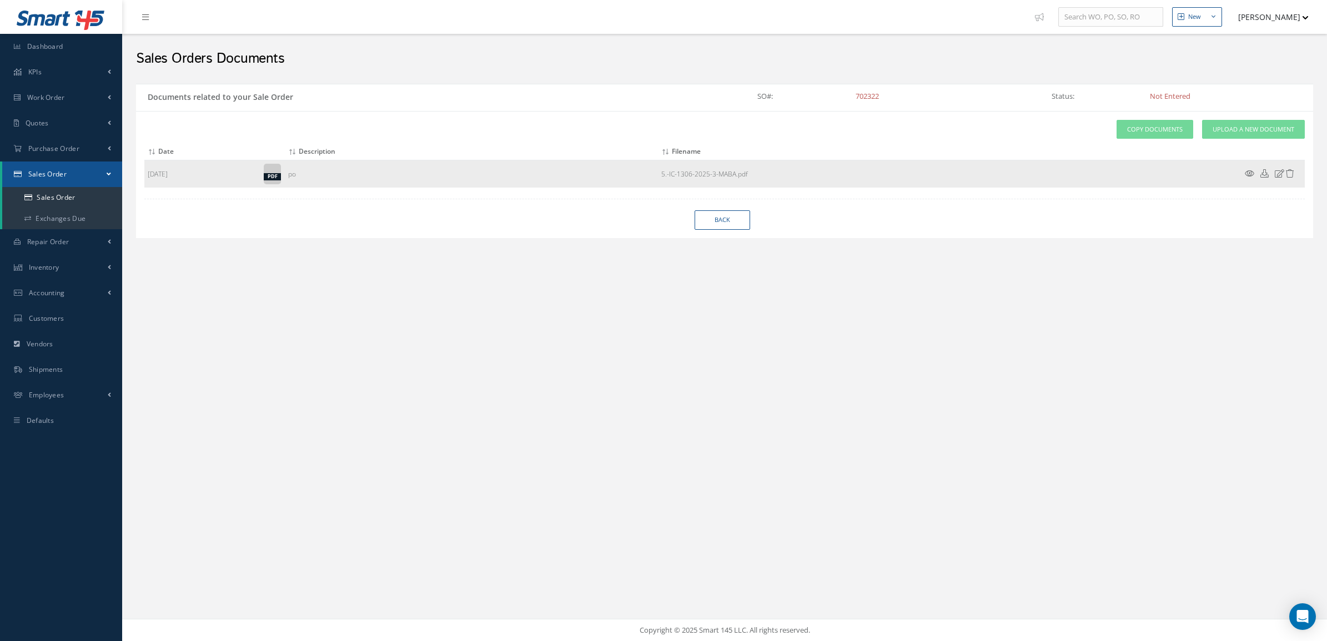
click at [1241, 178] on td at bounding box center [1272, 175] width 67 height 28
click at [1245, 173] on icon at bounding box center [1249, 173] width 9 height 8
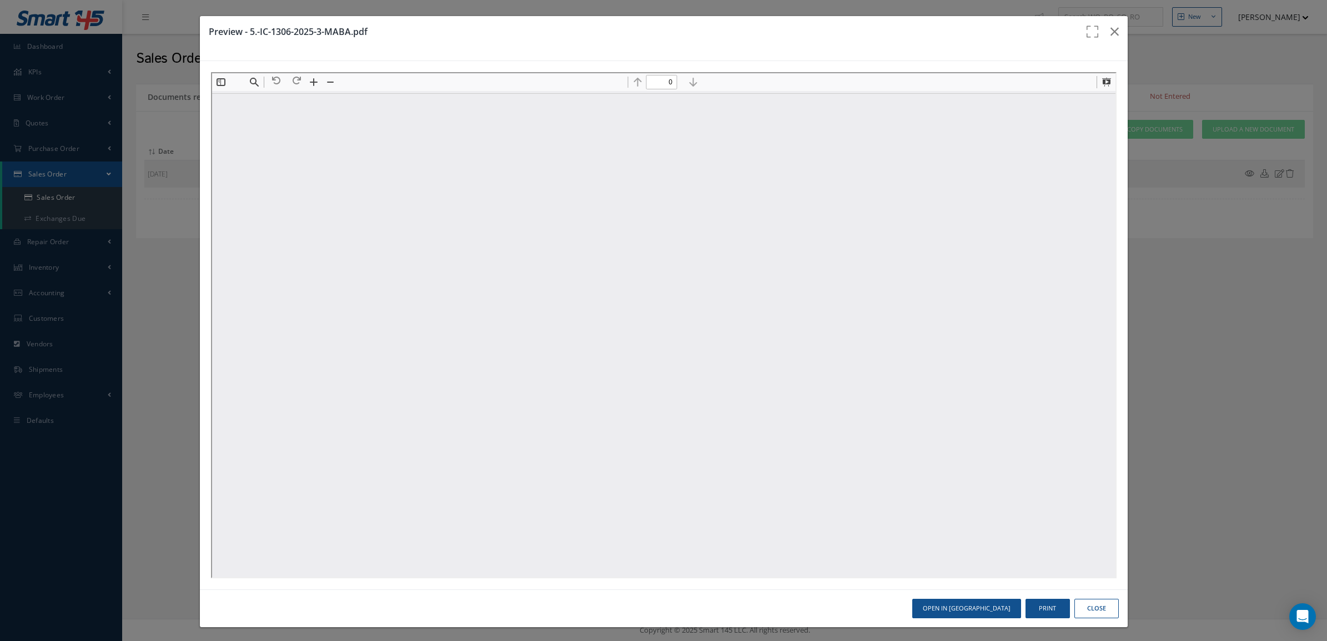
type input "1"
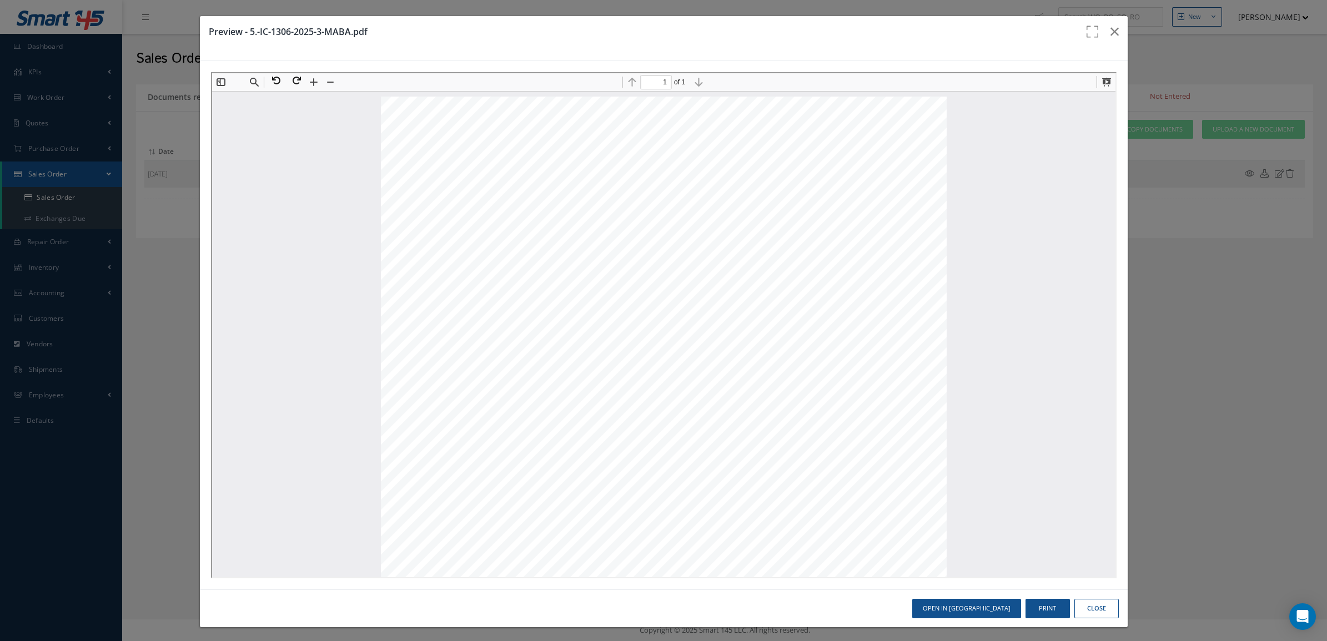
scroll to position [6, 0]
click at [1111, 38] on icon "button" at bounding box center [1115, 31] width 8 height 13
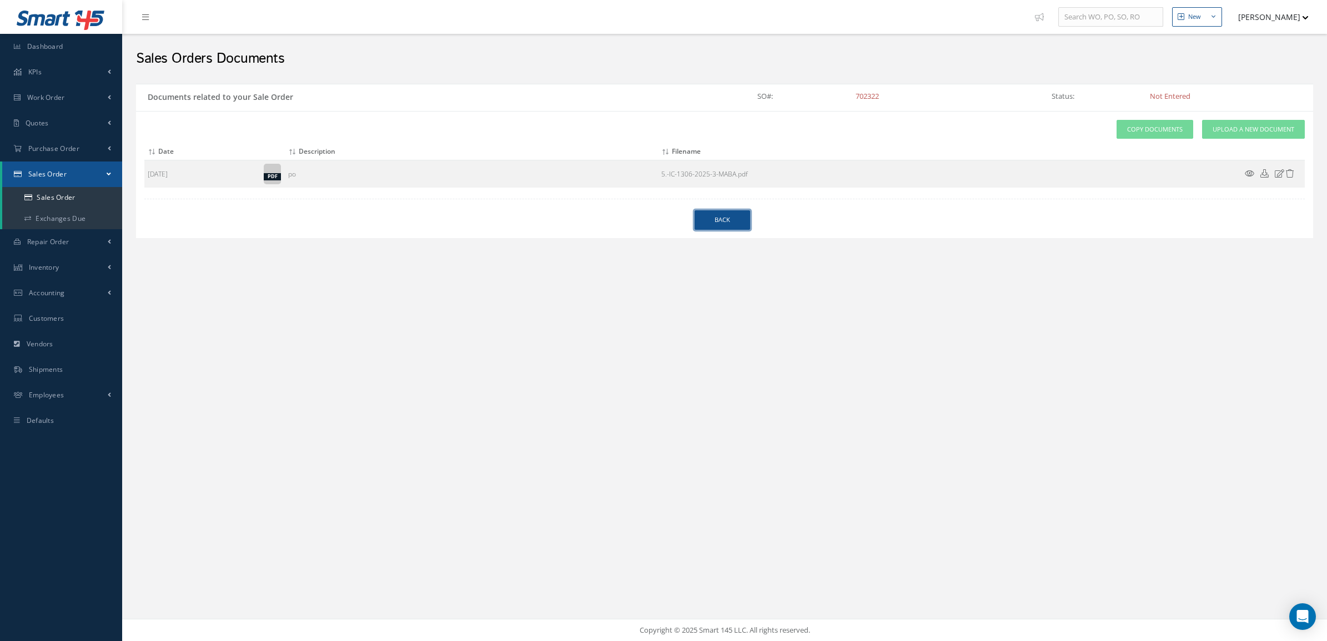
click at [728, 221] on link "Back" at bounding box center [723, 219] width 56 height 19
select select "25"
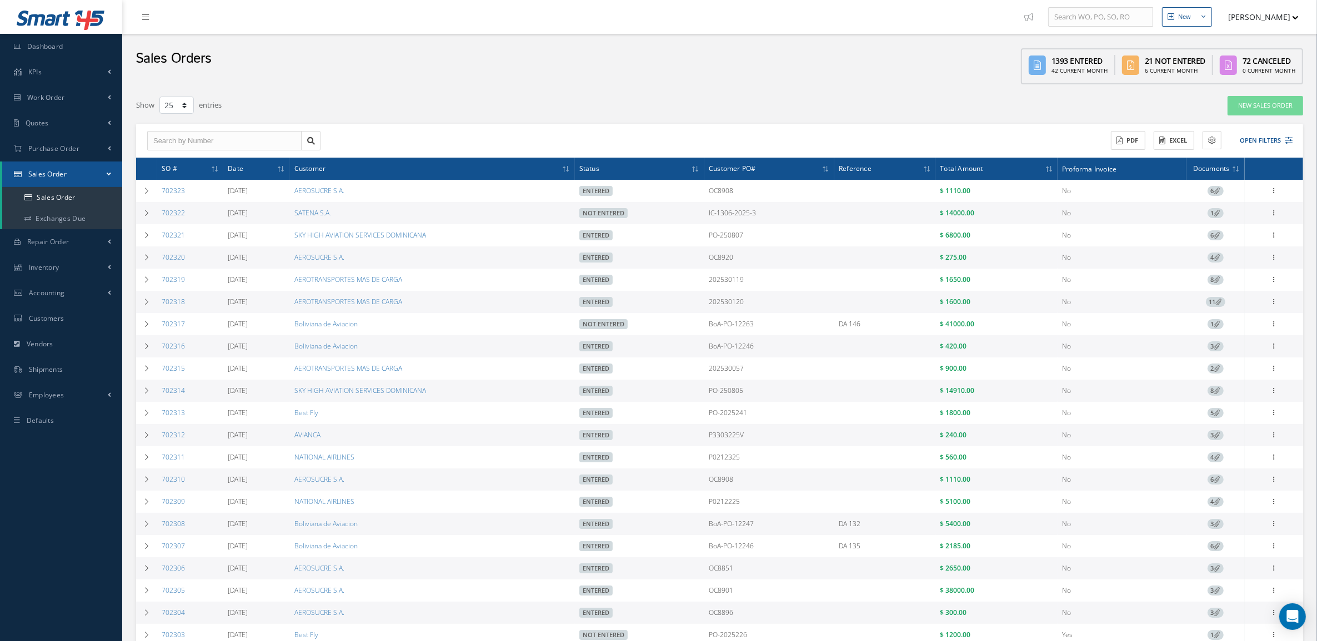
click at [1217, 212] on icon at bounding box center [1217, 213] width 6 height 6
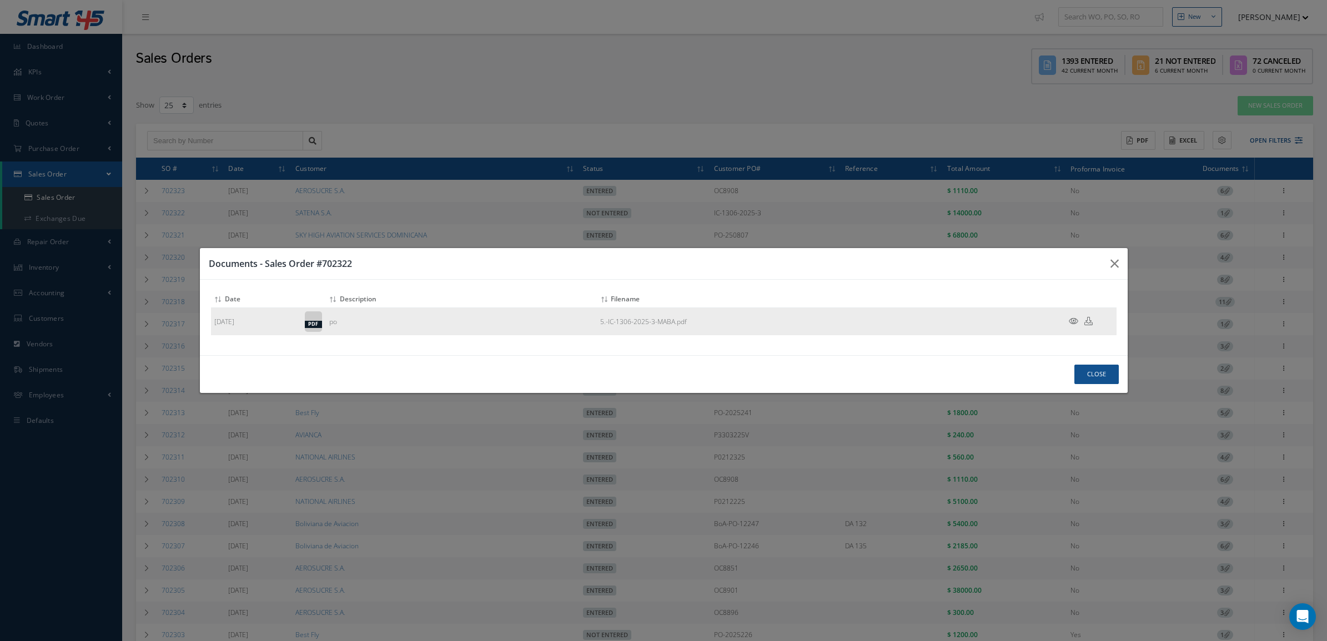
click at [1072, 324] on icon at bounding box center [1073, 321] width 9 height 8
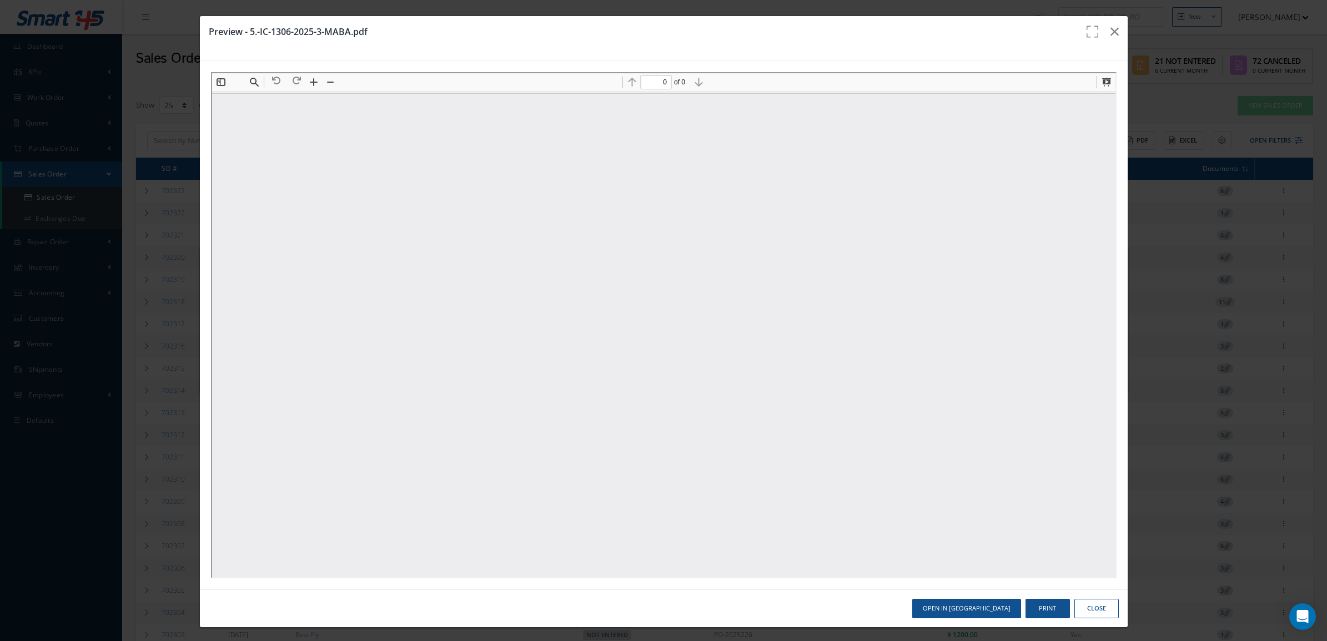
type input "1"
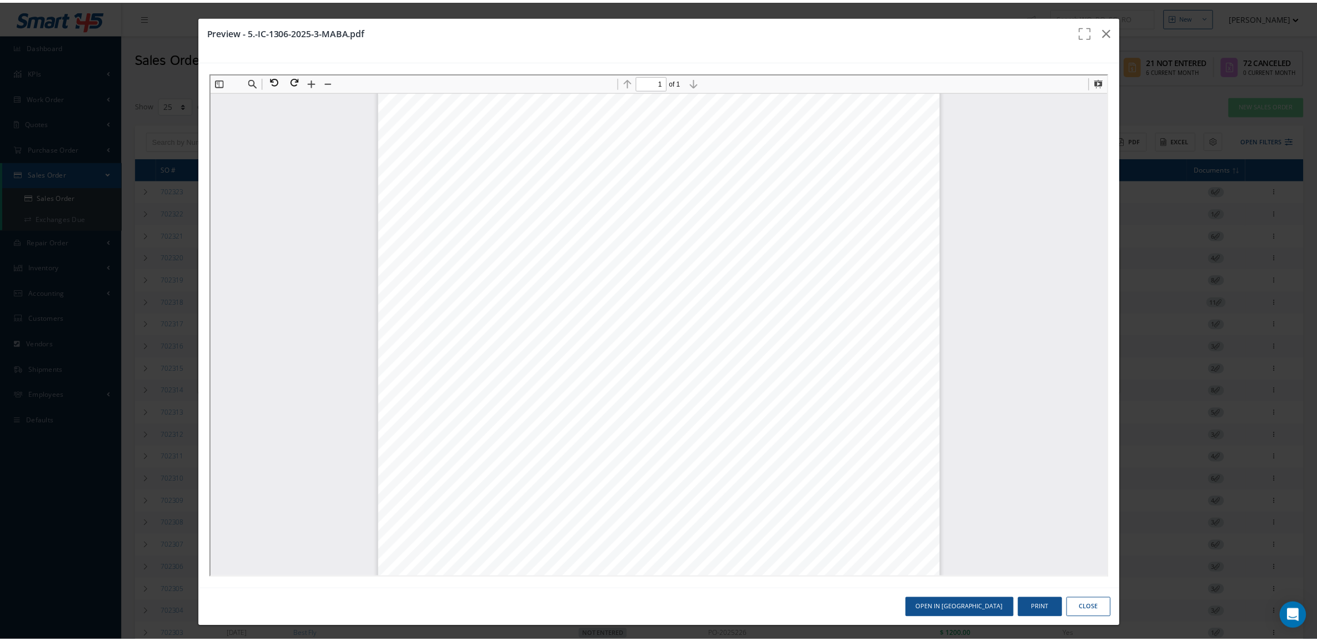
scroll to position [47, 0]
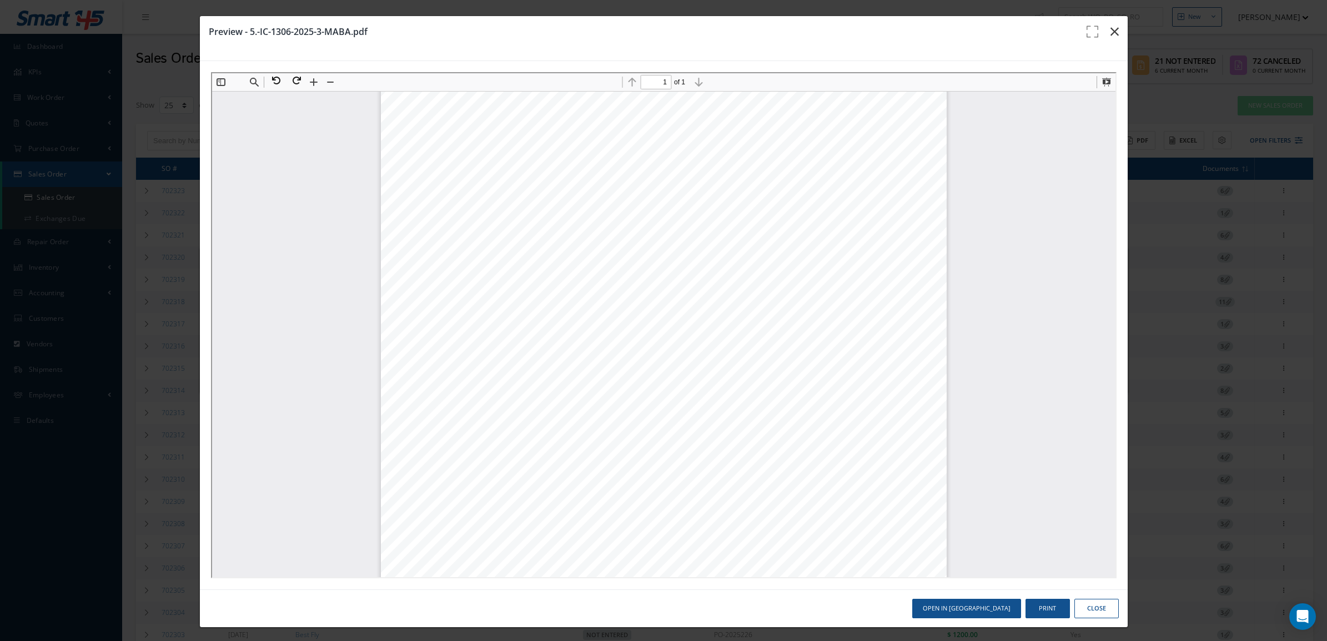
click at [1111, 31] on icon "button" at bounding box center [1115, 31] width 8 height 13
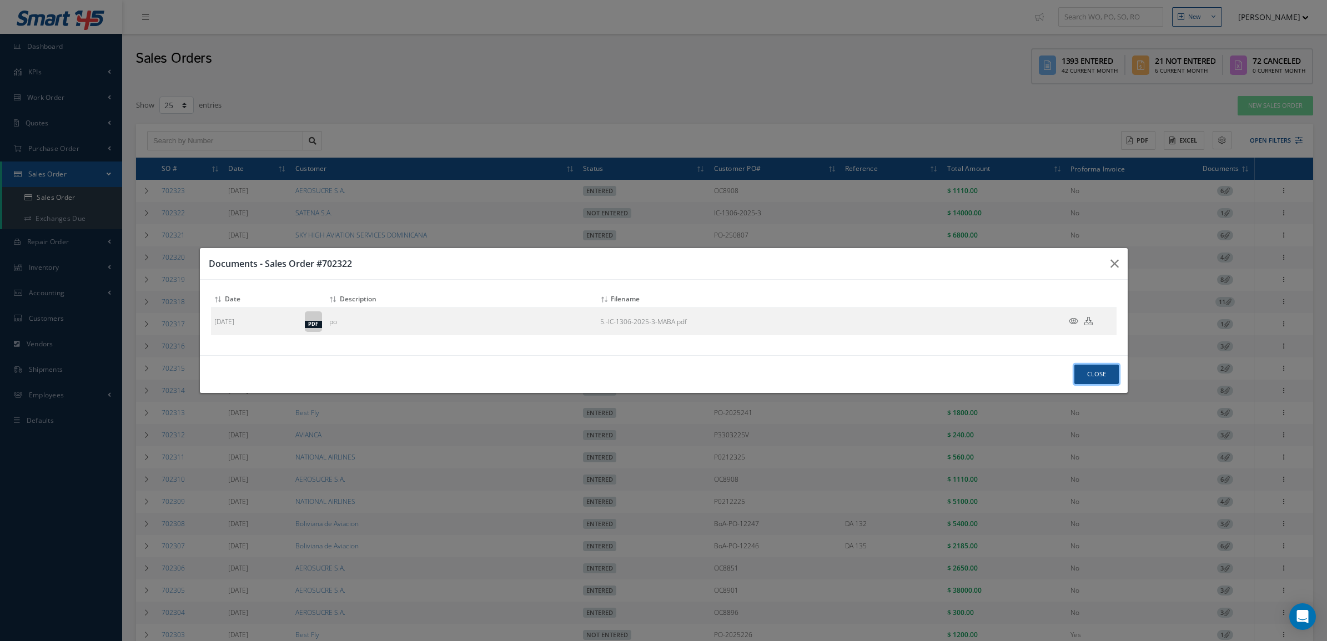
click at [1084, 378] on button "Close" at bounding box center [1097, 374] width 44 height 19
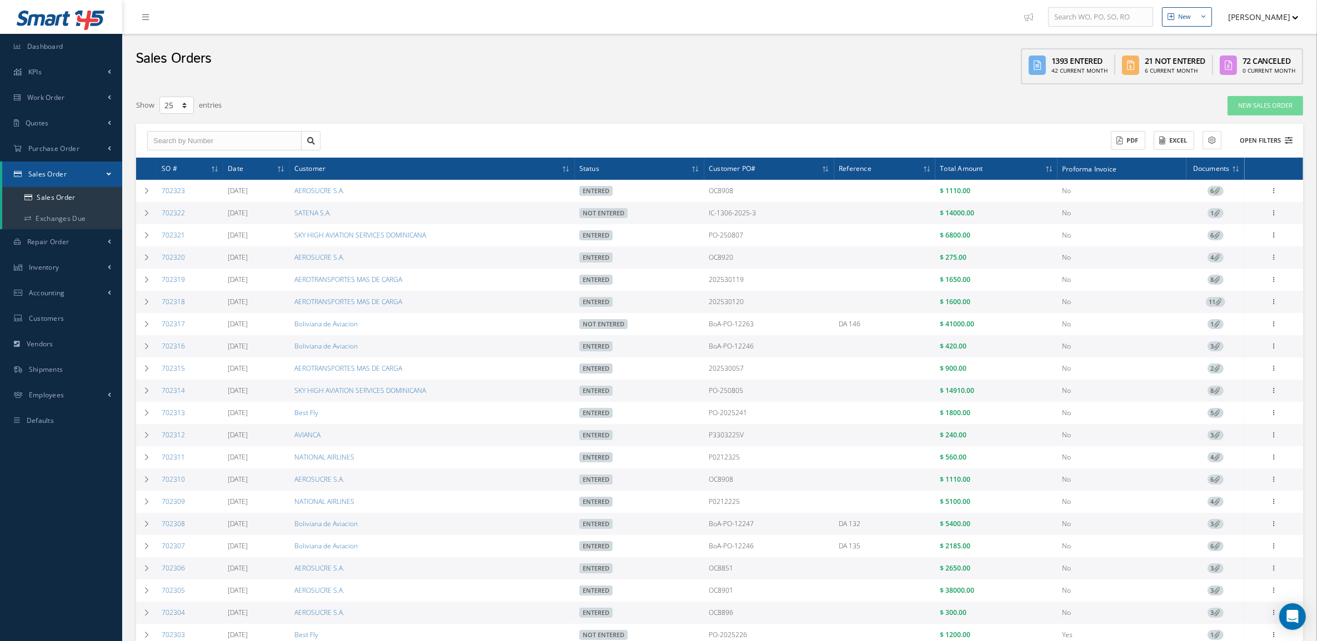
click at [1254, 137] on button "Open Filters" at bounding box center [1261, 141] width 63 height 18
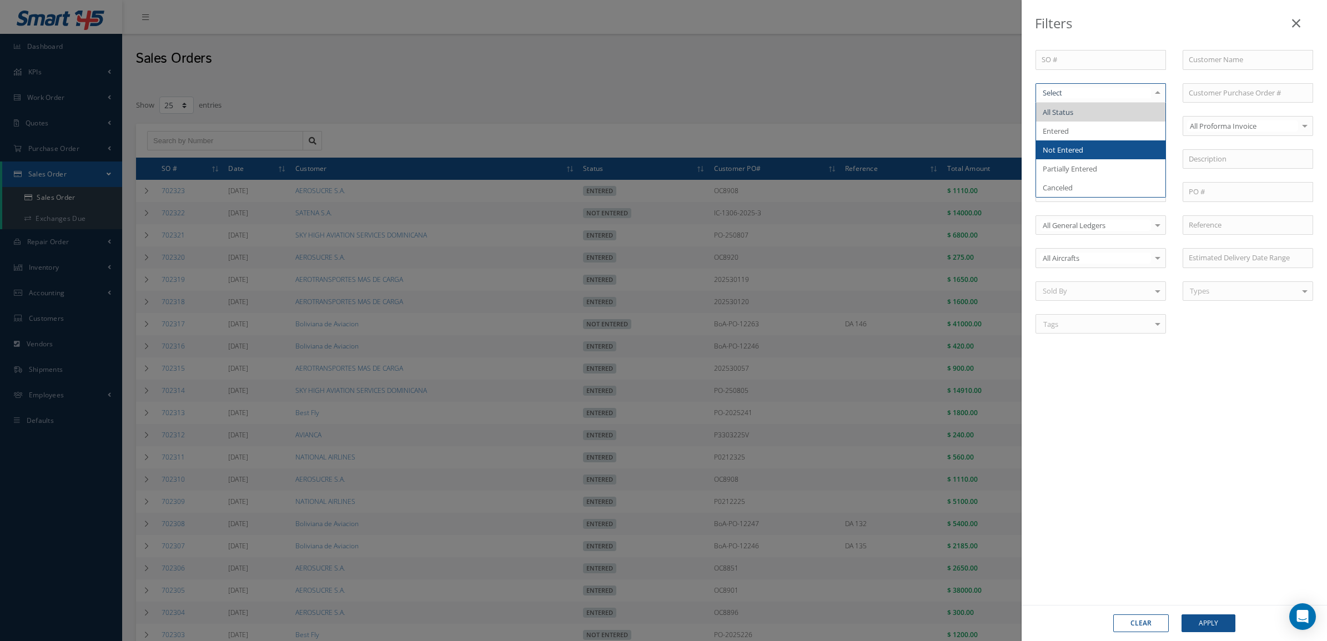
click at [1096, 151] on span "Not Entered" at bounding box center [1100, 150] width 129 height 19
click at [1209, 615] on button "Apply" at bounding box center [1209, 624] width 54 height 18
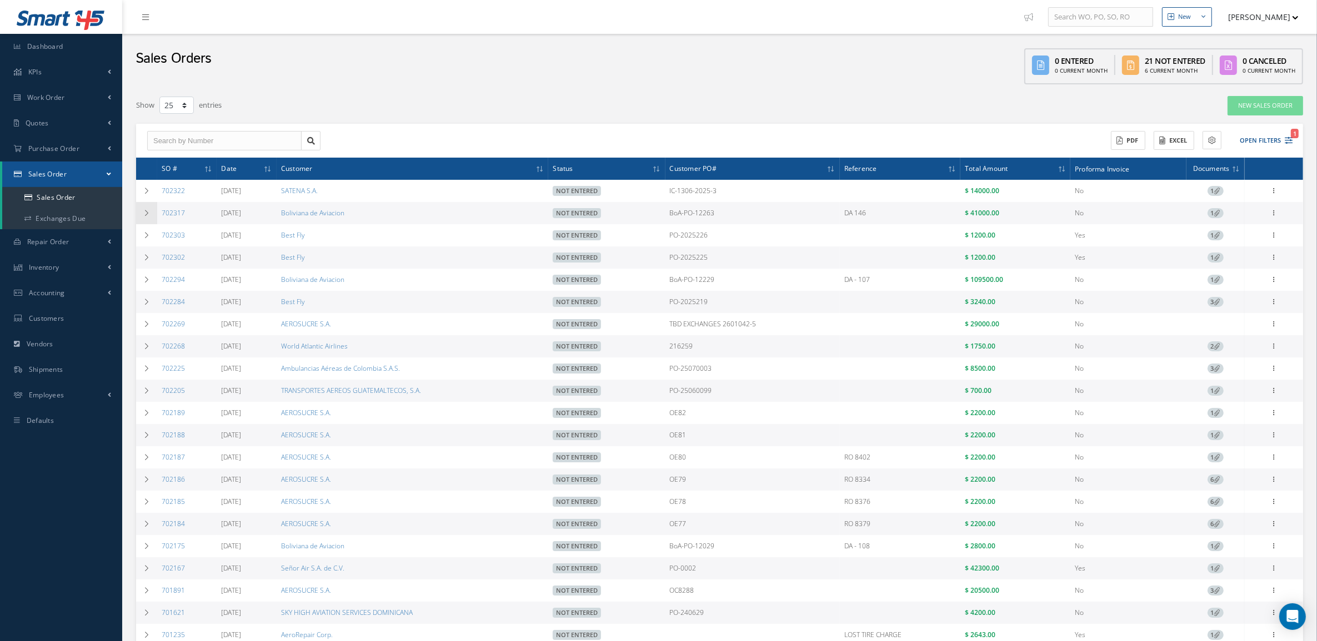
click at [146, 206] on td at bounding box center [146, 213] width 21 height 22
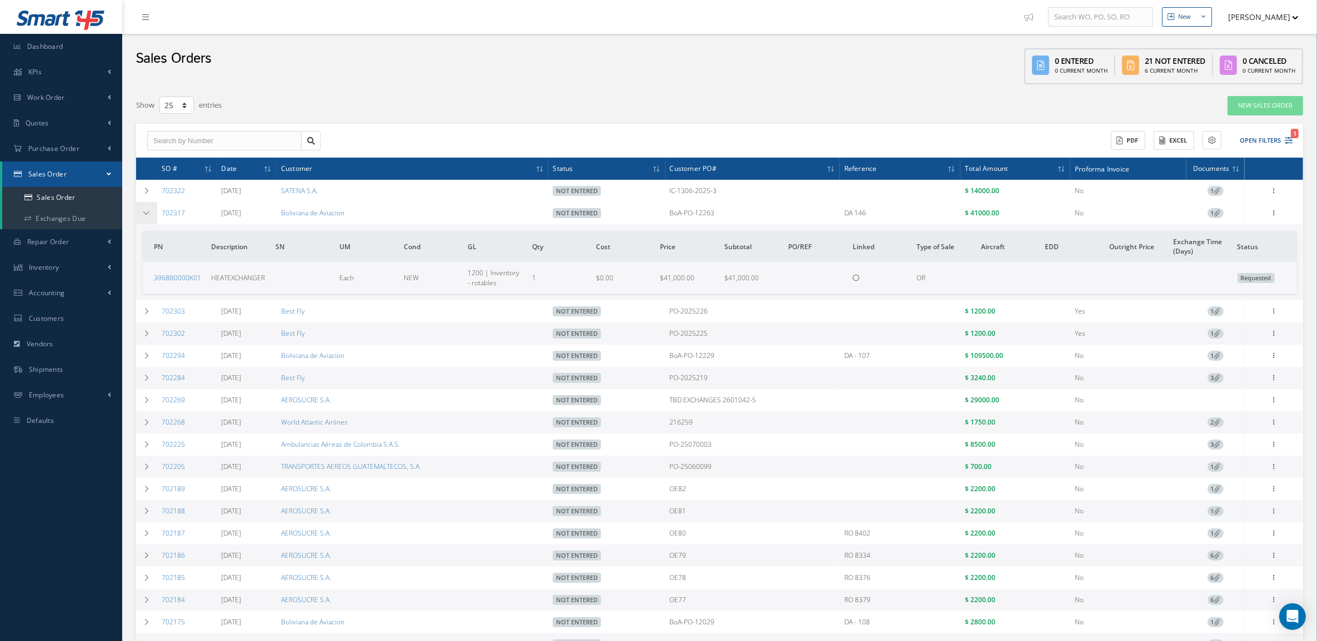
click at [146, 206] on td at bounding box center [146, 213] width 21 height 22
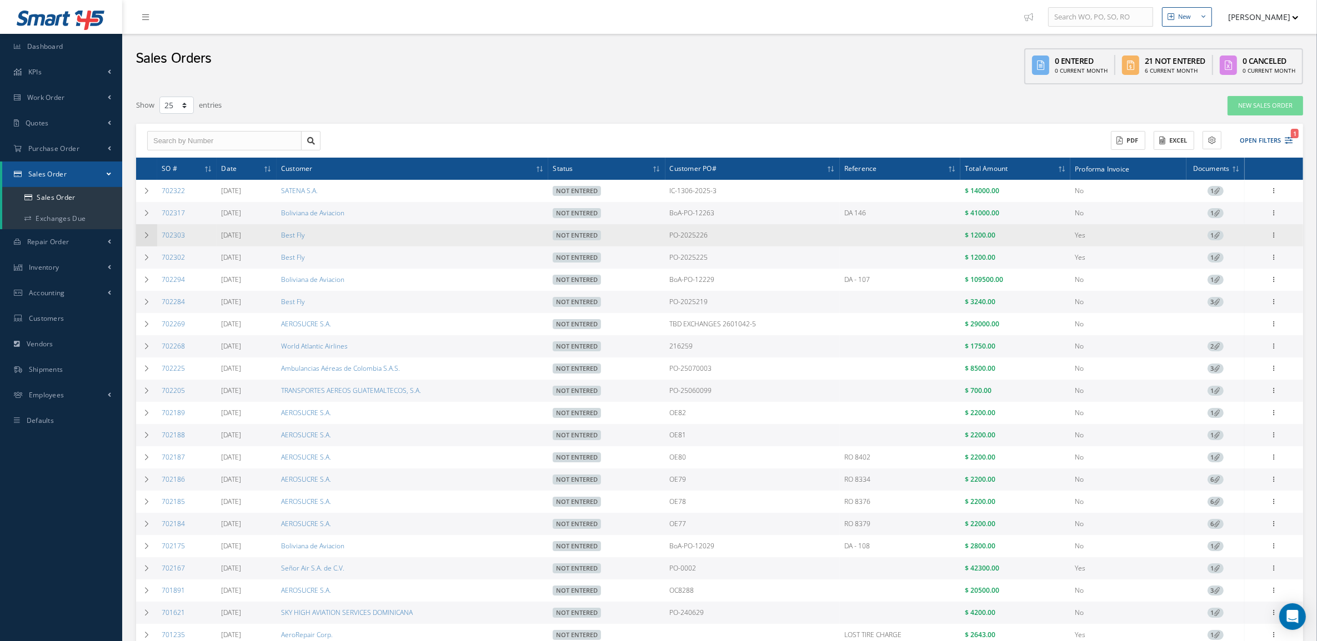
click at [146, 236] on icon at bounding box center [147, 235] width 8 height 7
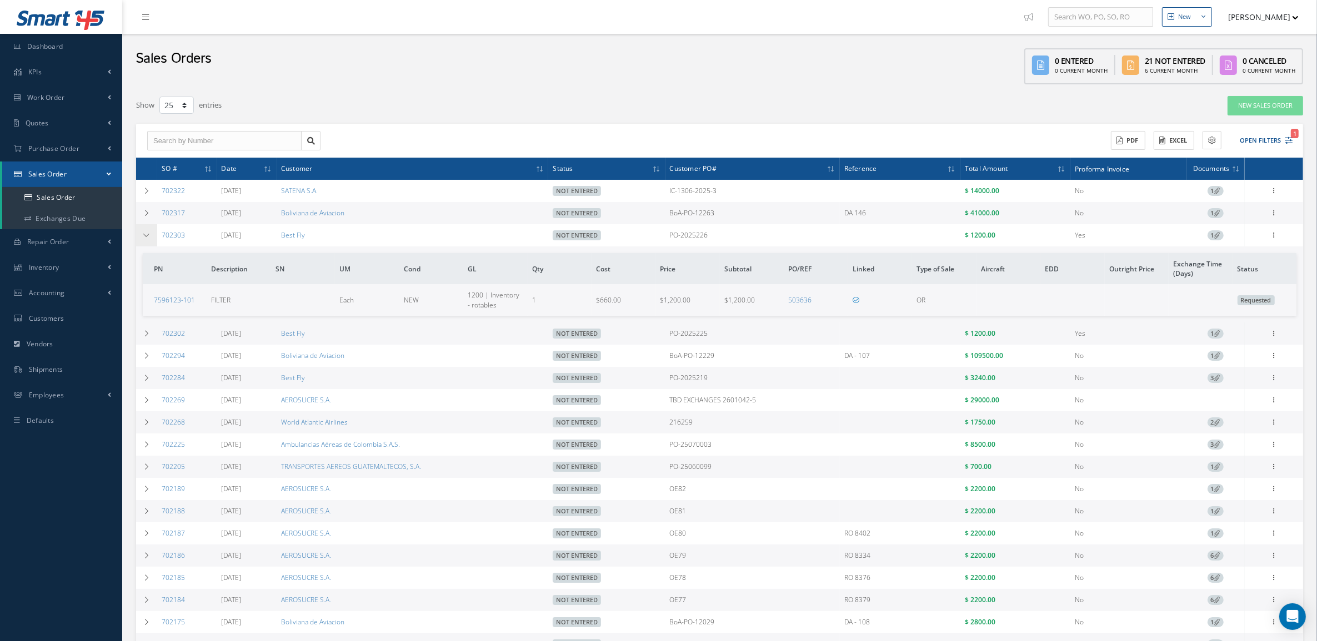
click at [146, 236] on icon at bounding box center [147, 235] width 8 height 7
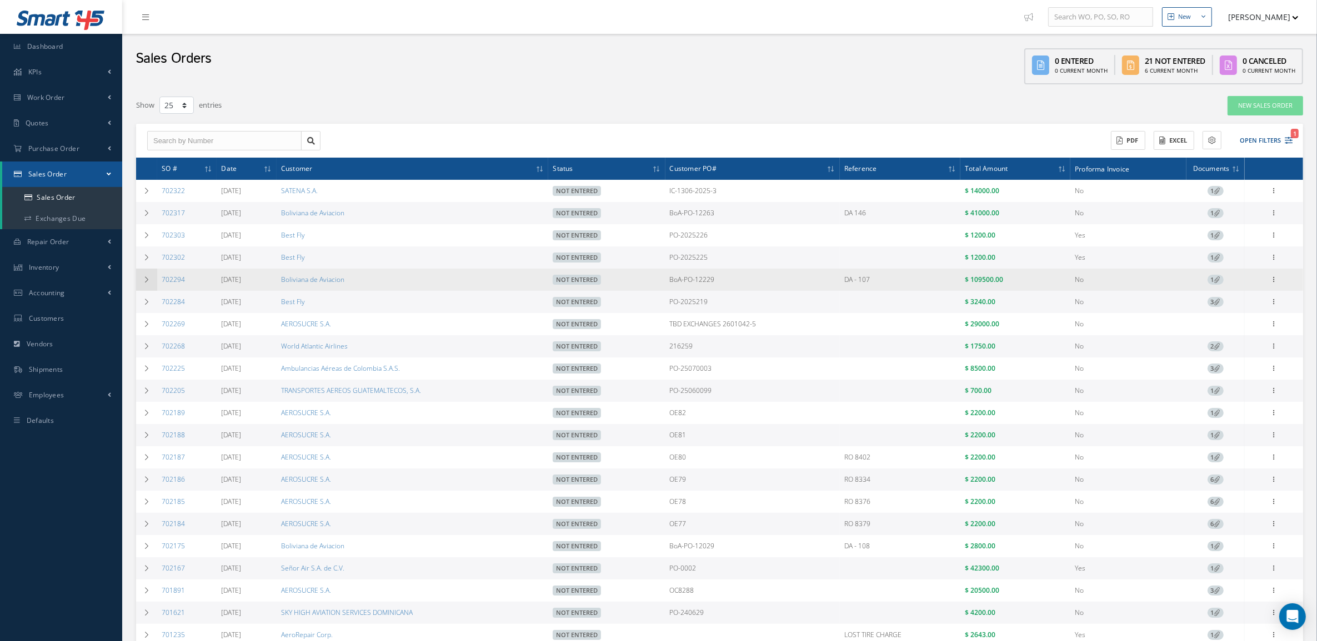
click at [143, 274] on td at bounding box center [146, 280] width 21 height 22
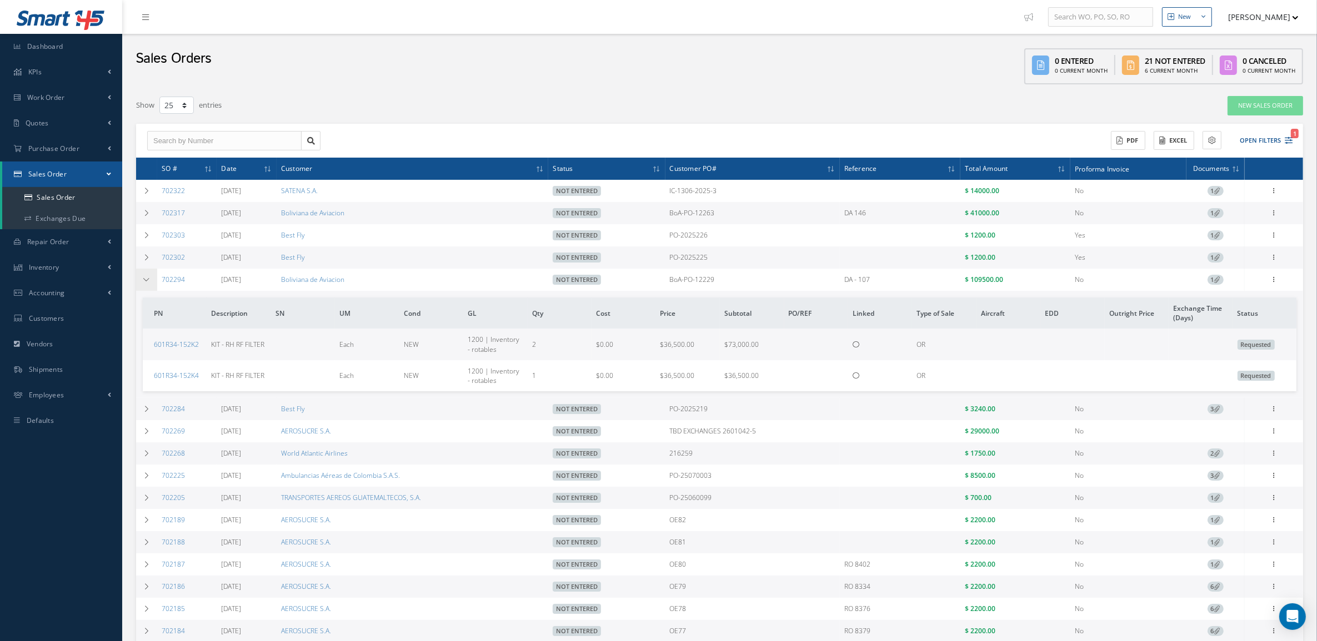
click at [143, 274] on td at bounding box center [146, 280] width 21 height 22
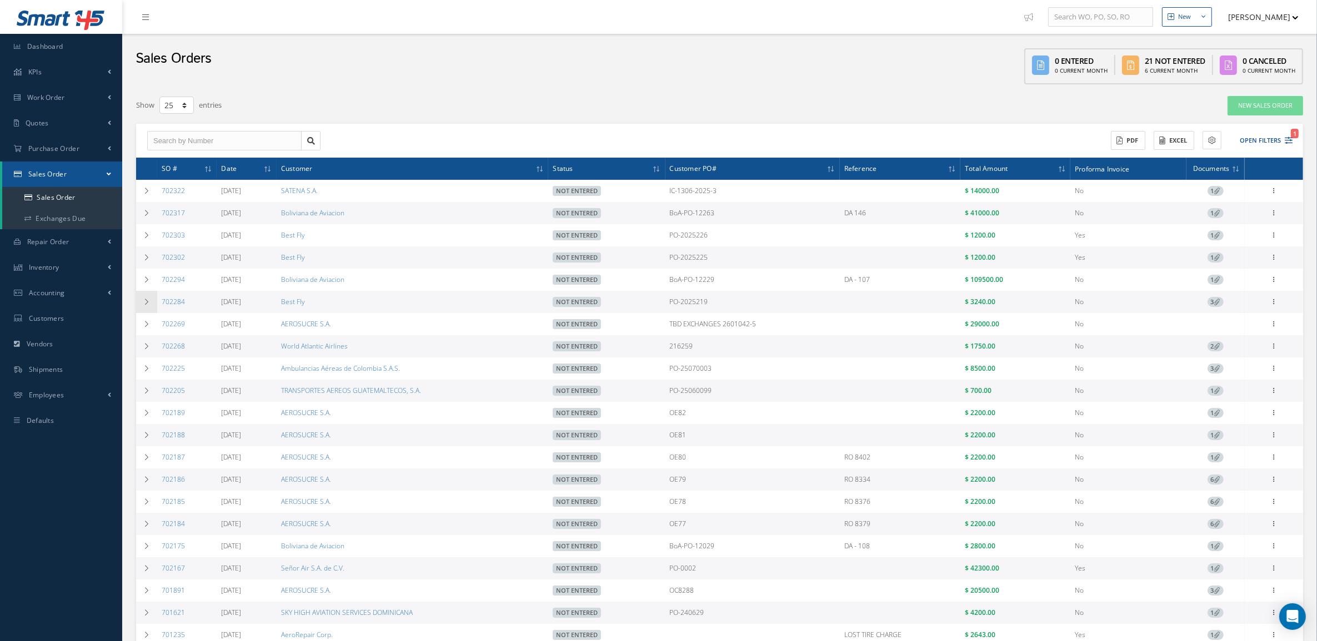
click at [146, 297] on td at bounding box center [146, 302] width 21 height 22
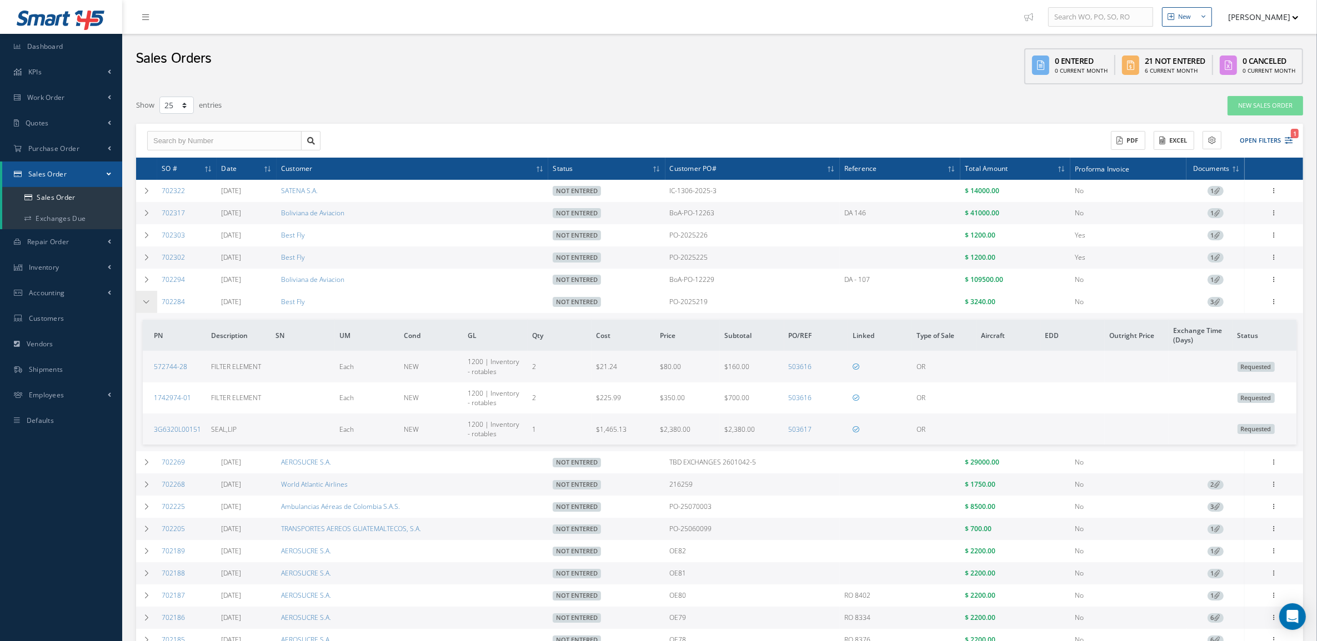
click at [146, 297] on td at bounding box center [146, 302] width 21 height 22
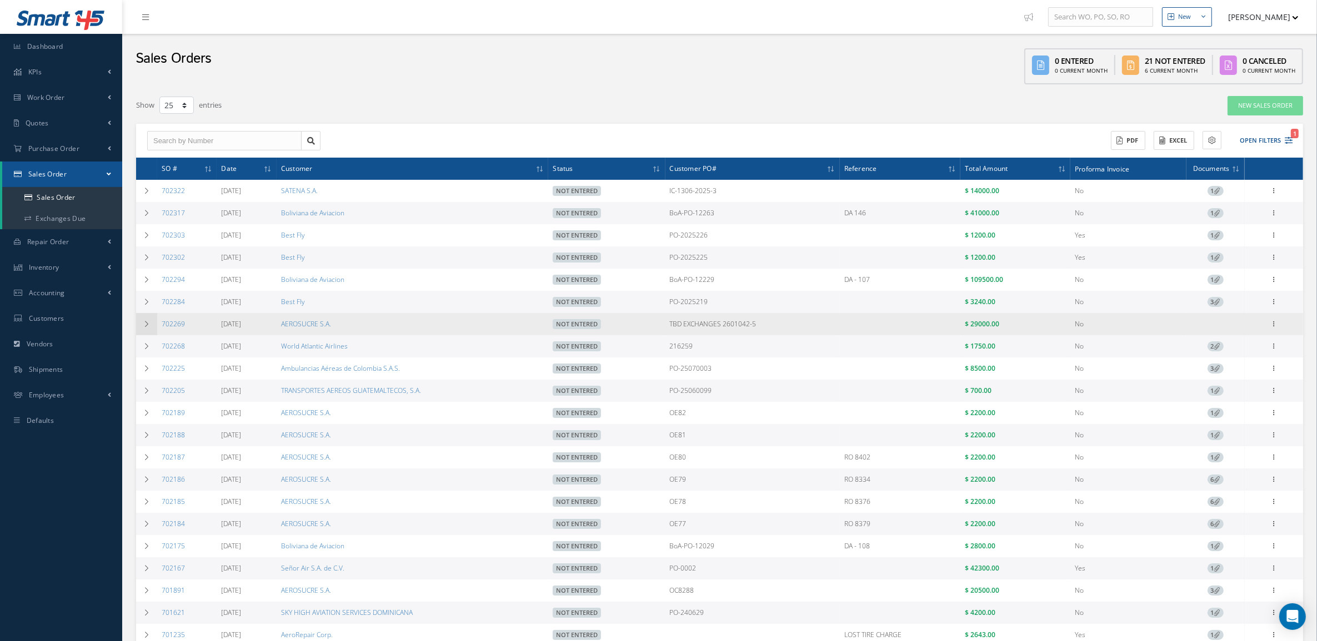
click at [145, 321] on td at bounding box center [146, 324] width 21 height 22
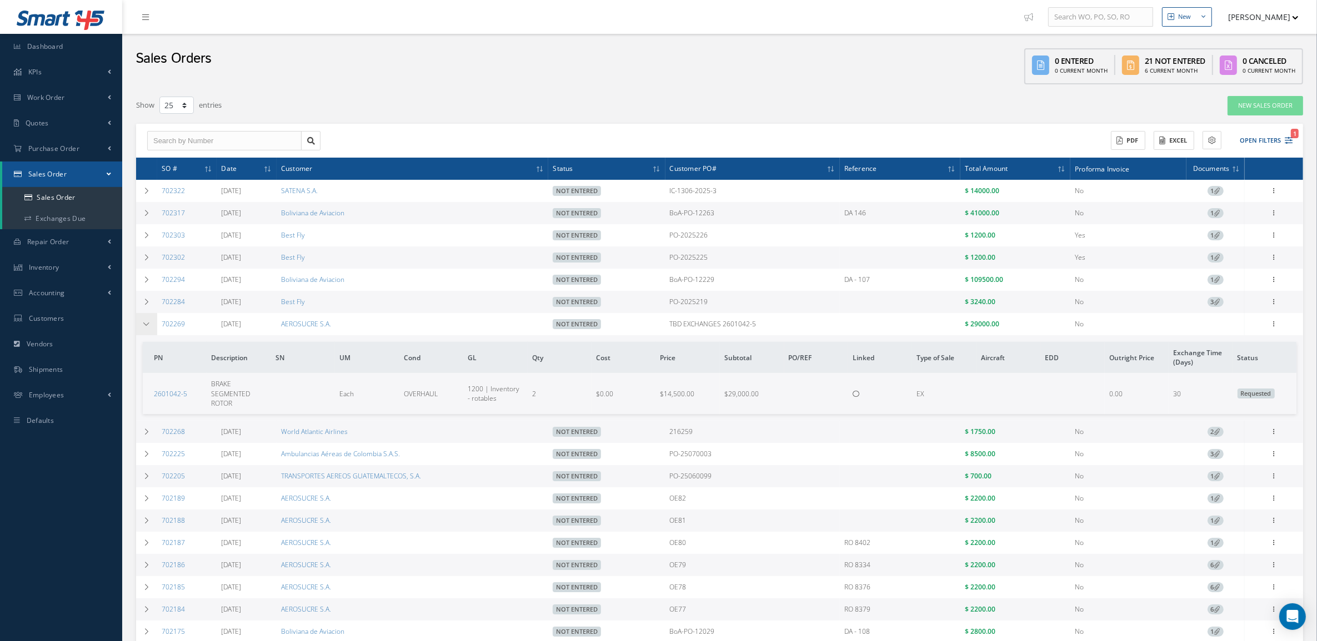
click at [145, 321] on td at bounding box center [146, 324] width 21 height 22
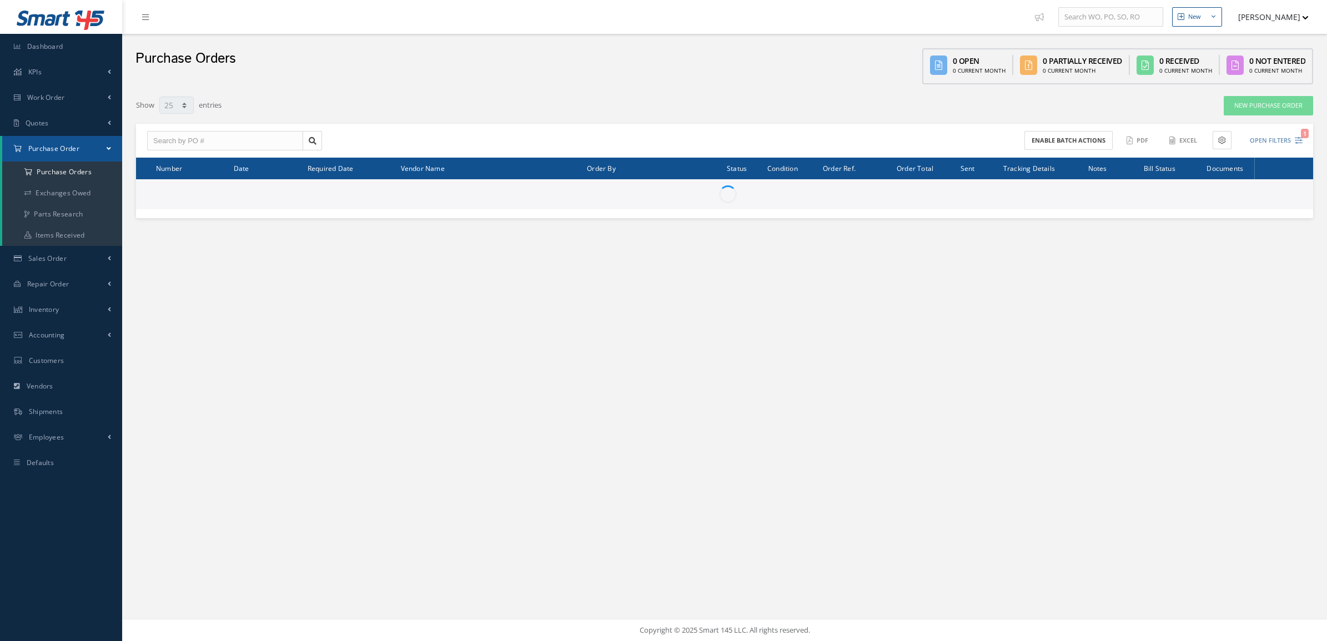
select select "25"
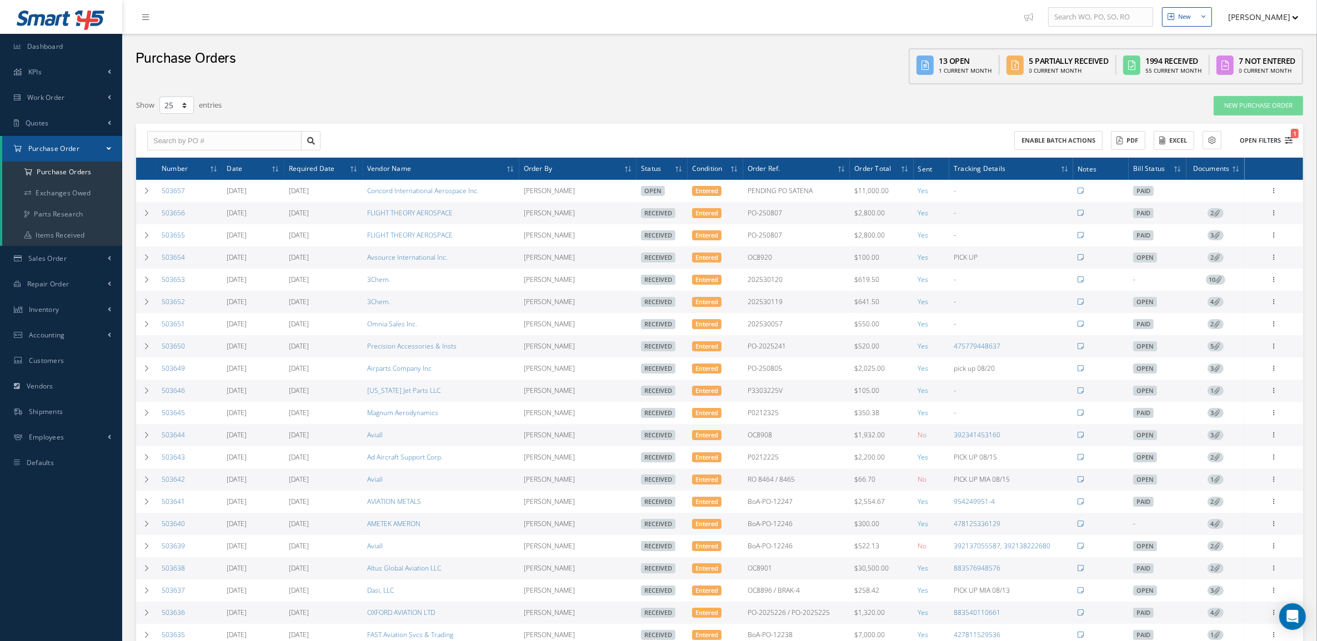
click at [1280, 142] on button "Open Filters 1" at bounding box center [1261, 141] width 63 height 18
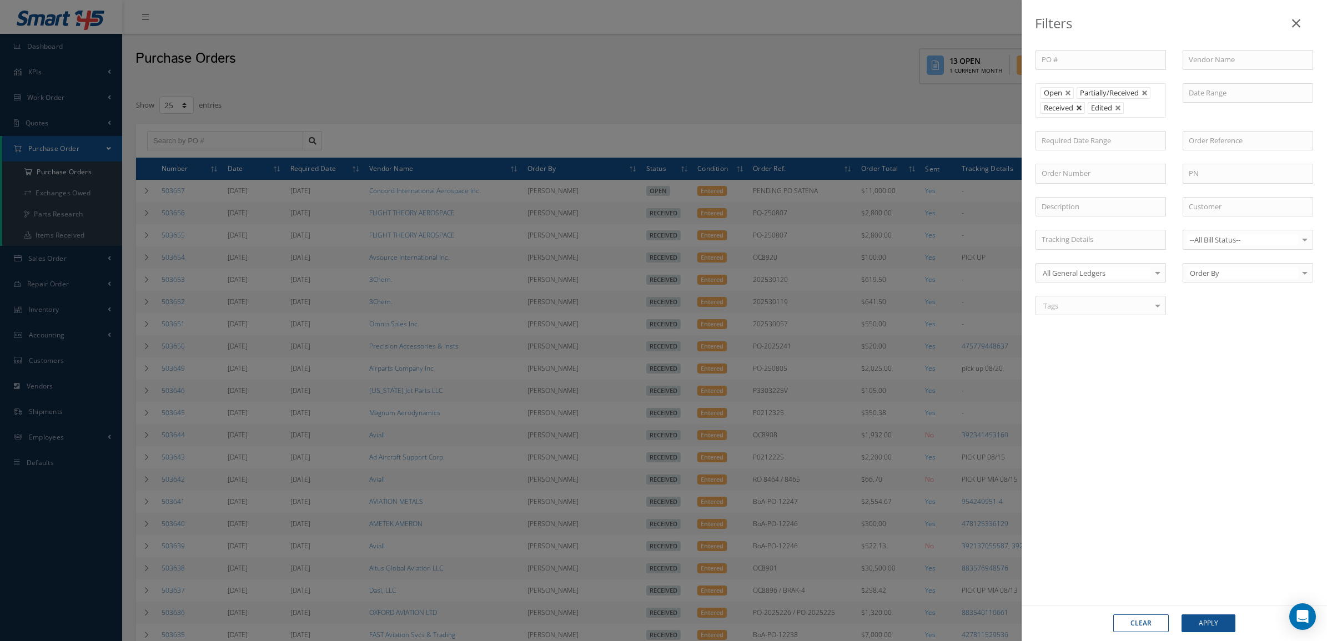
click at [1081, 107] on link at bounding box center [1079, 108] width 7 height 7
click at [1222, 625] on button "Apply" at bounding box center [1209, 624] width 54 height 18
